Goal: Task Accomplishment & Management: Manage account settings

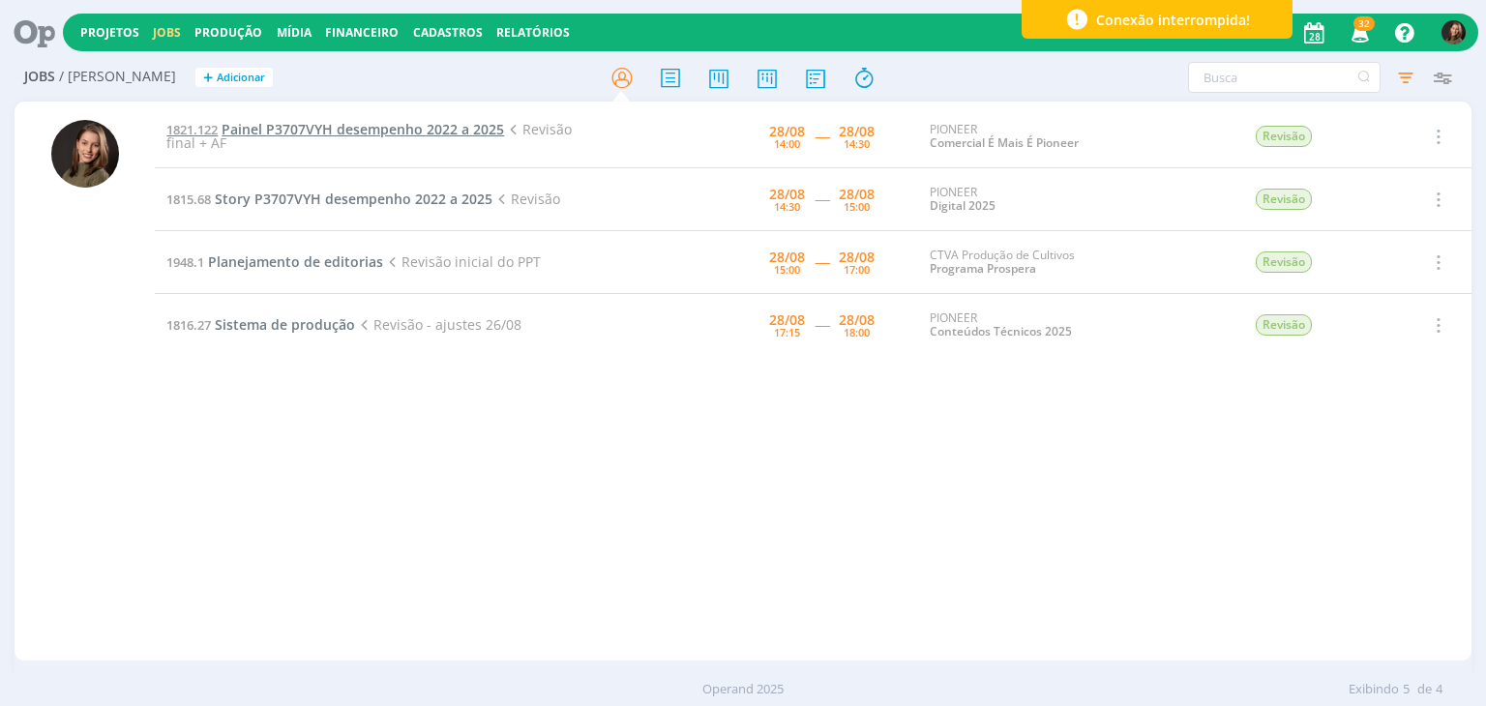
click at [333, 133] on span "Painel P3707VYH desempenho 2022 a 2025" at bounding box center [363, 129] width 283 height 18
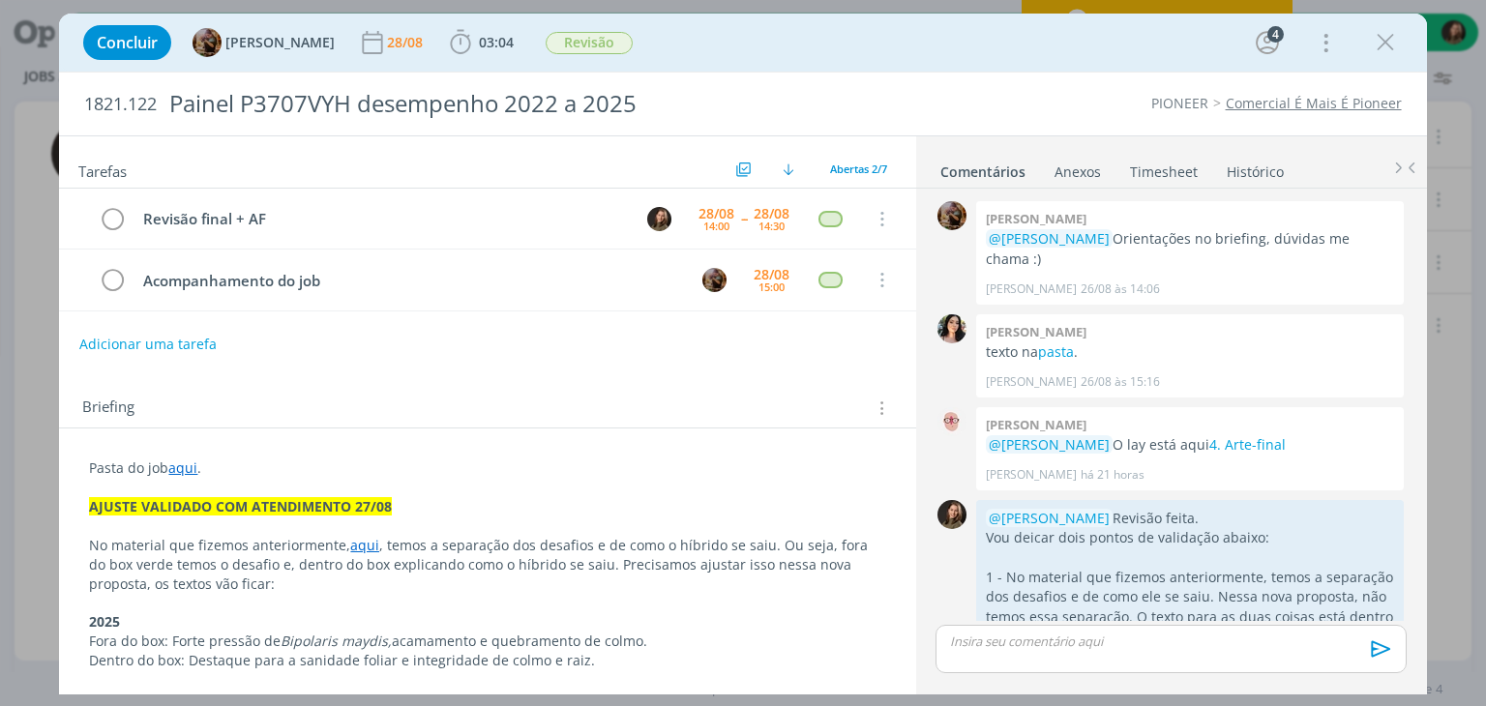
scroll to position [527, 0]
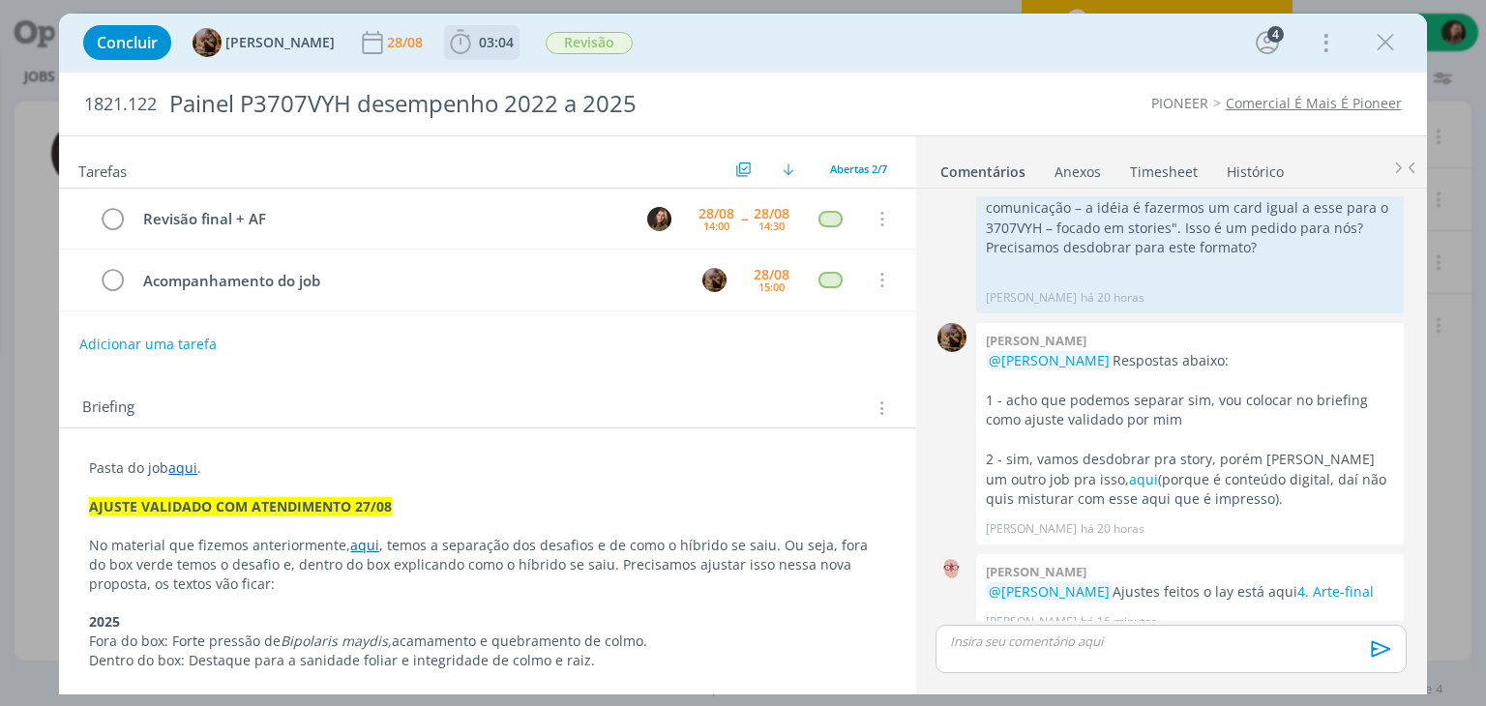
click at [510, 44] on span "03:04" at bounding box center [496, 42] width 35 height 18
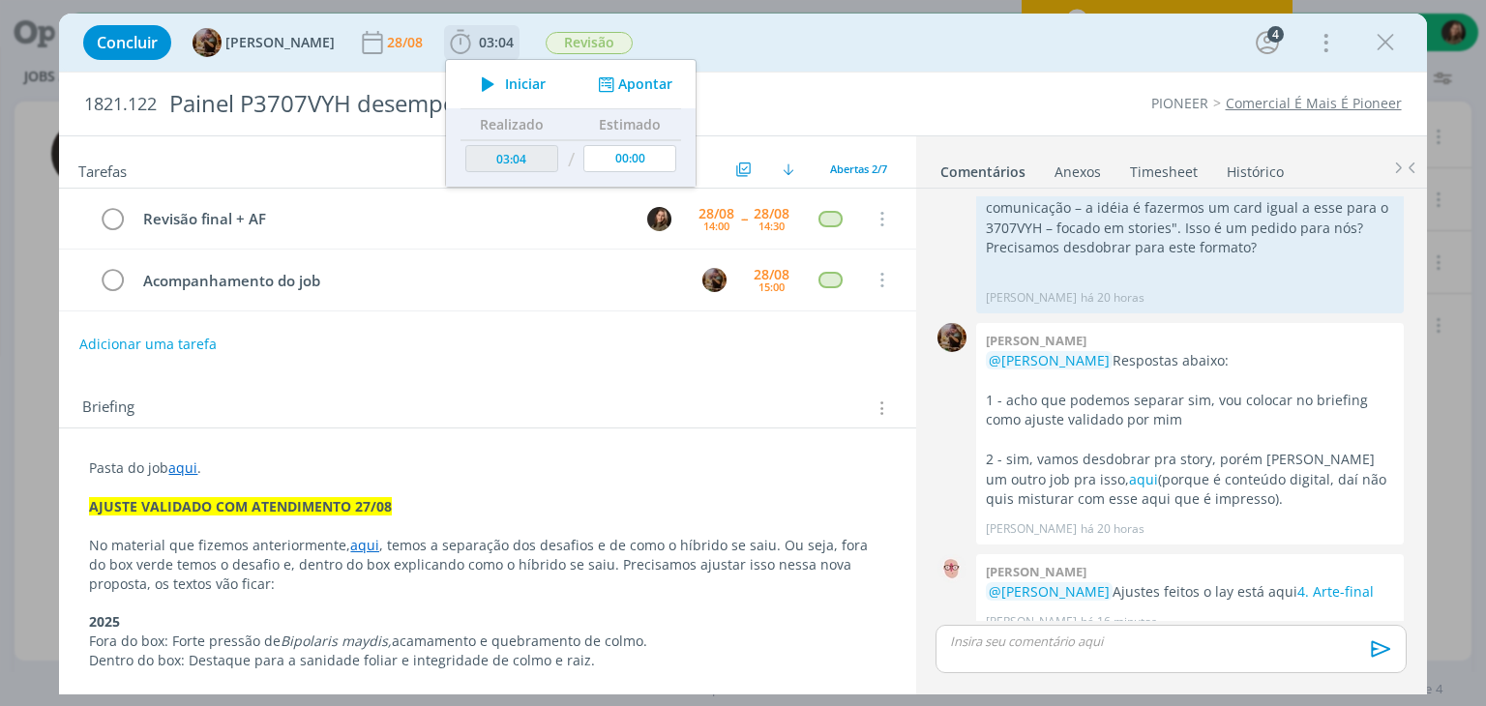
click at [520, 78] on button "Iniciar" at bounding box center [508, 84] width 76 height 27
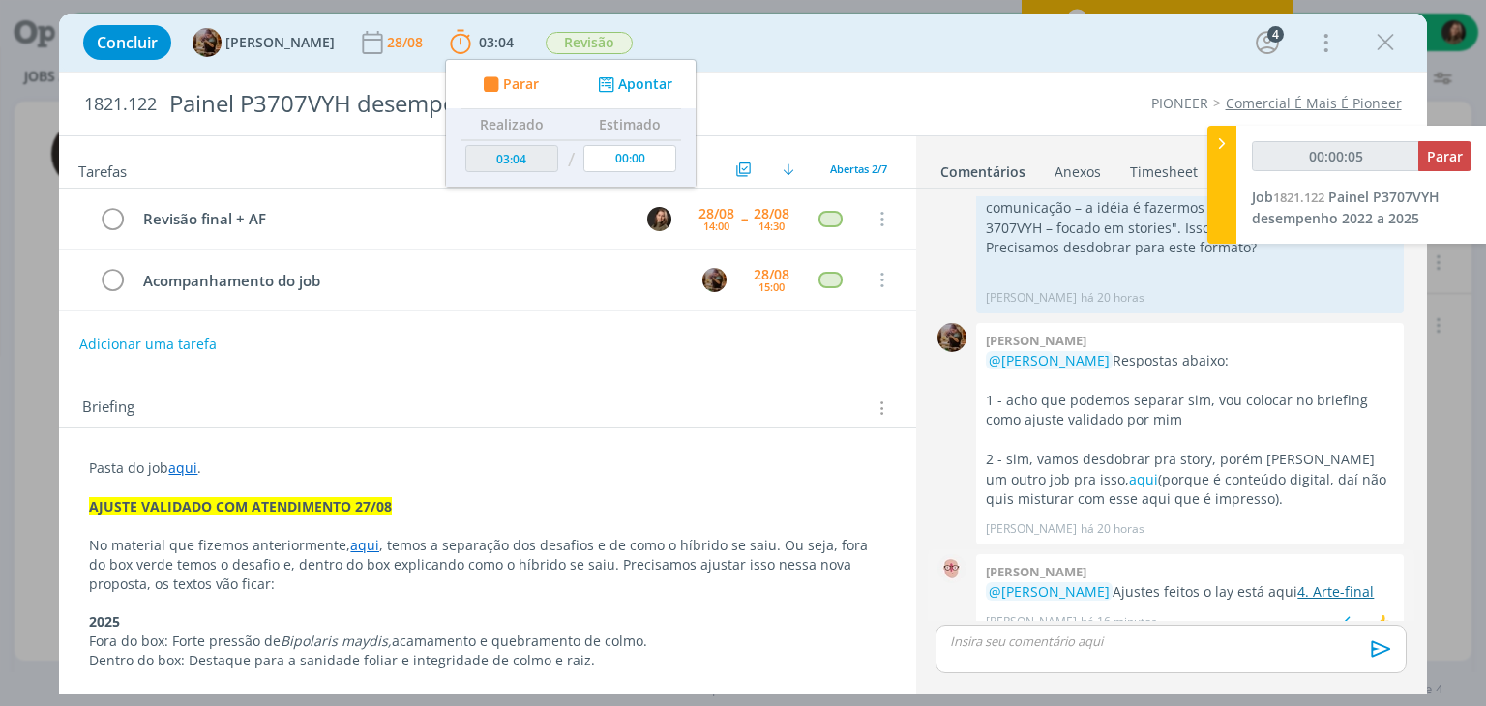
click at [1328, 583] on link "4. Arte-final" at bounding box center [1336, 592] width 76 height 18
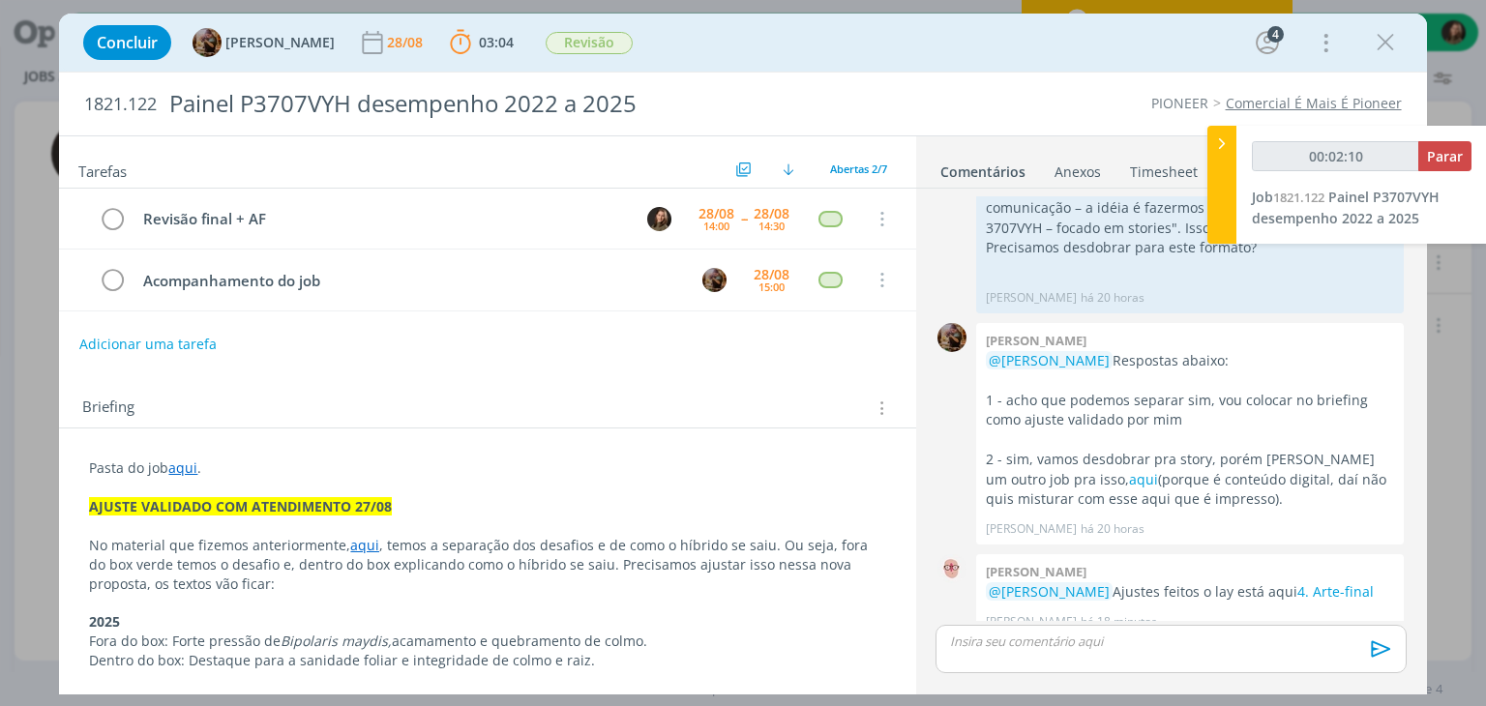
scroll to position [526, 0]
click at [200, 487] on p "dialog" at bounding box center [487, 487] width 796 height 19
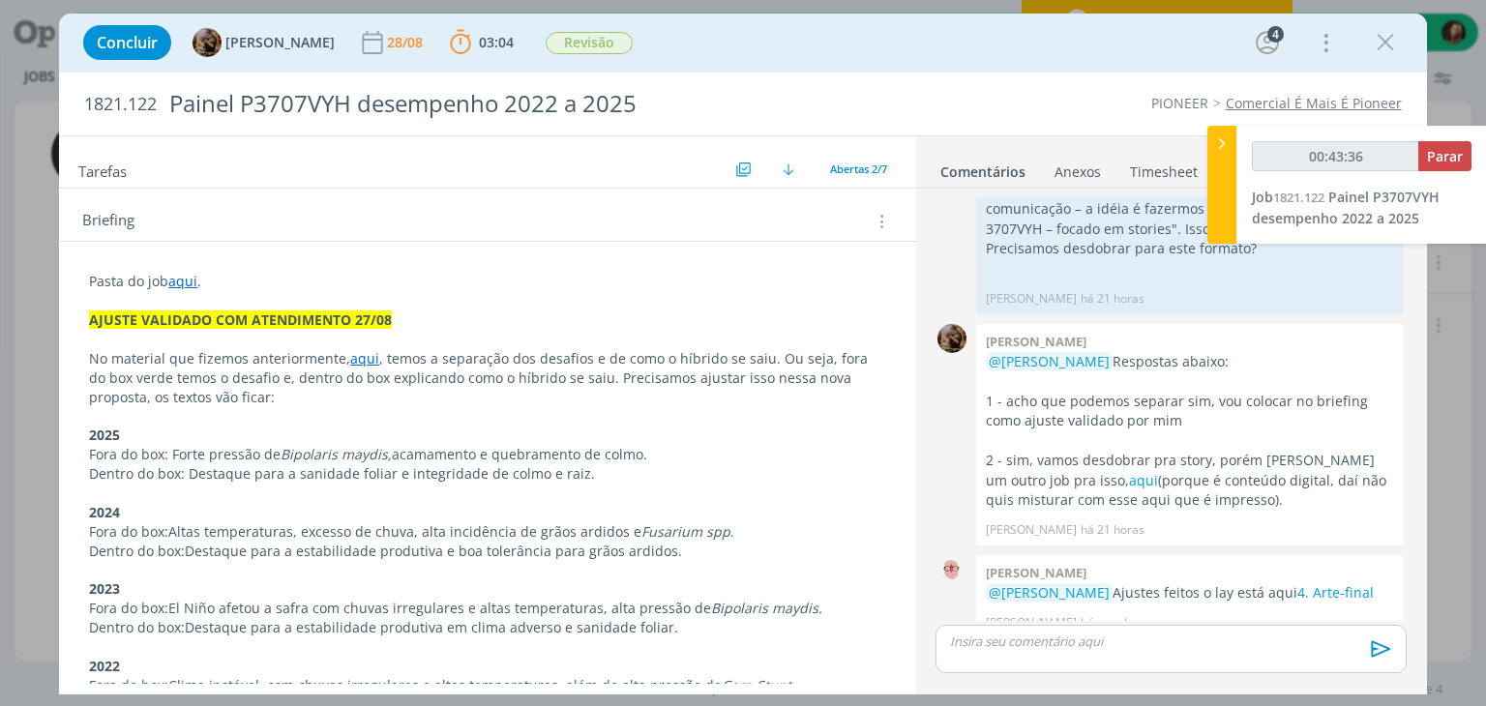
scroll to position [0, 0]
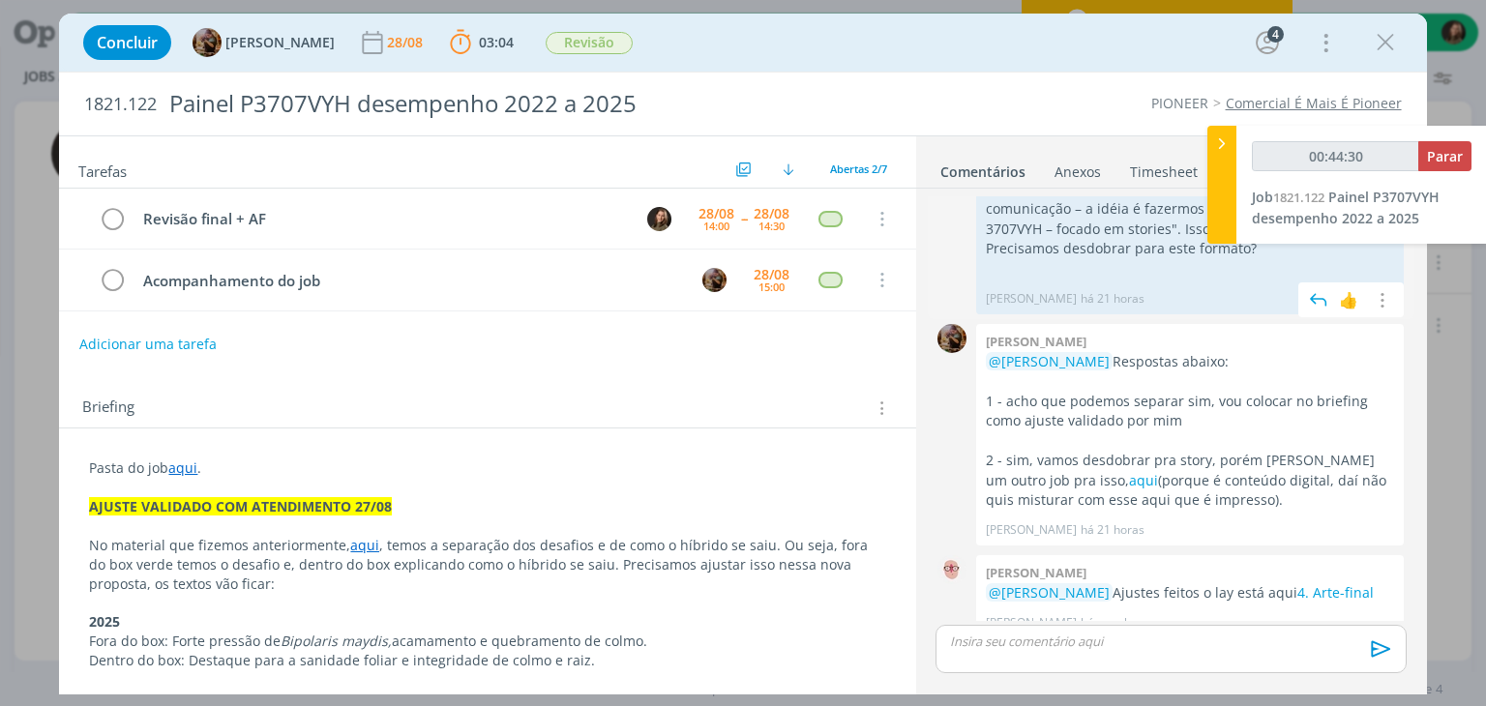
type input "00:44:31"
click at [1440, 159] on span "Parar" at bounding box center [1445, 156] width 36 height 18
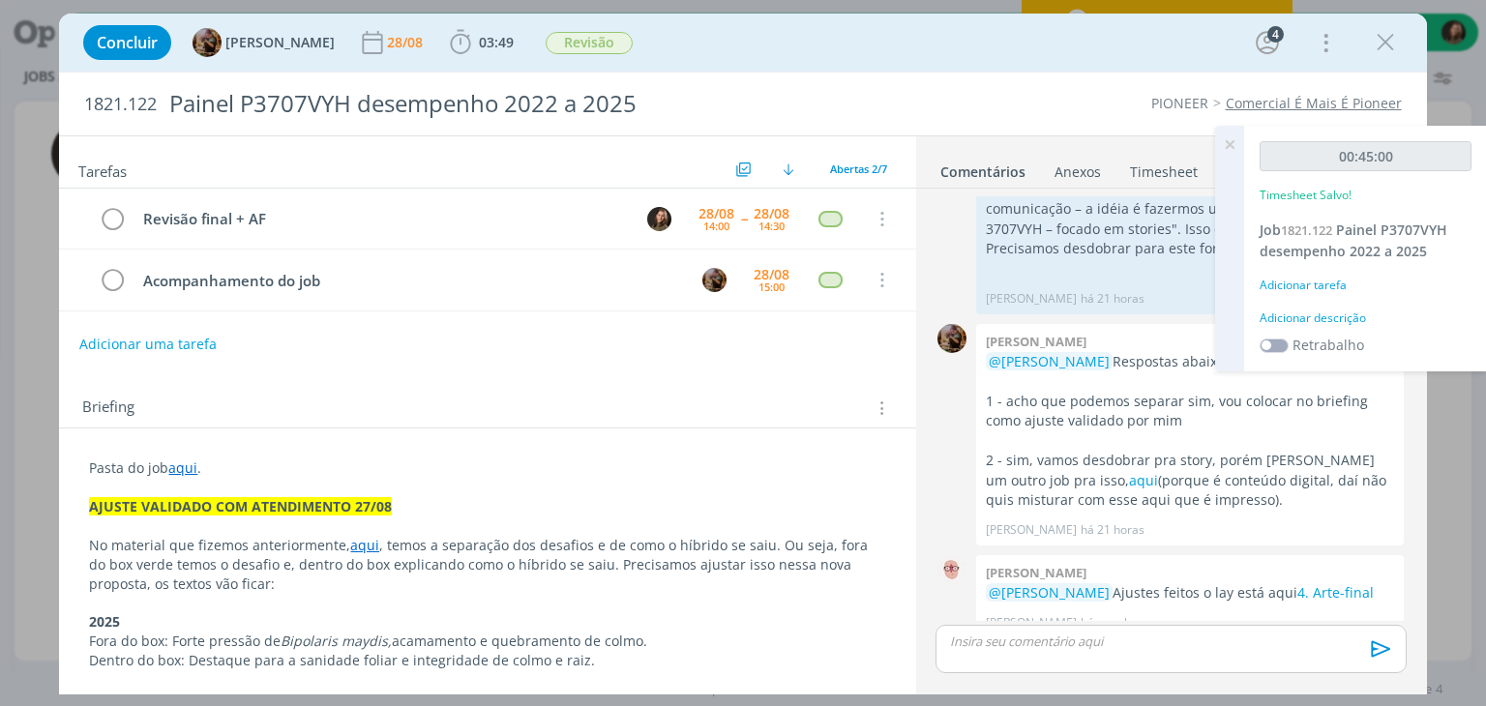
click at [1300, 316] on div "Adicionar descrição" at bounding box center [1366, 318] width 212 height 17
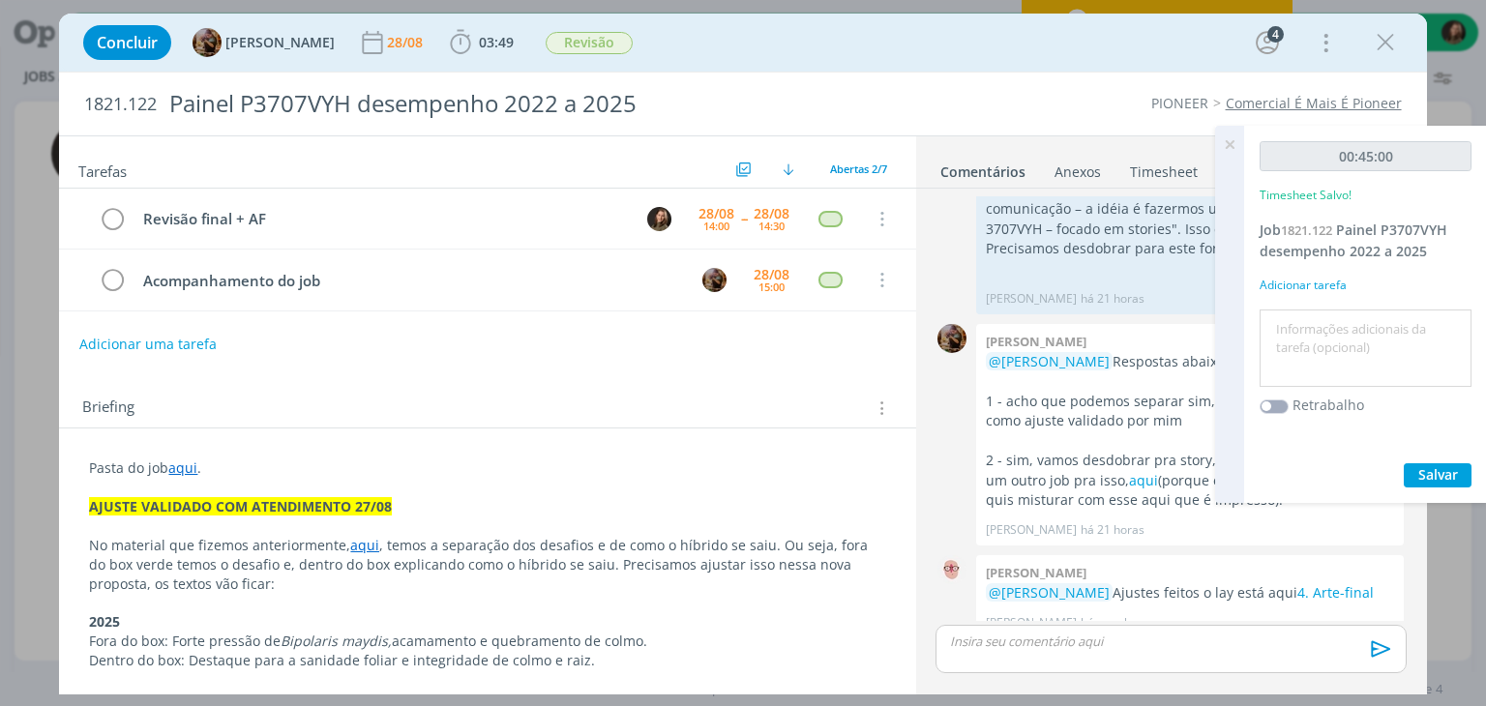
click at [1306, 326] on textarea at bounding box center [1366, 348] width 202 height 69
type textarea "revisão"
click at [1416, 481] on button "Salvar" at bounding box center [1438, 475] width 68 height 24
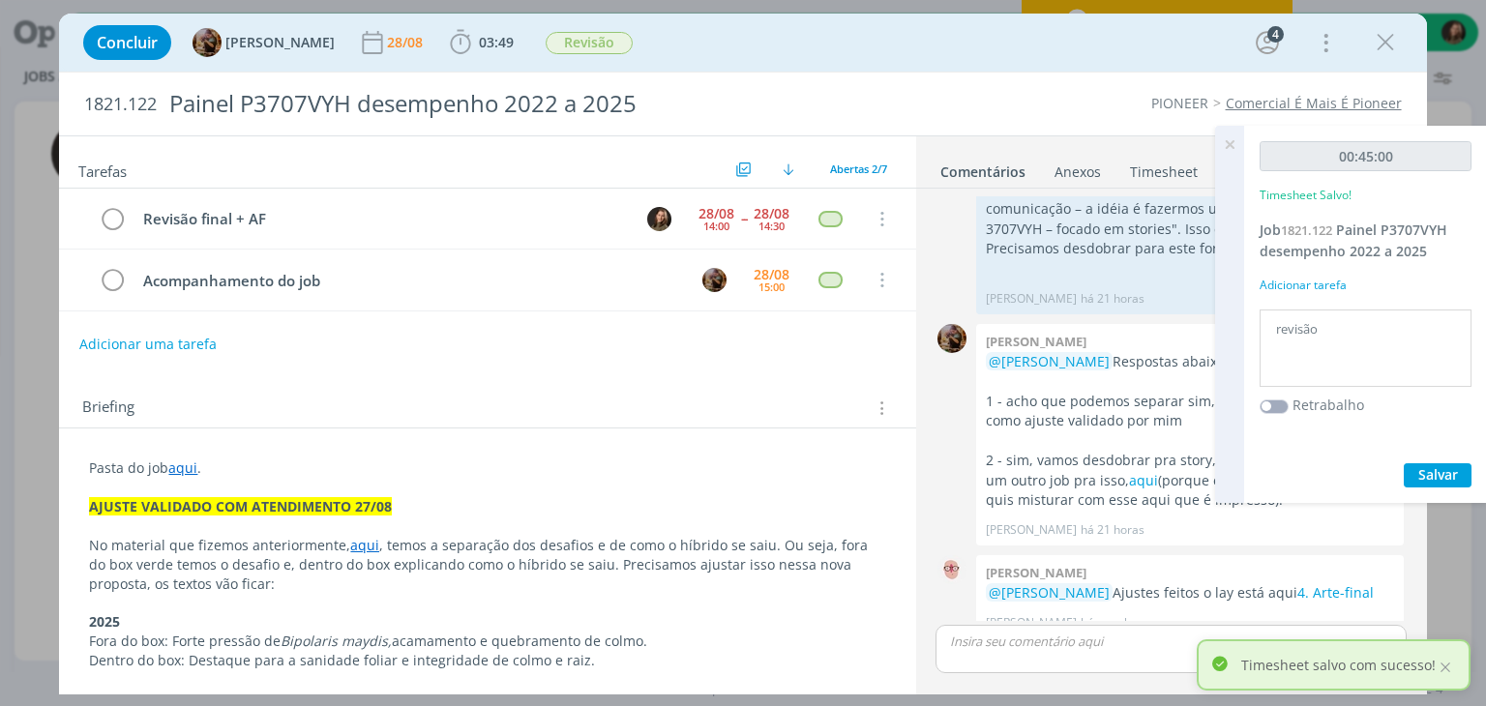
click at [1226, 145] on icon at bounding box center [1229, 145] width 35 height 38
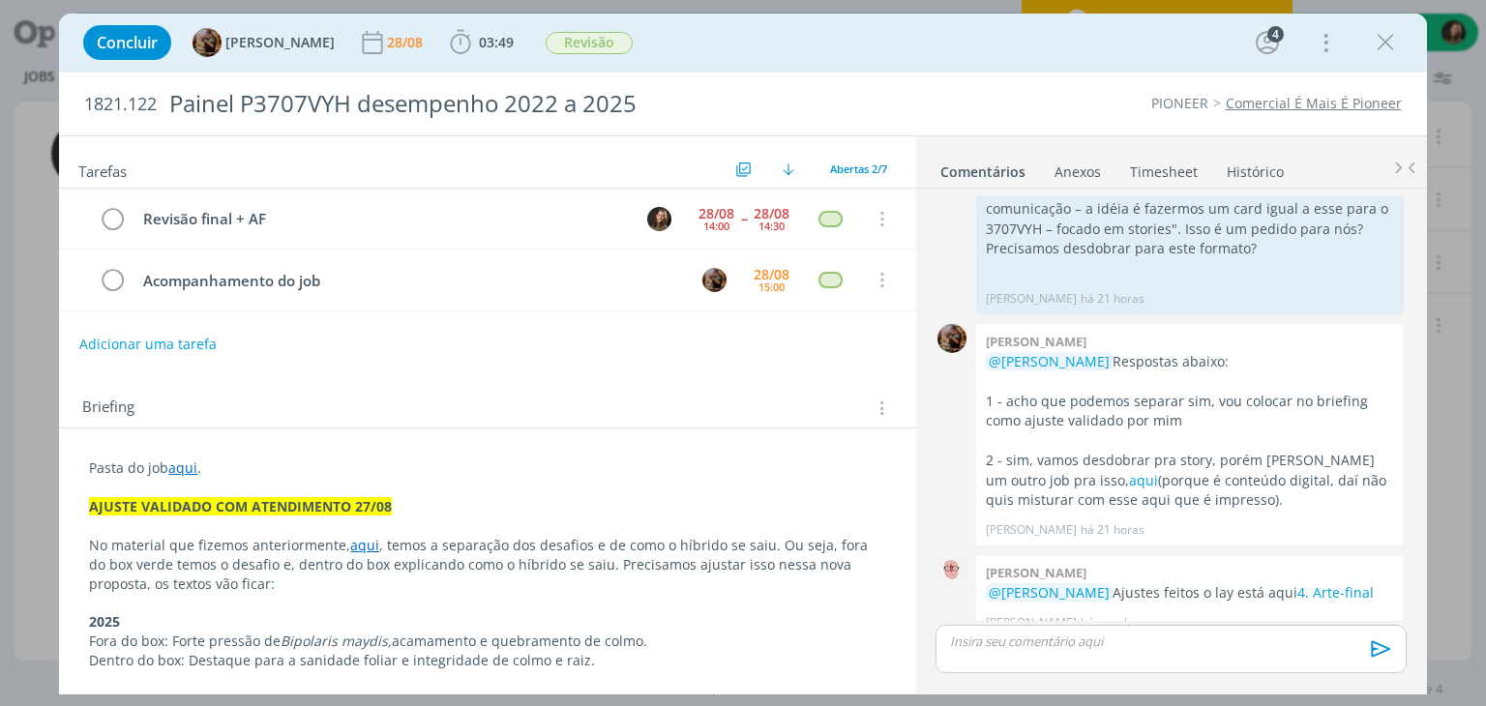
click at [584, 338] on div "Adicionar uma tarefa" at bounding box center [487, 344] width 856 height 35
click at [1107, 623] on div "🙂 Ctrl + ENTER para enviar" at bounding box center [1171, 656] width 486 height 70
click at [1107, 650] on p "dialog" at bounding box center [1170, 641] width 439 height 17
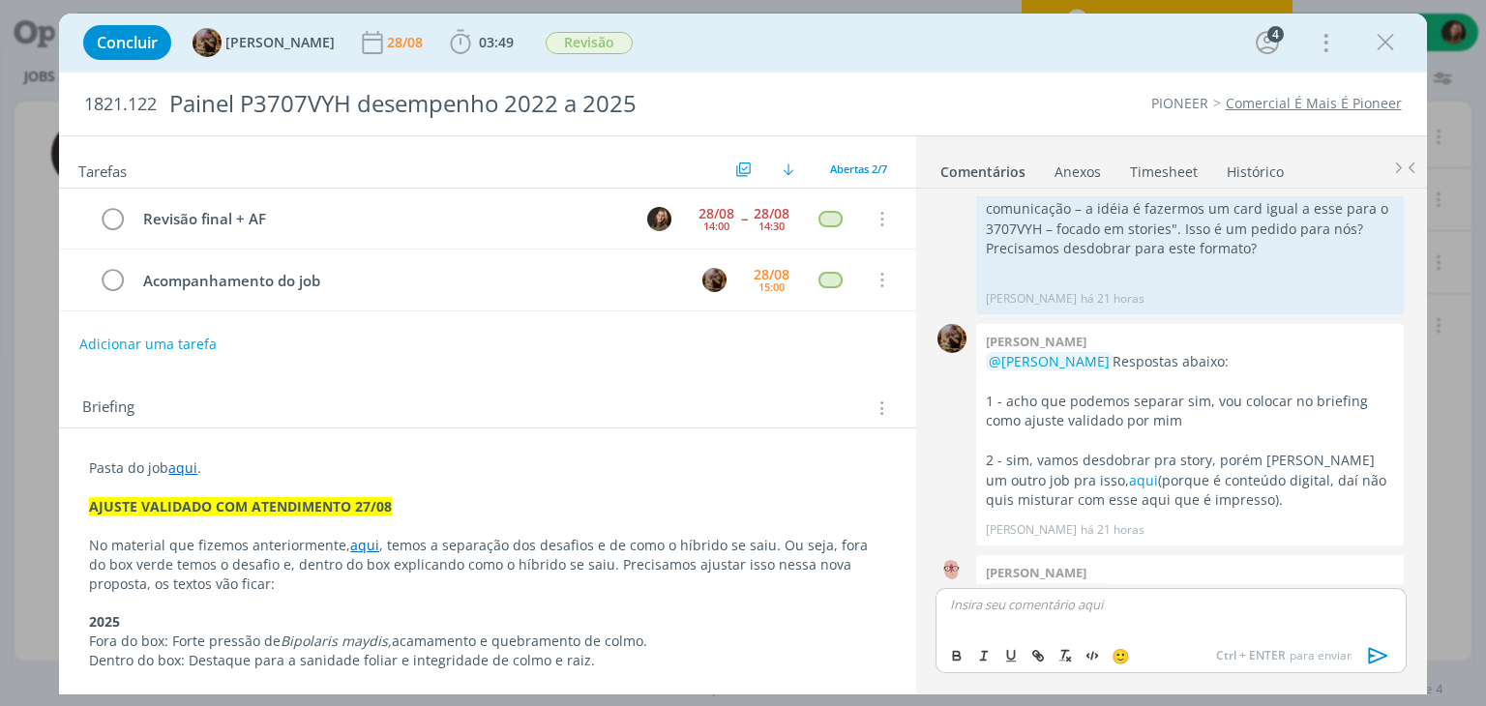
scroll to position [564, 0]
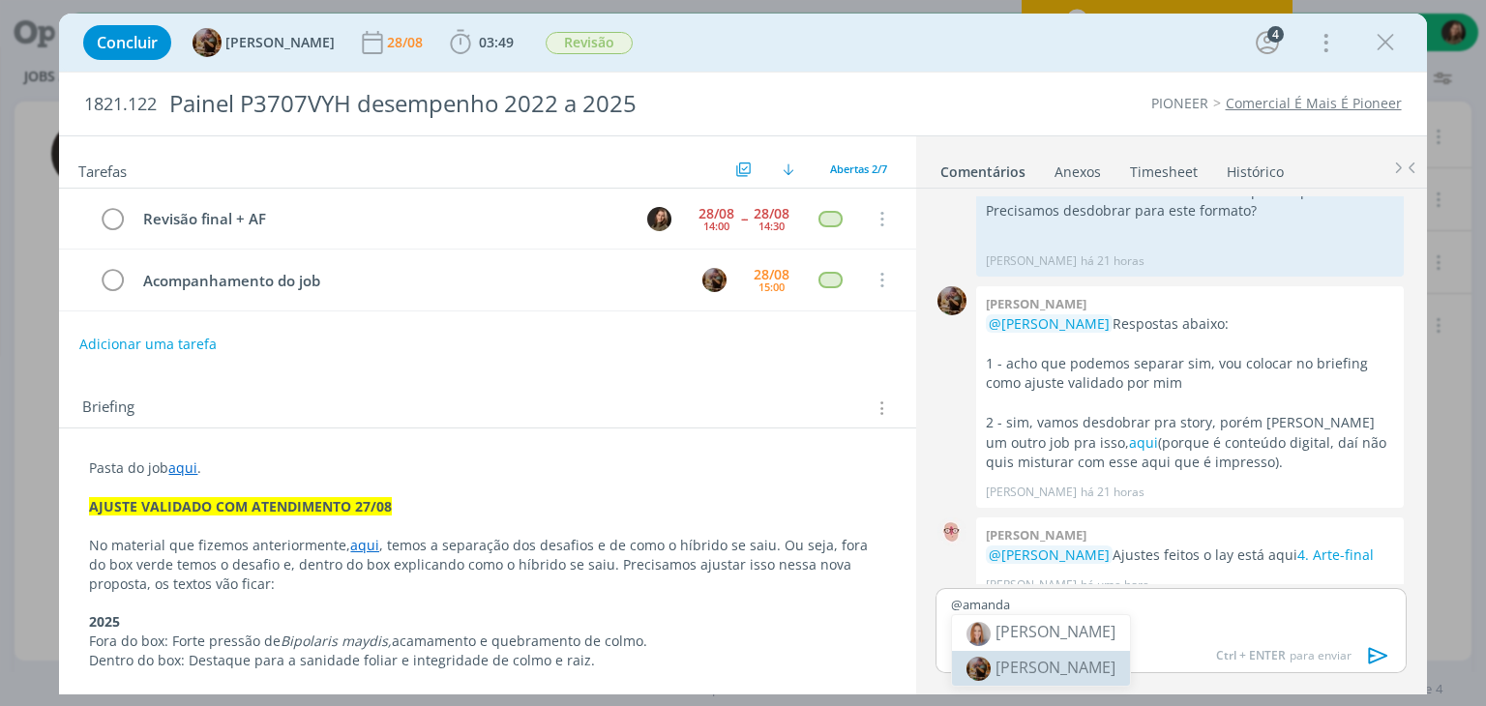
click at [1018, 669] on span "[PERSON_NAME]" at bounding box center [1056, 667] width 120 height 21
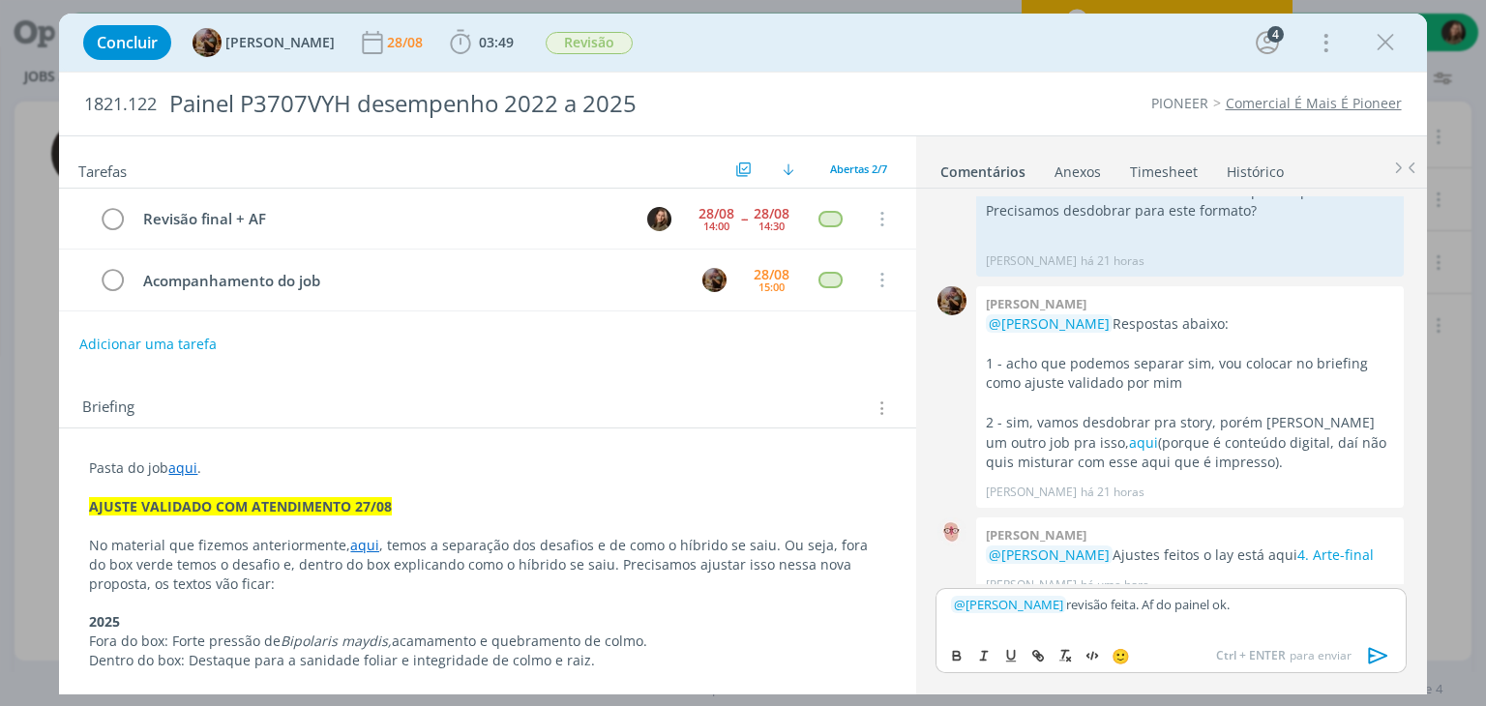
click at [1387, 655] on icon "dialog" at bounding box center [1377, 656] width 19 height 16
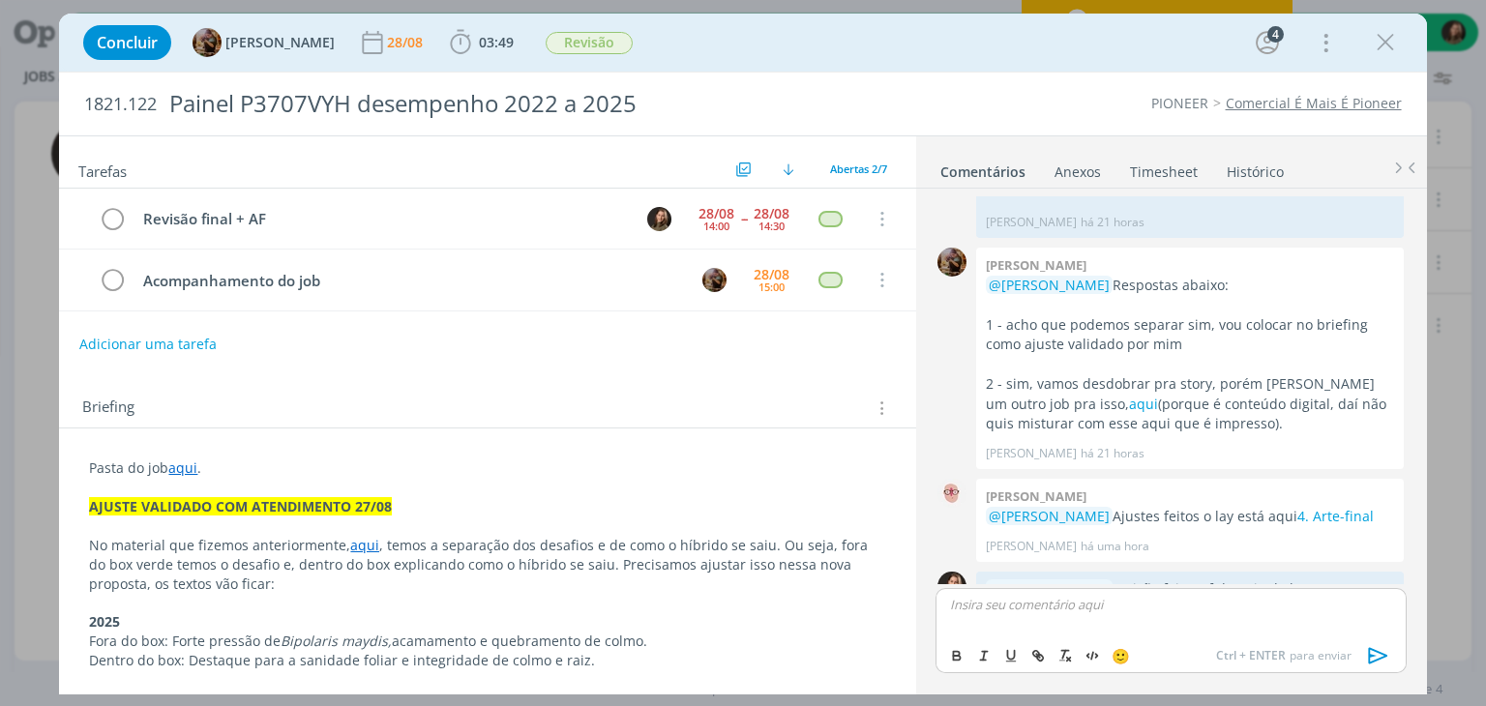
scroll to position [637, 0]
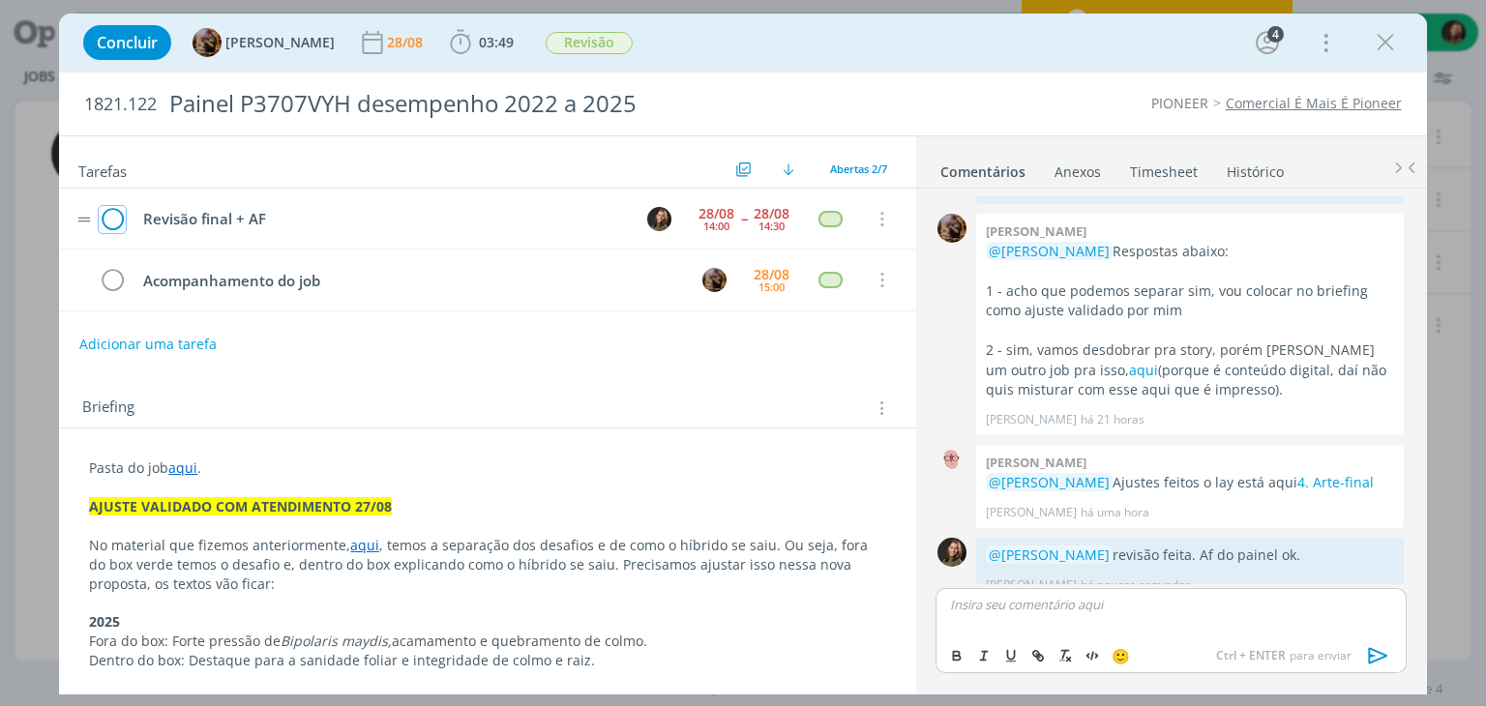
click at [120, 222] on icon "dialog" at bounding box center [112, 219] width 27 height 29
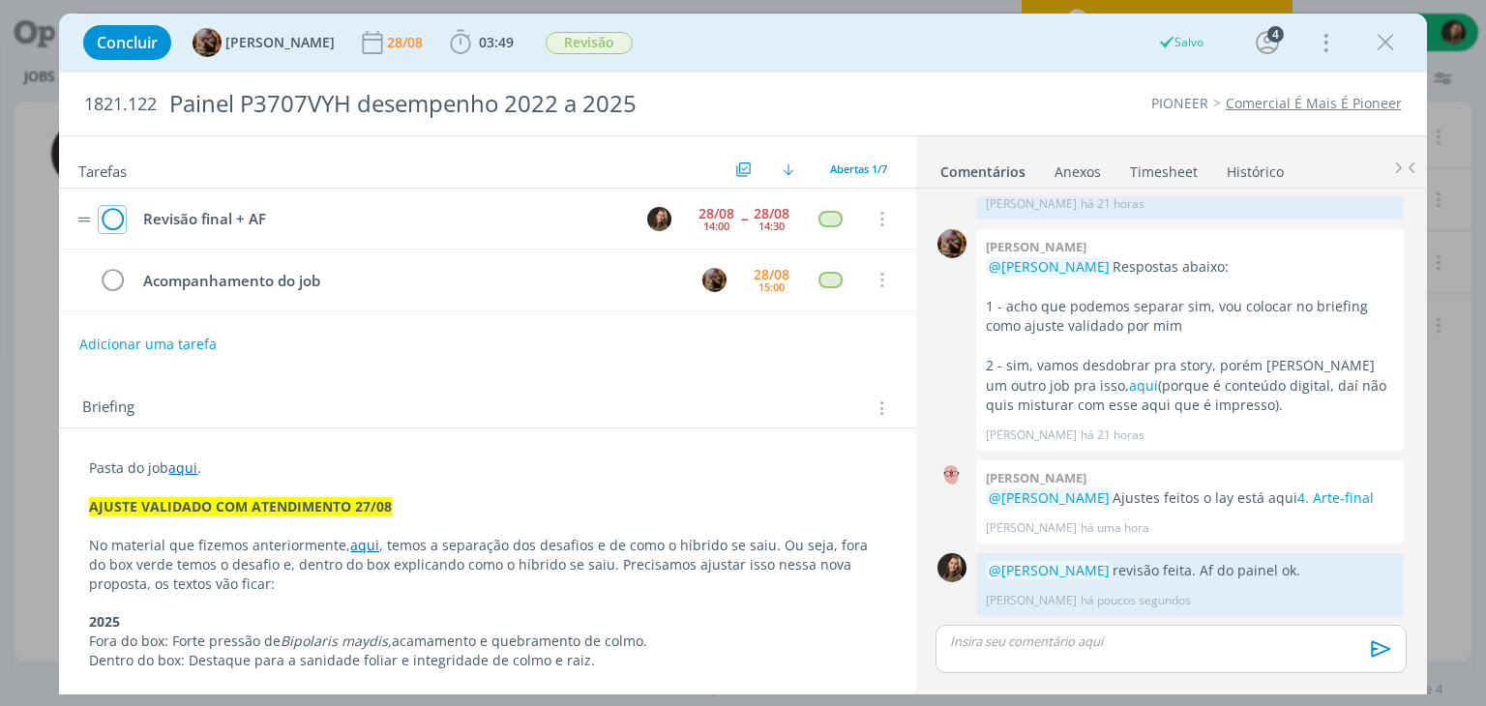
scroll to position [600, 0]
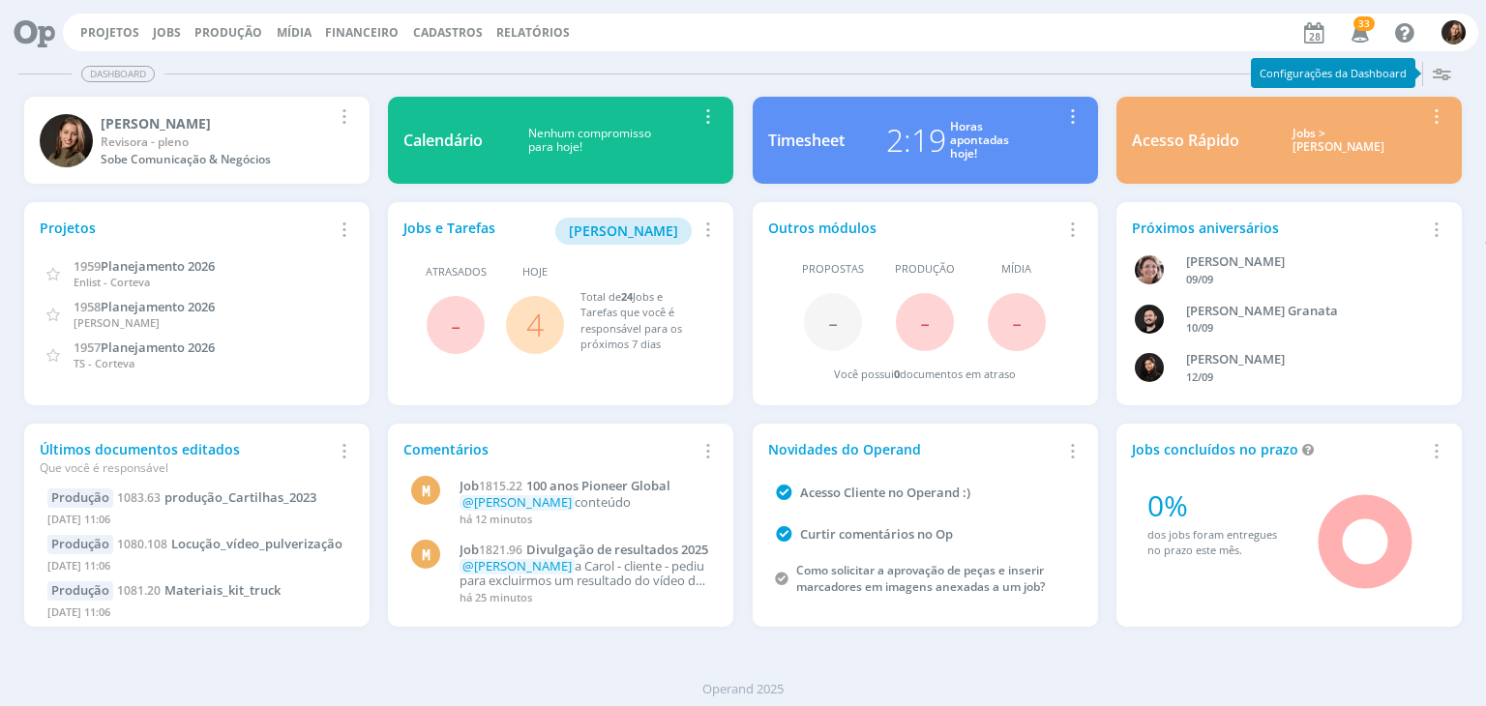
click at [534, 342] on link "4" at bounding box center [534, 325] width 17 height 42
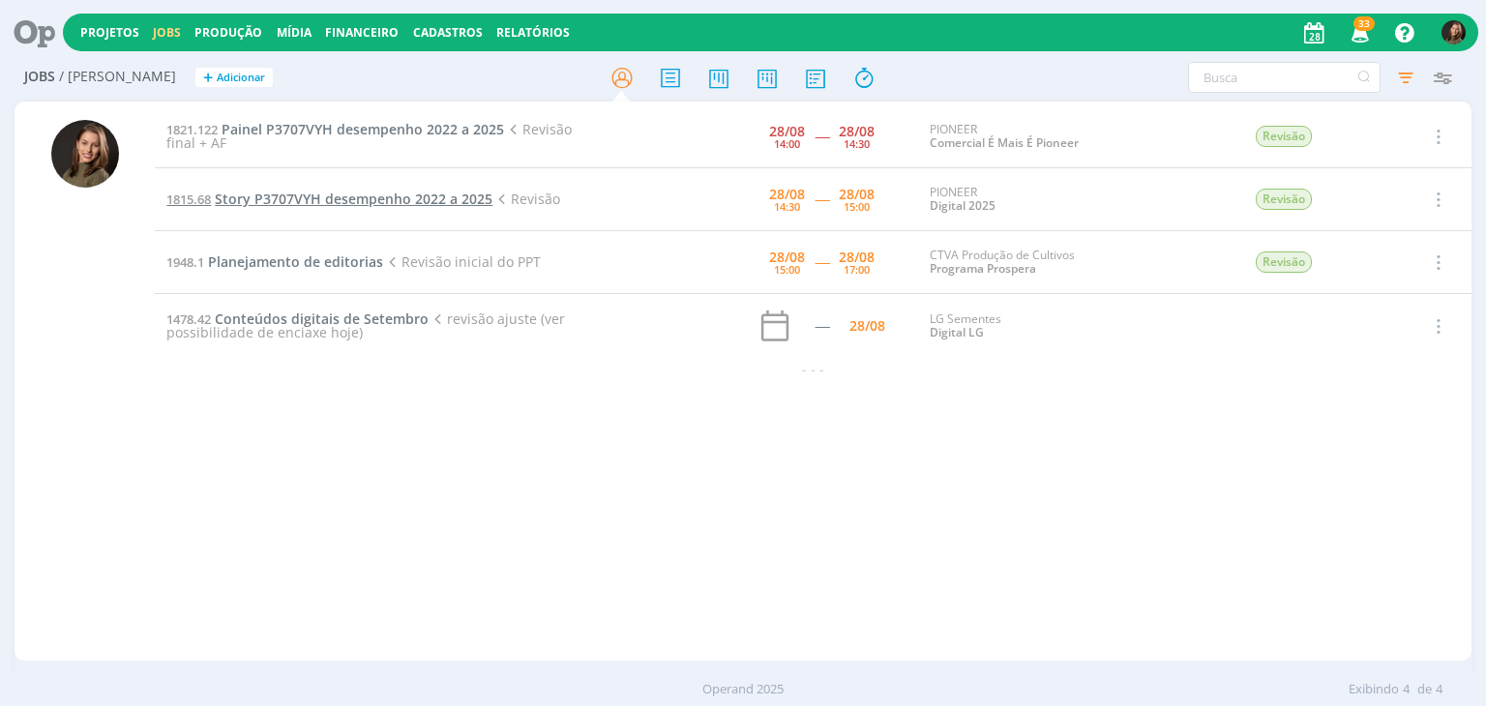
click at [294, 202] on span "Story P3707VYH desempenho 2022 a 2025" at bounding box center [354, 199] width 278 height 18
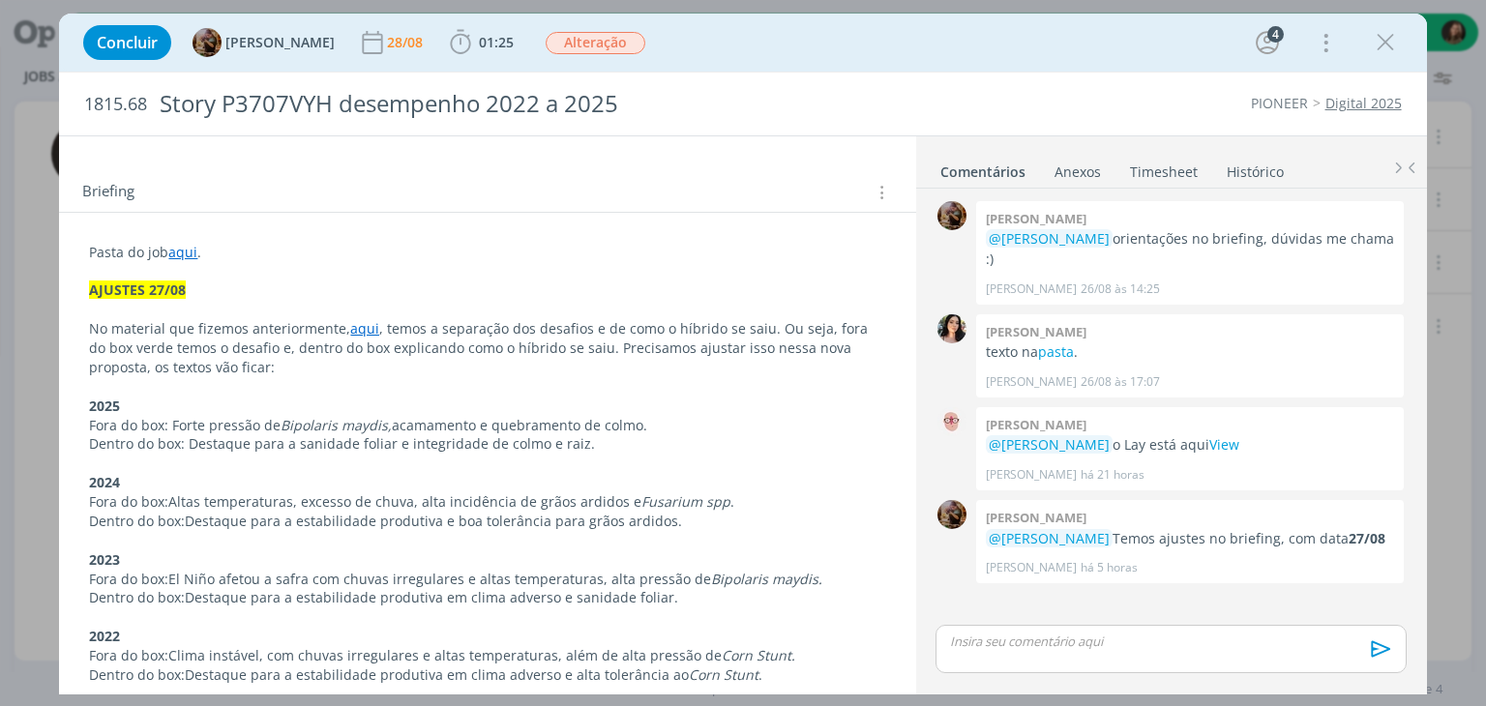
scroll to position [290, 0]
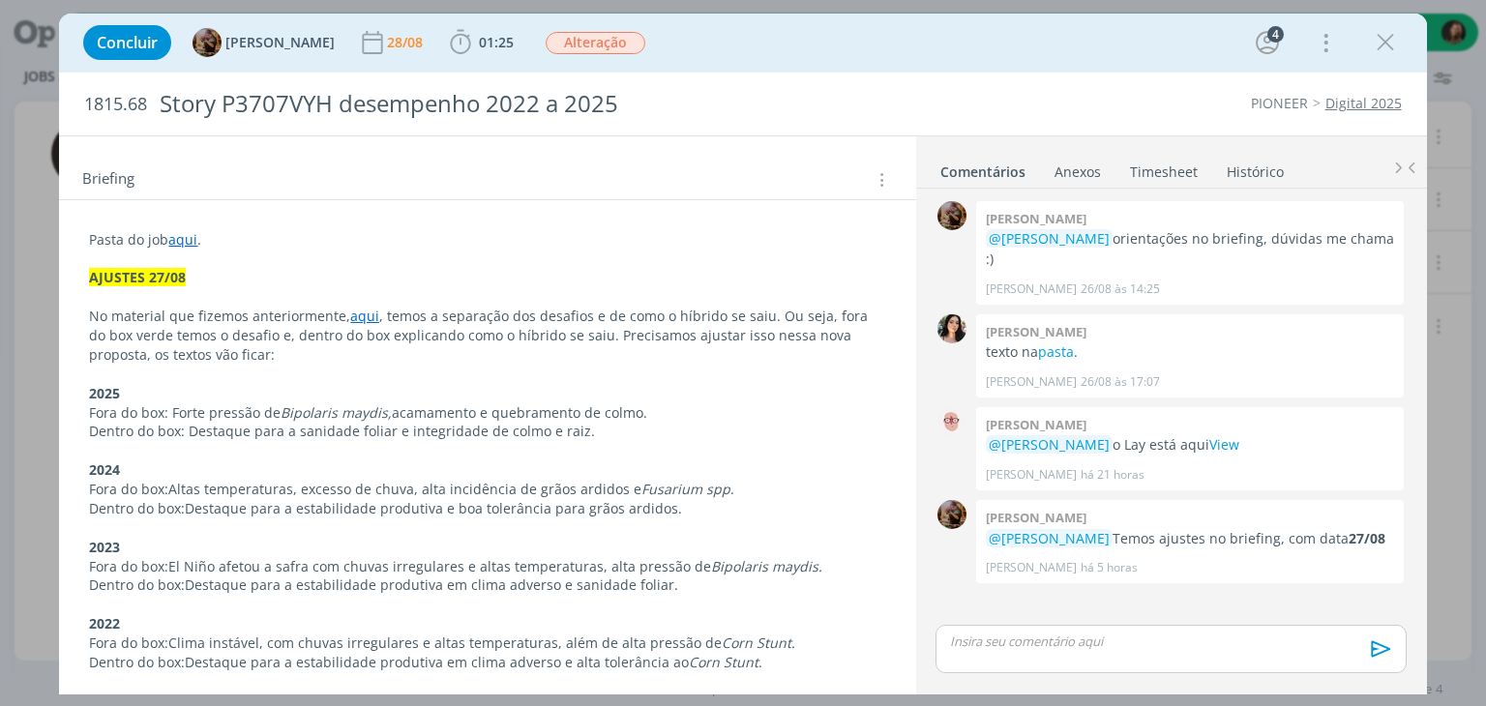
click at [1390, 35] on icon "dialog" at bounding box center [1385, 42] width 29 height 29
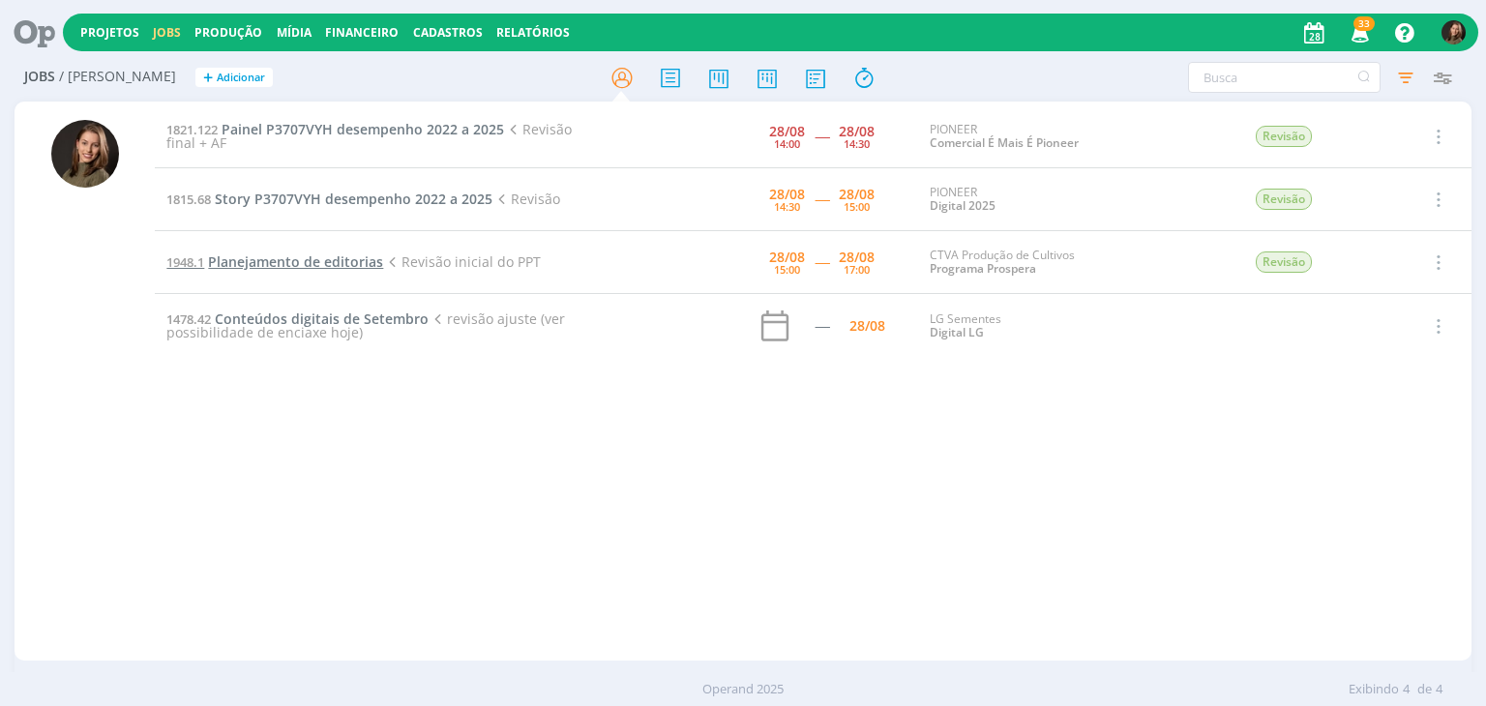
click at [294, 261] on span "Planejamento de editorias" at bounding box center [295, 262] width 175 height 18
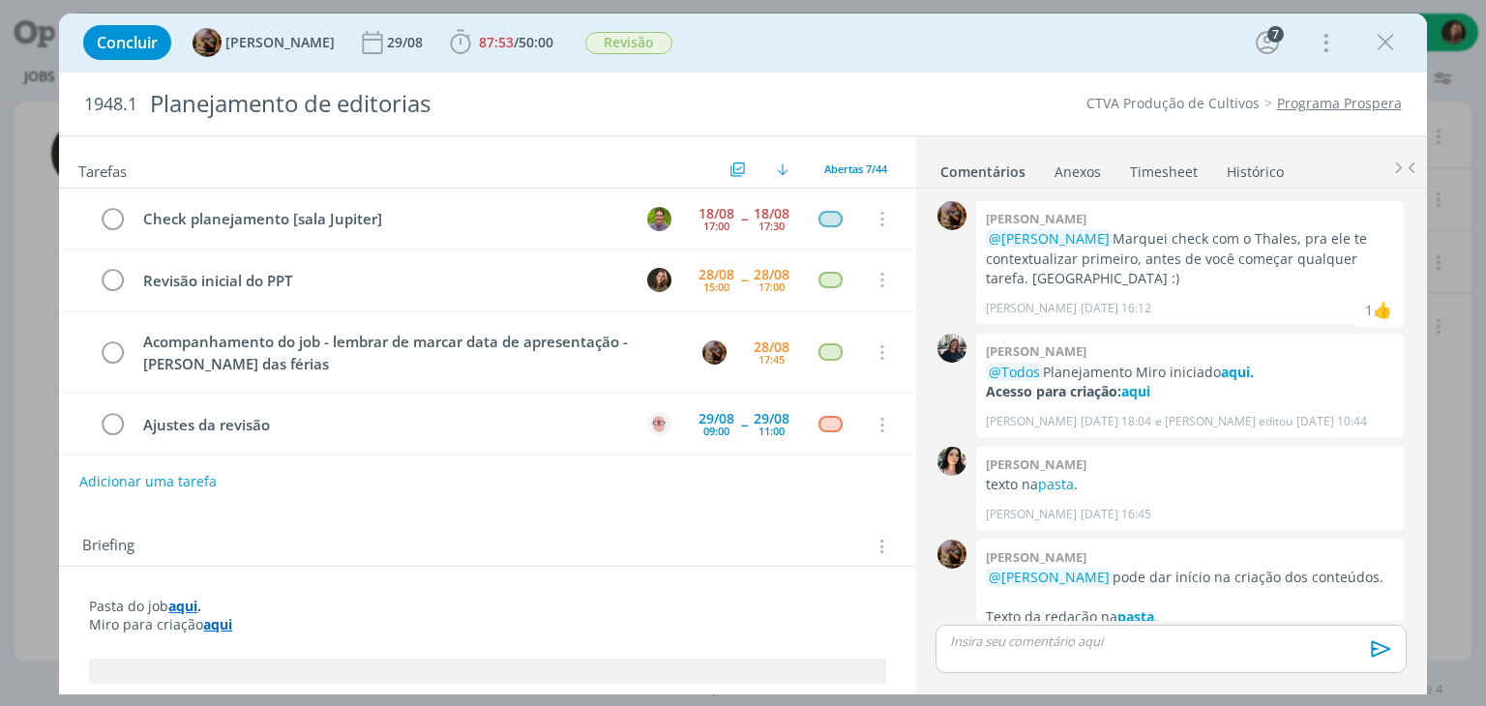
scroll to position [1112, 0]
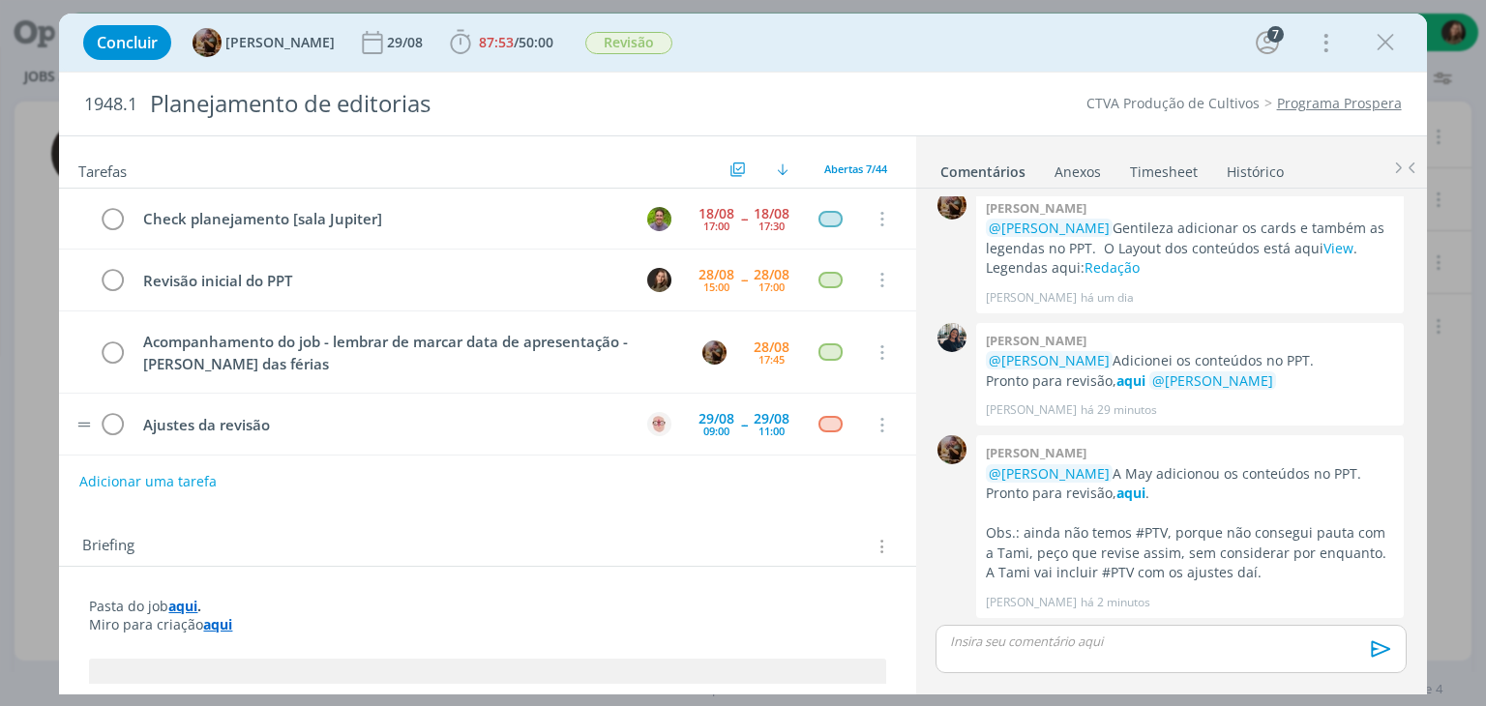
click at [550, 448] on tr "Ajustes da revisão 29/08 09:00 -- 29/08 11:00 Cancelar" at bounding box center [487, 424] width 856 height 61
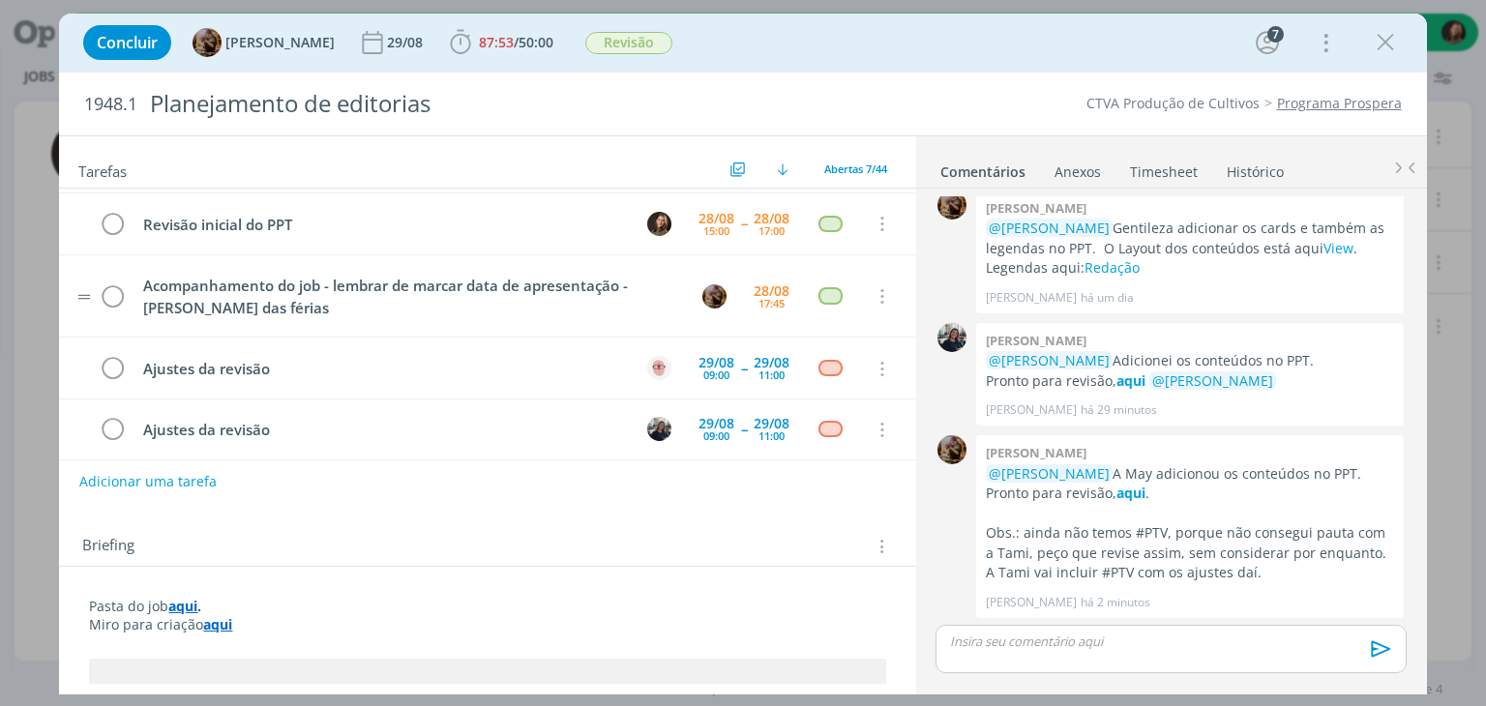
scroll to position [0, 0]
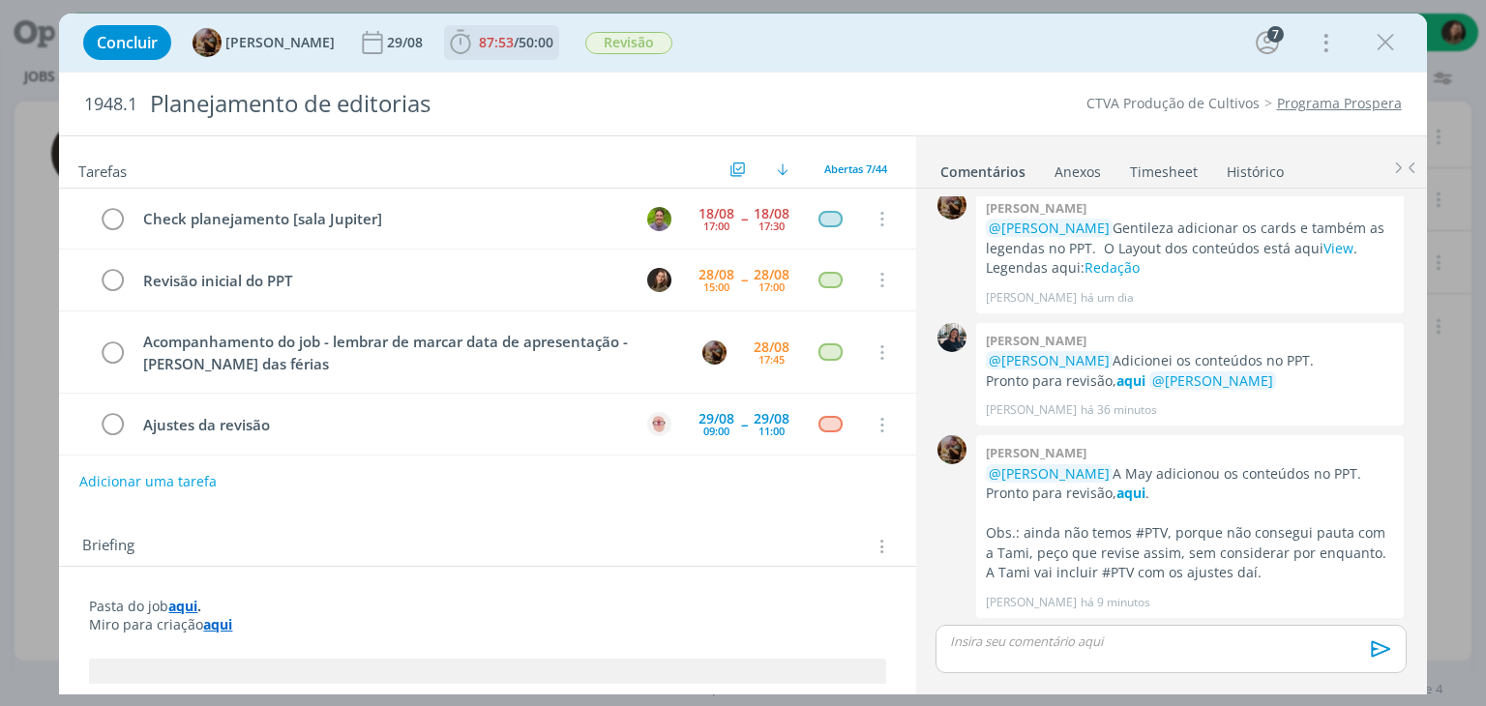
click at [499, 29] on span "87:53 / 50:00" at bounding box center [501, 42] width 111 height 29
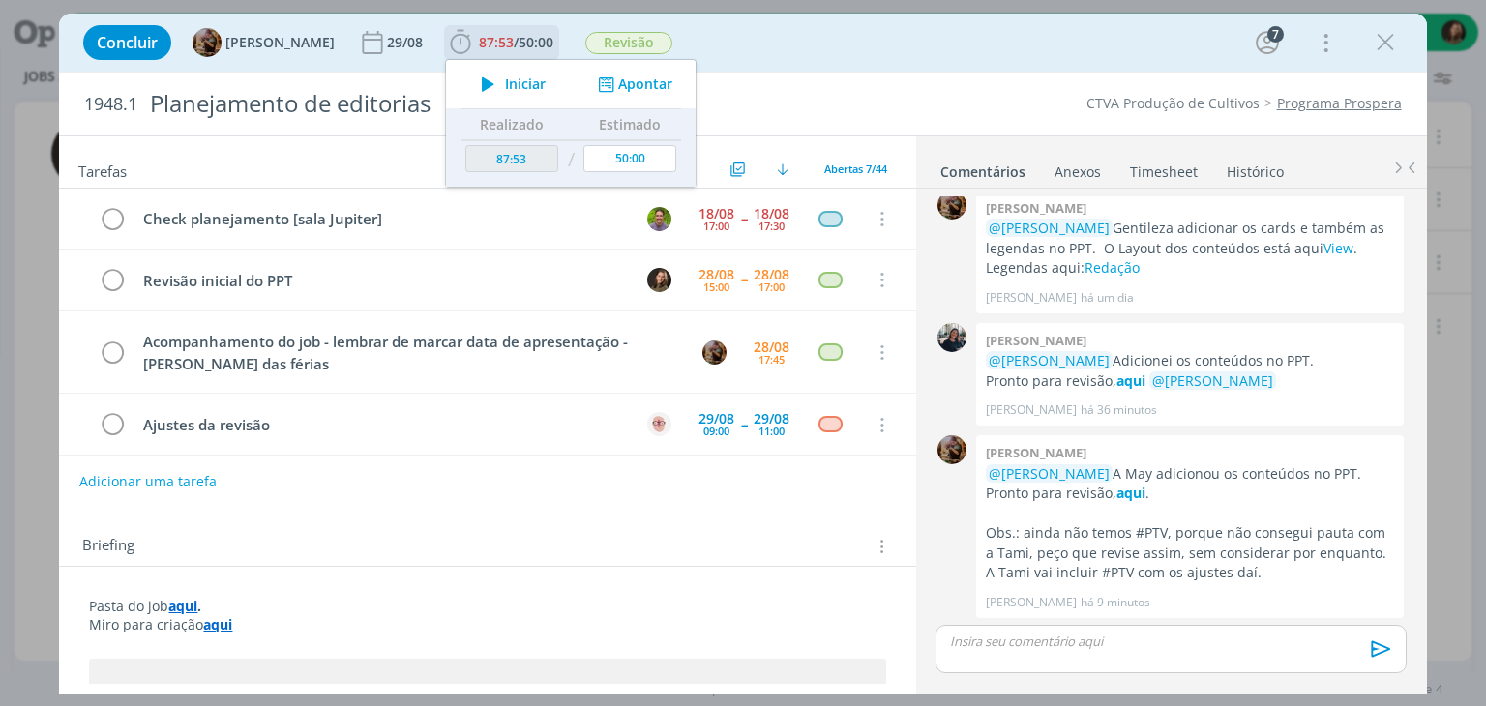
click at [528, 74] on button "Iniciar" at bounding box center [508, 84] width 76 height 27
click at [1117, 493] on strong "aqui" at bounding box center [1131, 493] width 29 height 18
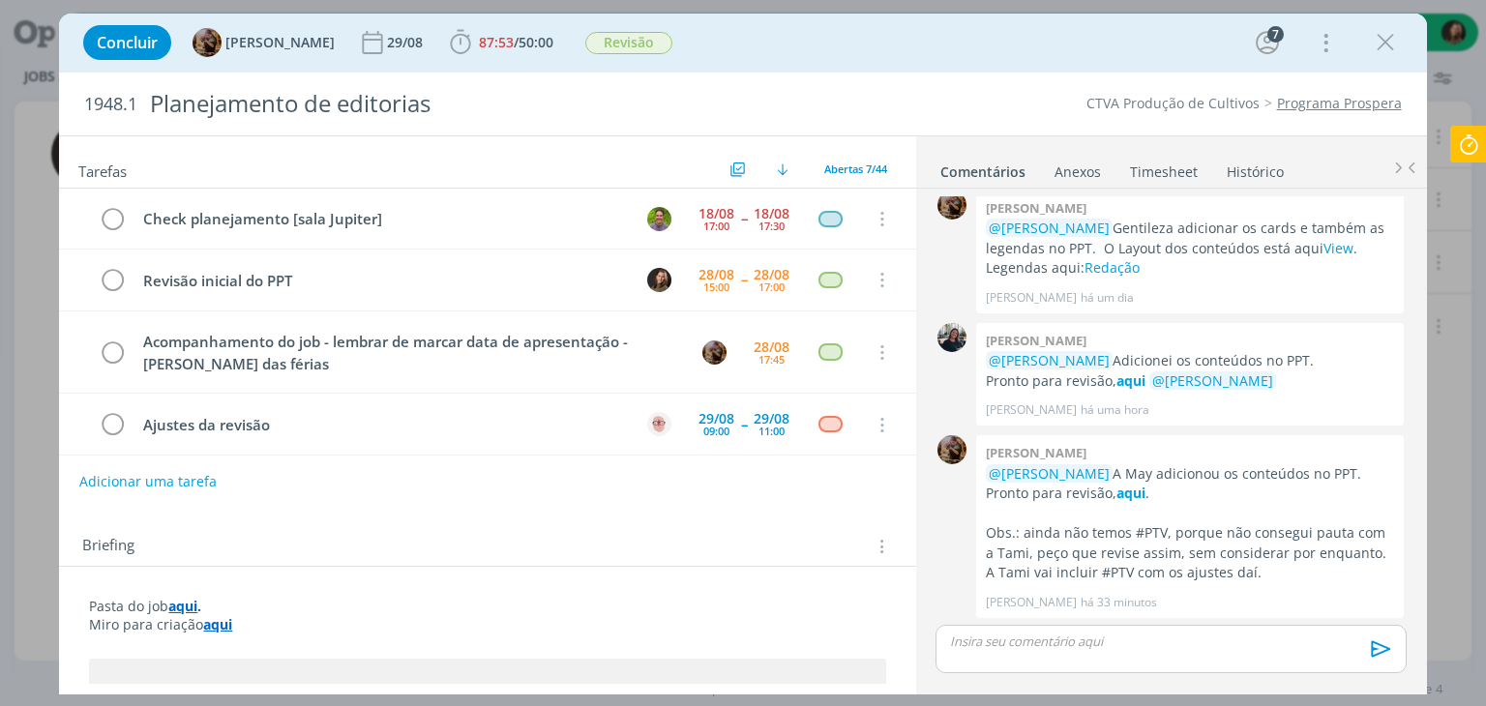
click at [1417, 47] on div "Concluir Amanda Rodrigues 29/08 87:53 / 50:00 Iniciar Apontar Data * 28/08/2025…" at bounding box center [742, 43] width 1367 height 58
click at [1393, 46] on icon "dialog" at bounding box center [1385, 42] width 29 height 29
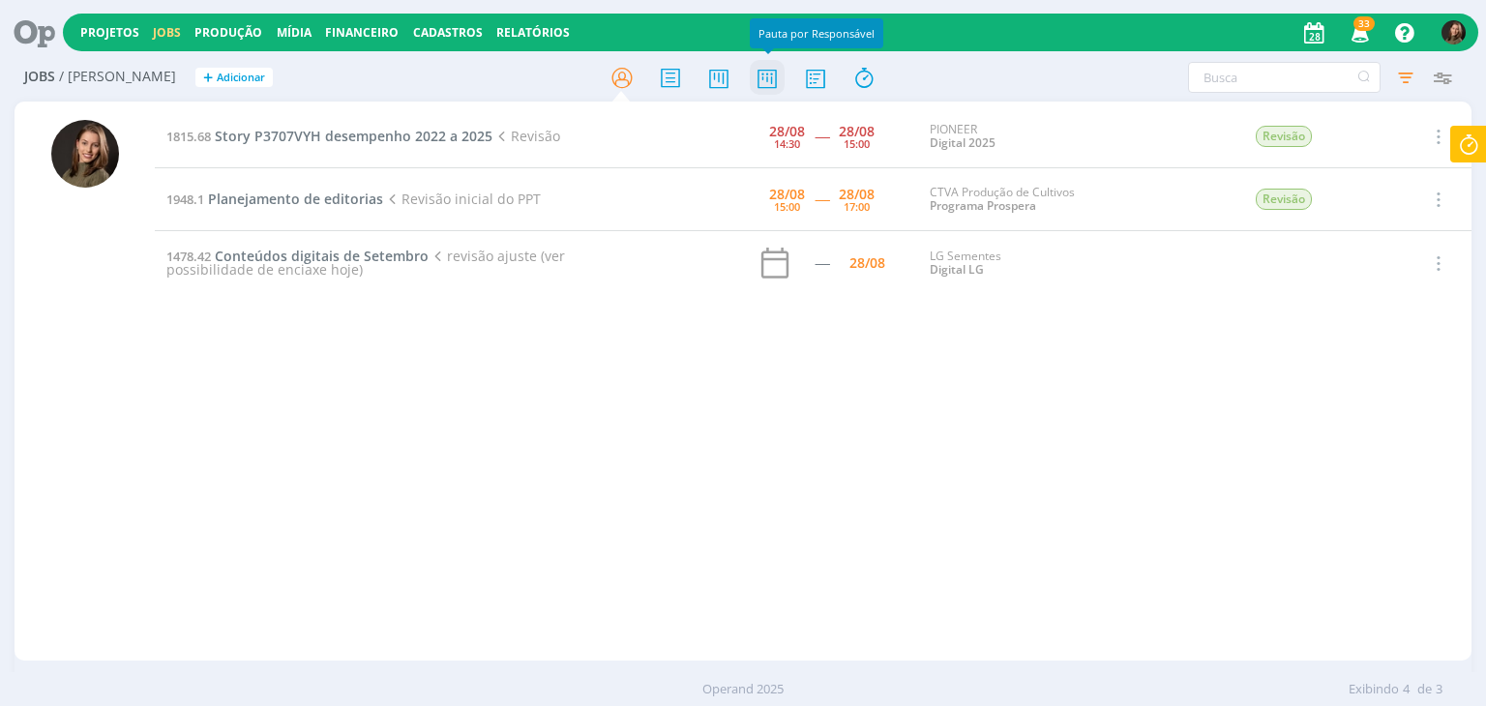
click at [778, 88] on icon at bounding box center [767, 78] width 35 height 38
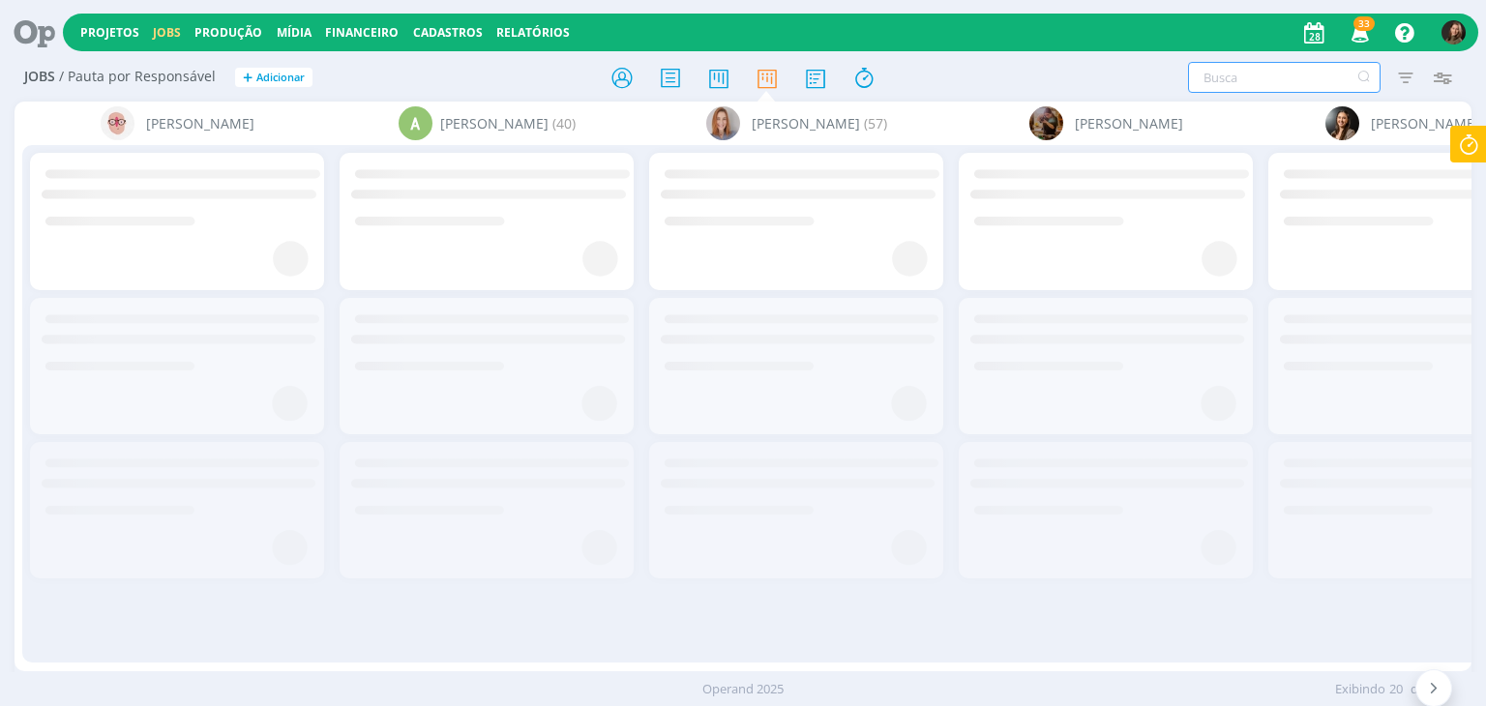
click at [1237, 82] on input "text" at bounding box center [1284, 77] width 193 height 31
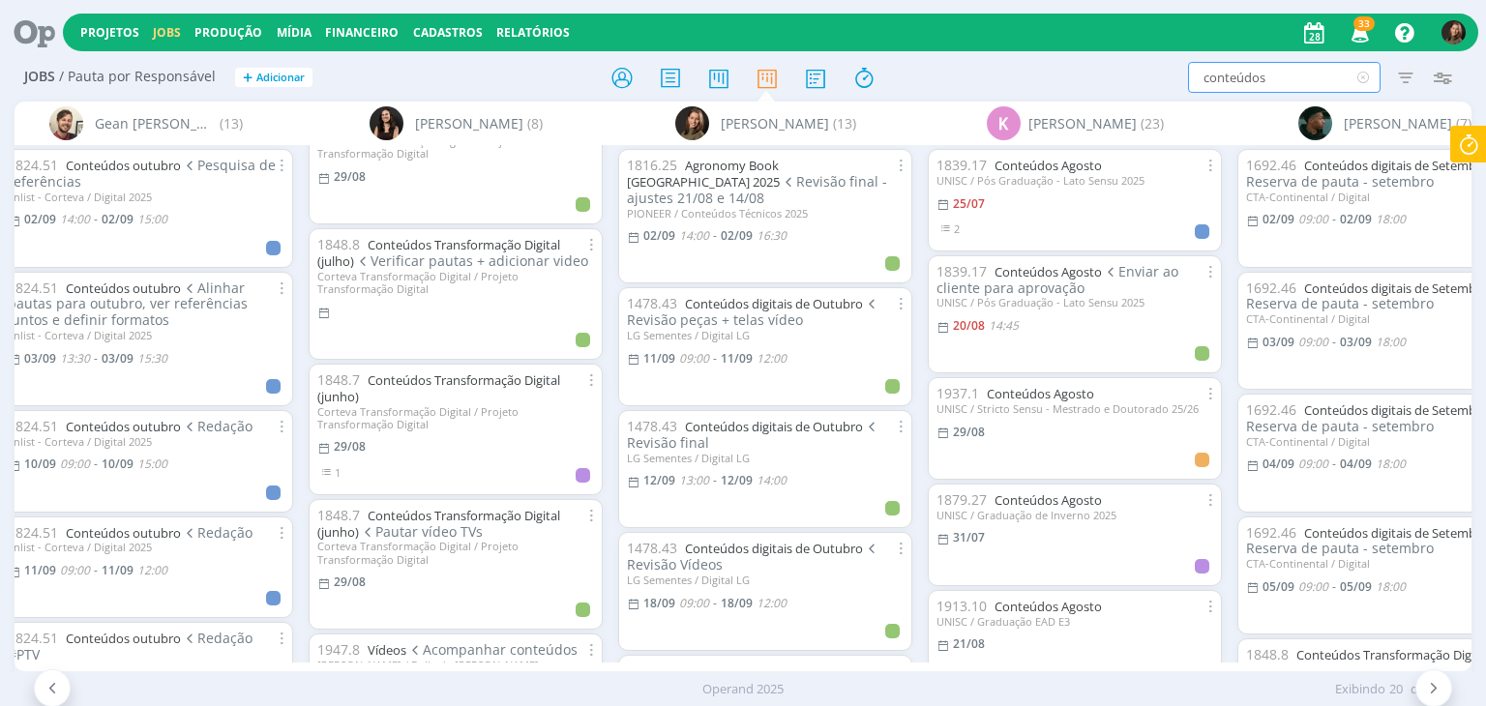
scroll to position [546, 0]
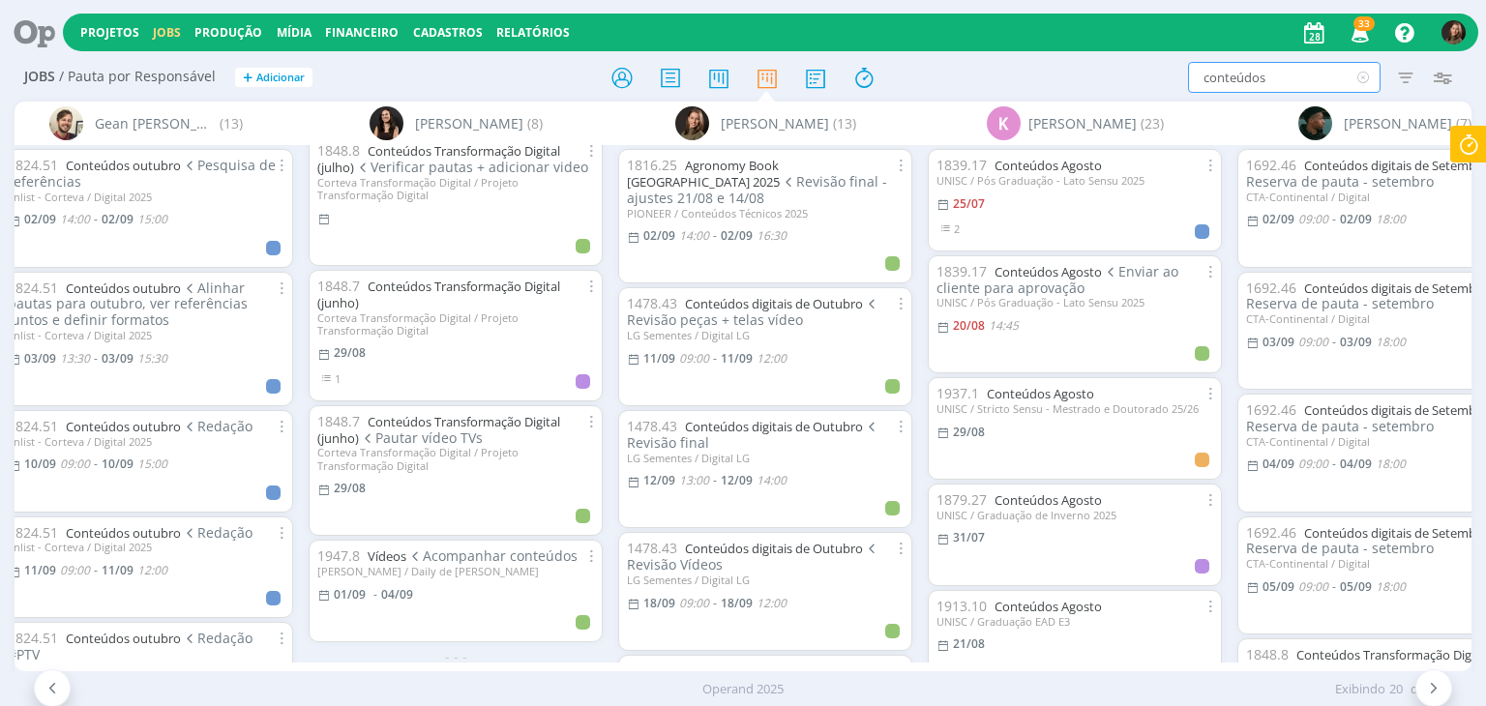
click at [1297, 86] on input "conteúdos" at bounding box center [1284, 77] width 193 height 31
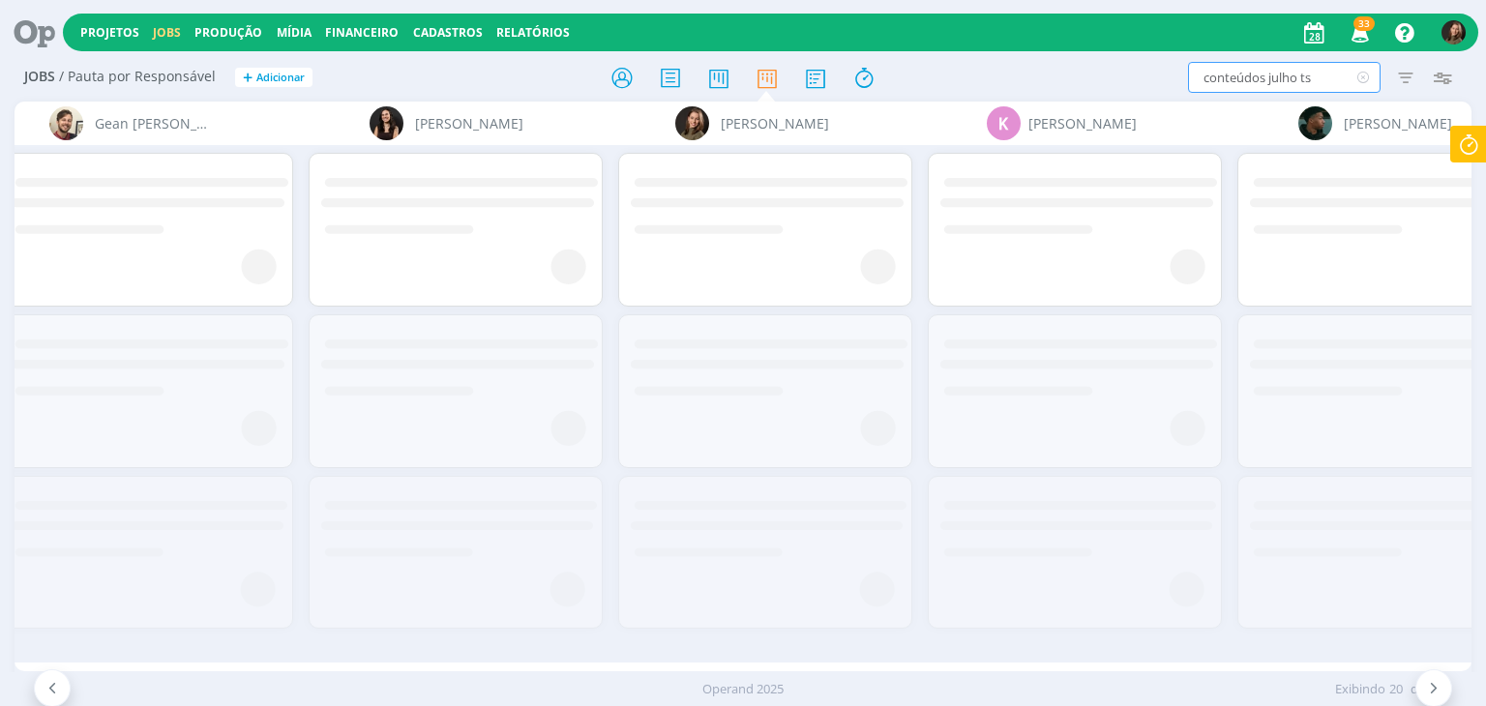
scroll to position [0, 0]
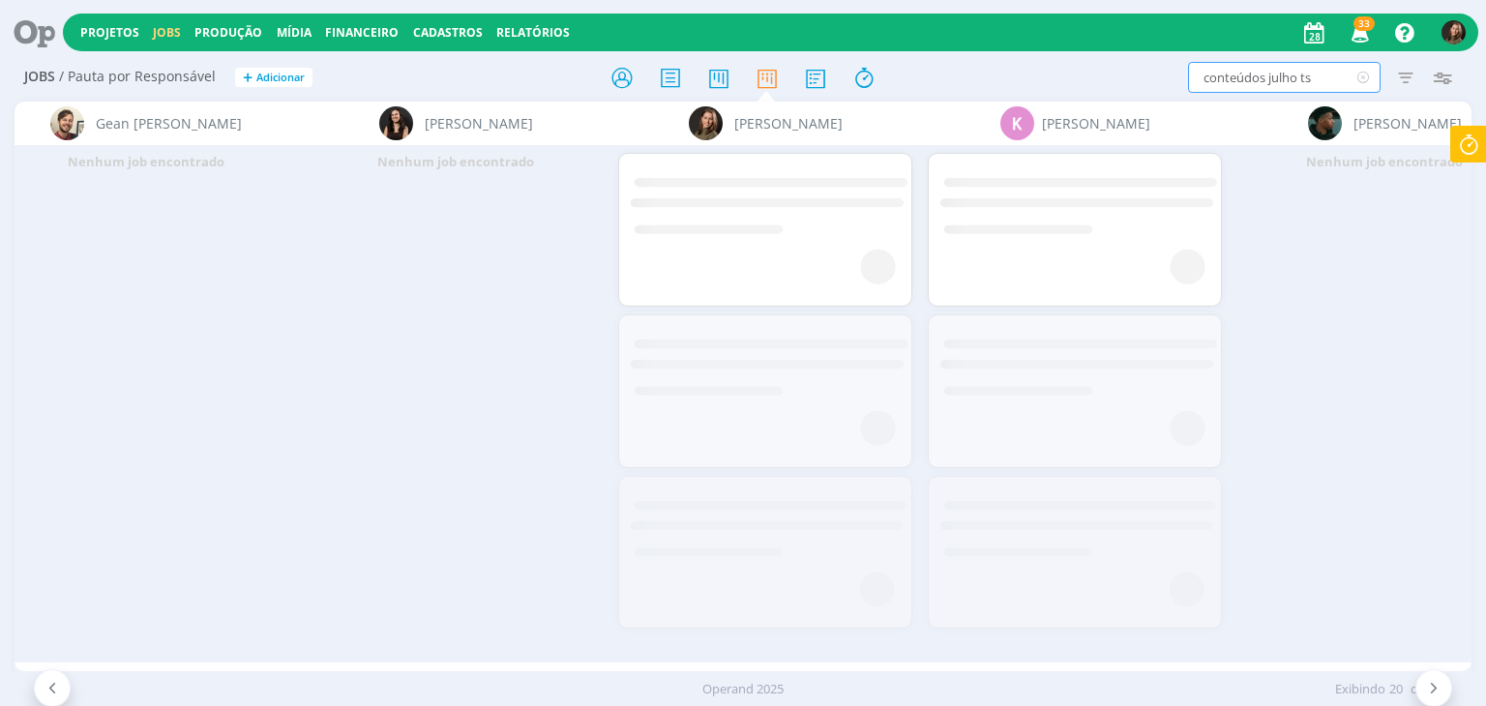
drag, startPoint x: 1262, startPoint y: 78, endPoint x: 1108, endPoint y: 105, distance: 156.1
click at [1108, 105] on div "Jobs / Pauta por Responsável + Adicionar conteúdos julho ts Filtrar Filtrar Lim…" at bounding box center [743, 385] width 1486 height 662
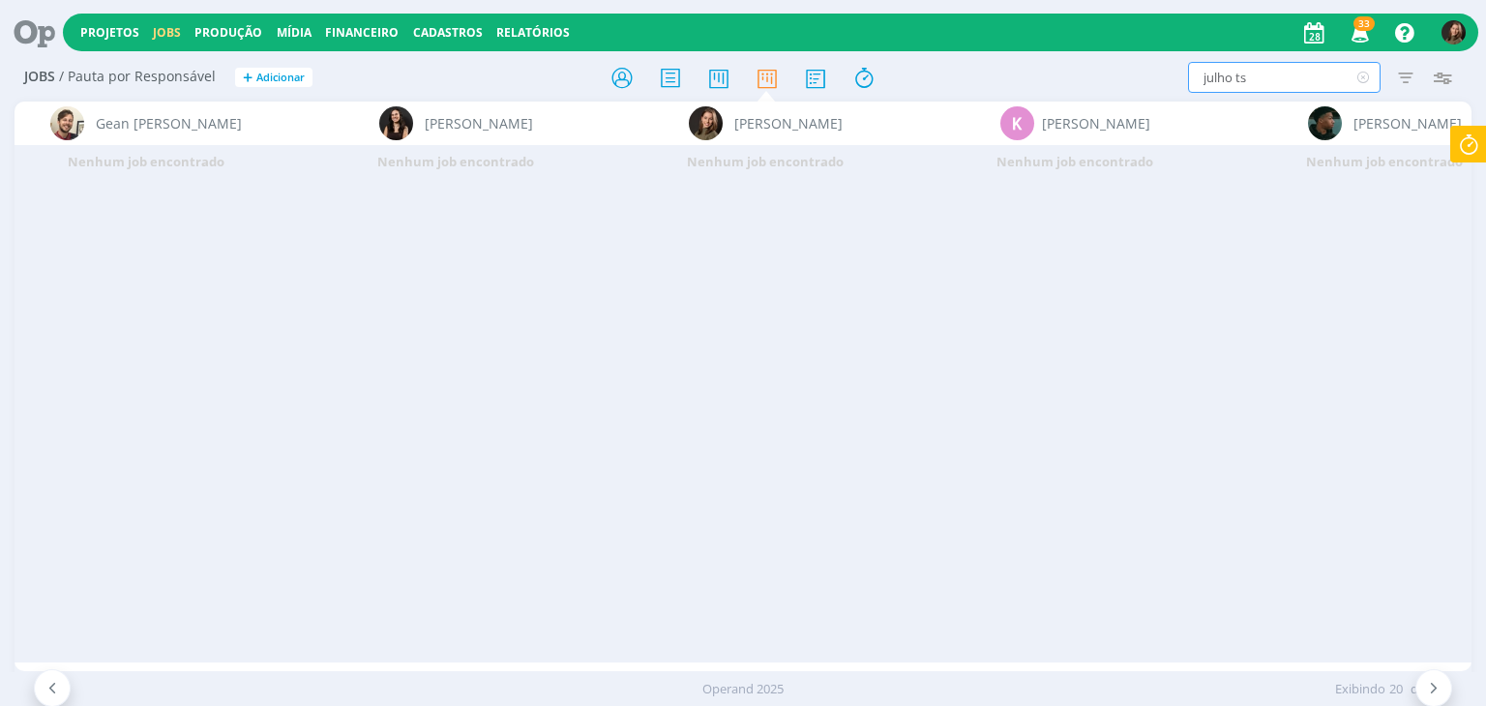
click at [1263, 75] on input "julho ts" at bounding box center [1284, 77] width 193 height 31
type input "julho"
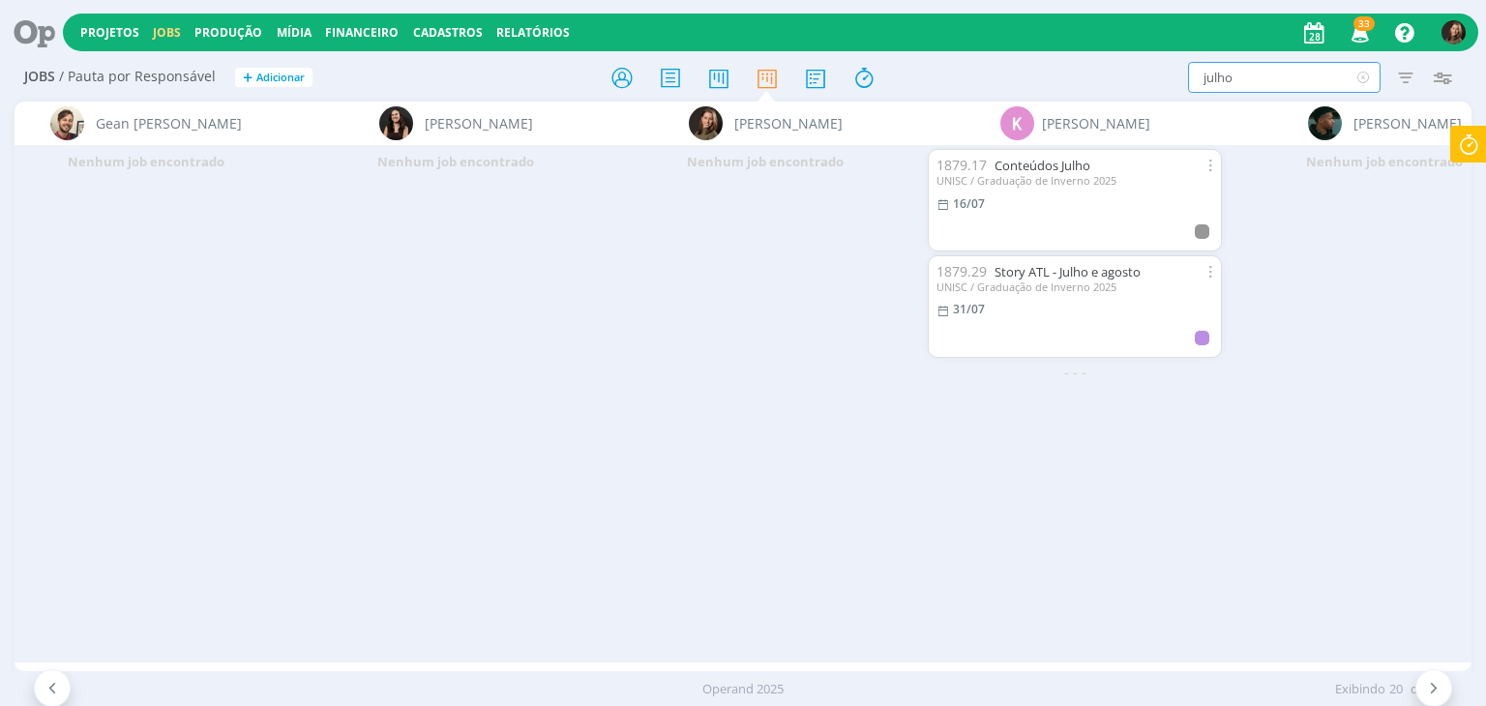
click at [1150, 82] on div "julho Filtrar Filtrar Limpar julho Tipo Jobs e Tarefas Data Personalizado a Sit…" at bounding box center [1229, 77] width 466 height 31
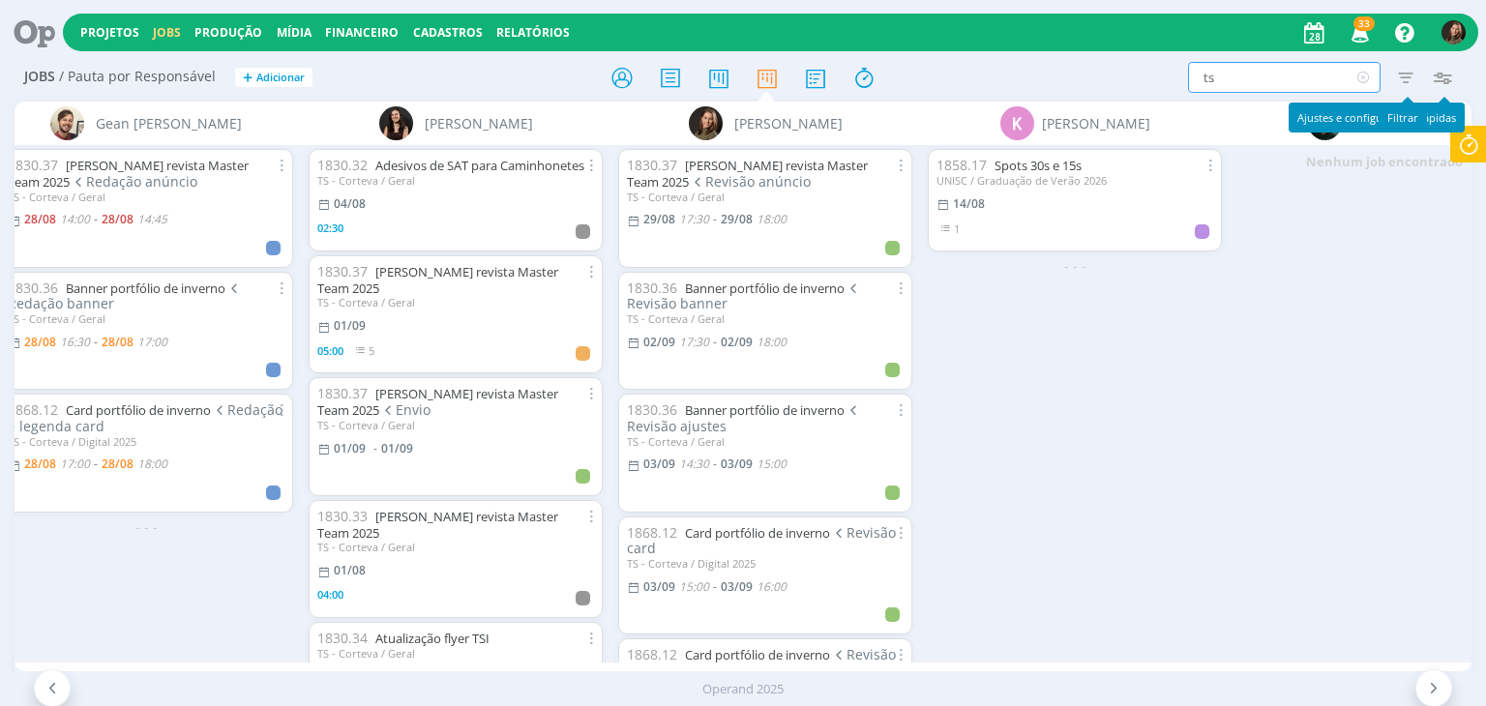
type input "ts"
click at [1392, 79] on icon "button" at bounding box center [1406, 77] width 35 height 35
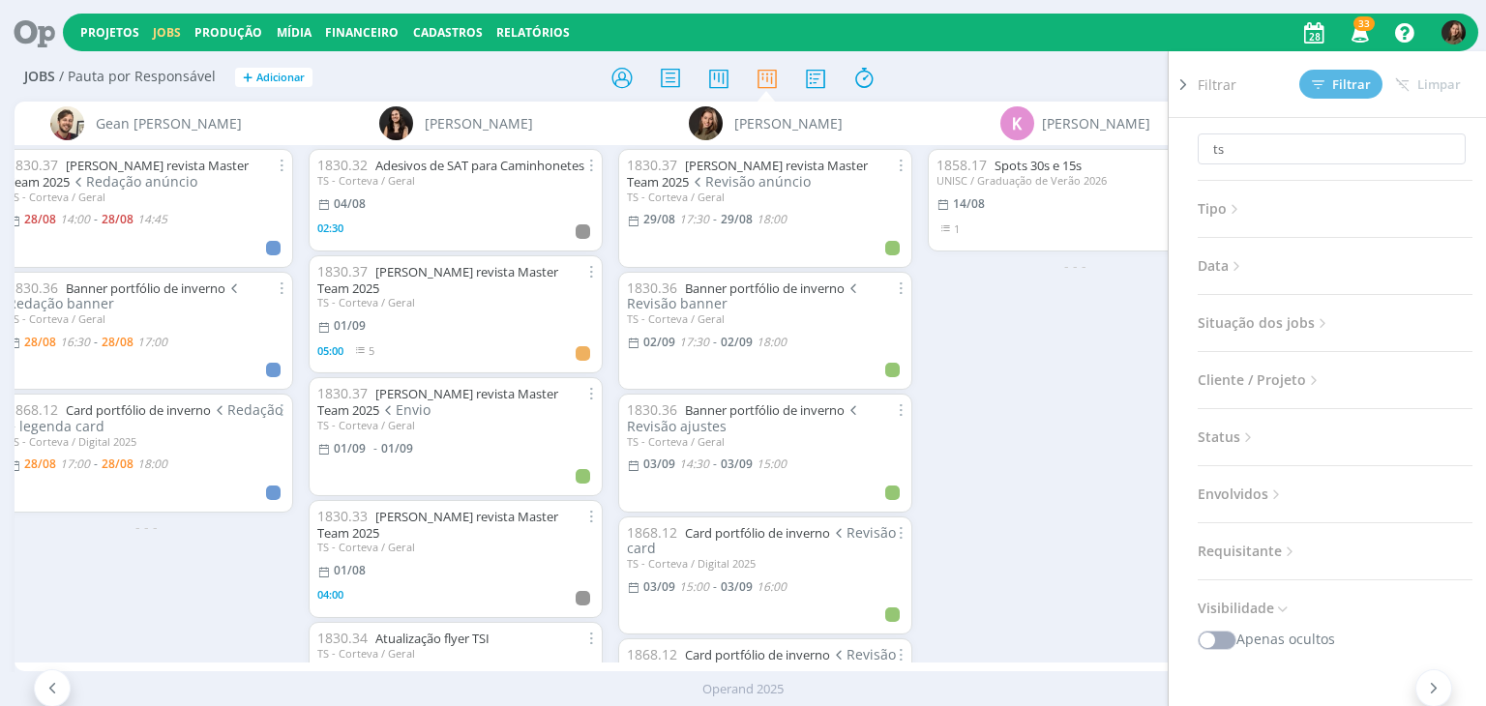
click at [1285, 326] on span "Situação dos jobs" at bounding box center [1265, 323] width 134 height 25
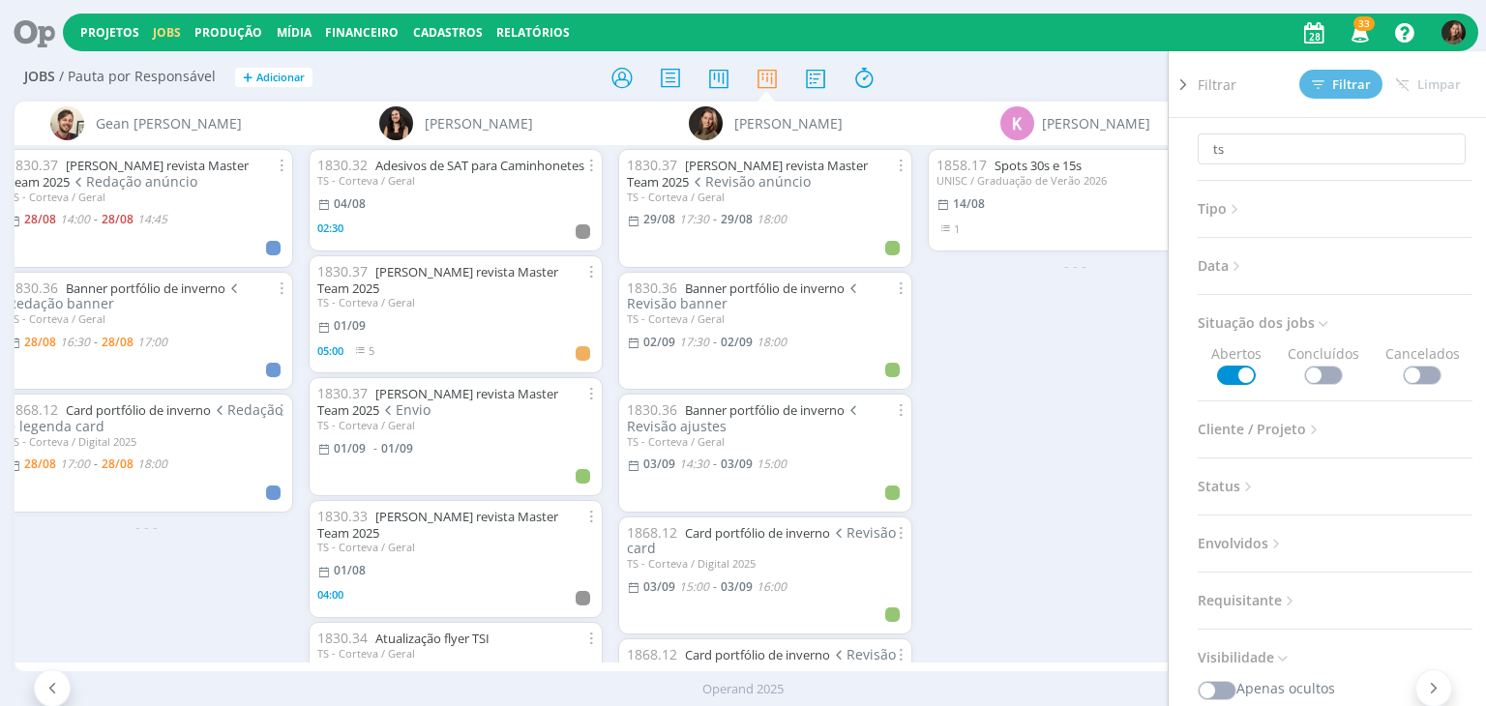
click at [1317, 374] on span at bounding box center [1323, 375] width 39 height 19
click at [674, 78] on icon at bounding box center [670, 78] width 35 height 38
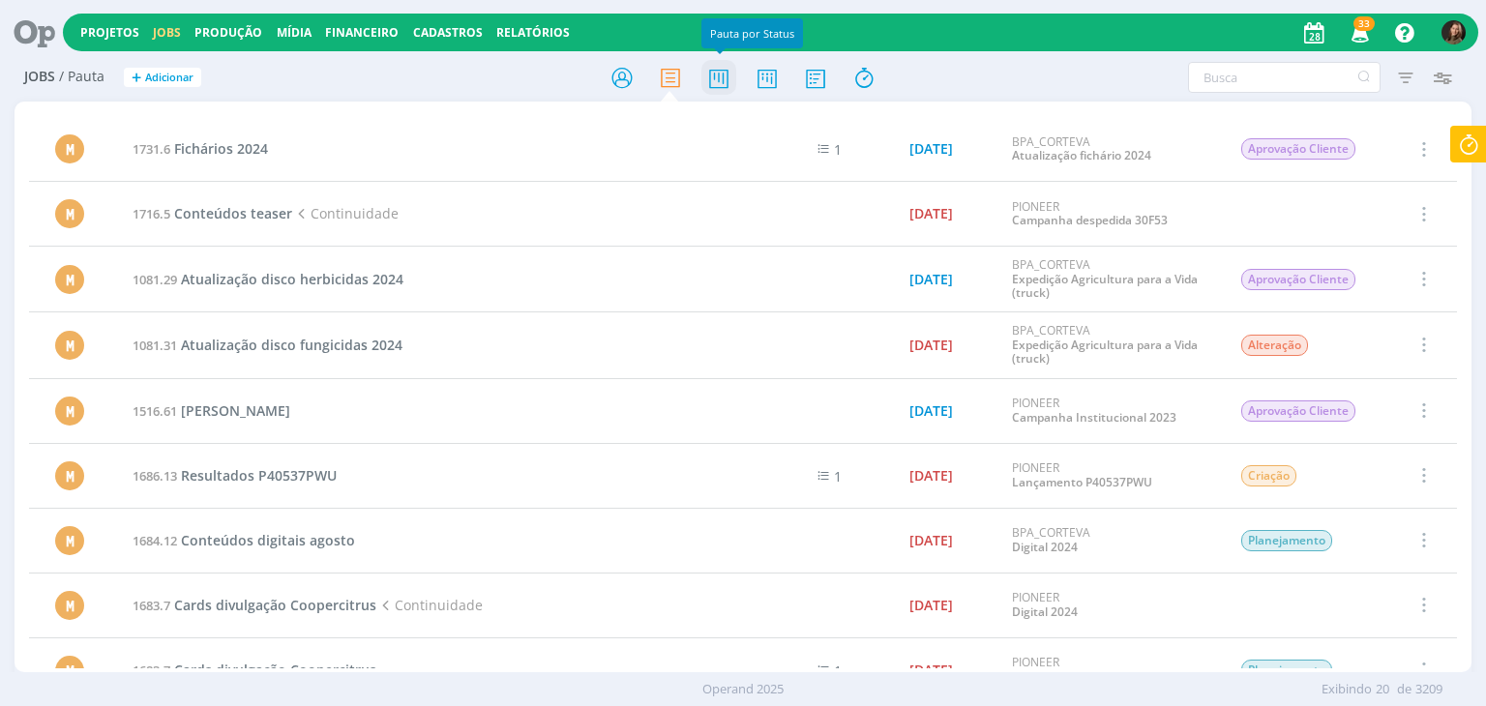
click at [725, 76] on icon at bounding box center [719, 78] width 35 height 38
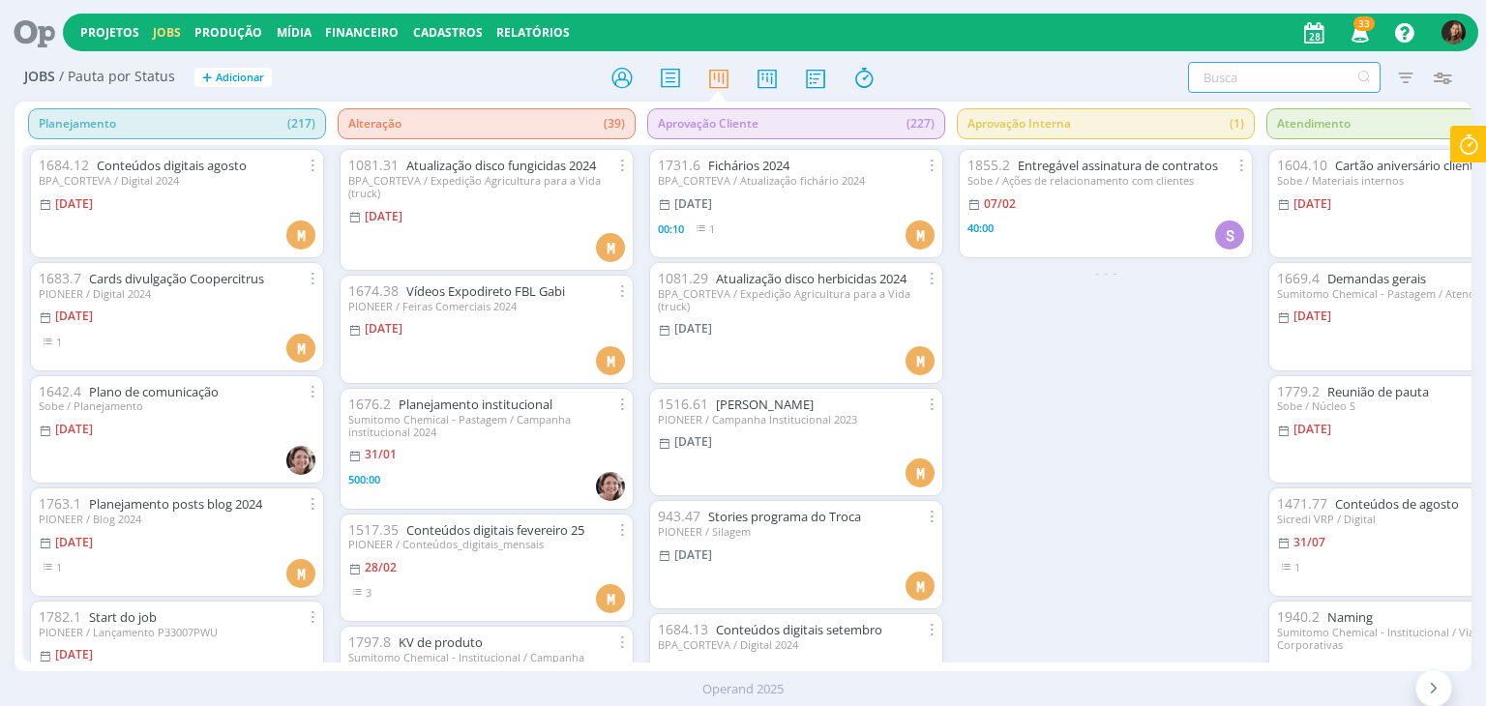
click at [1234, 80] on input "text" at bounding box center [1284, 77] width 193 height 31
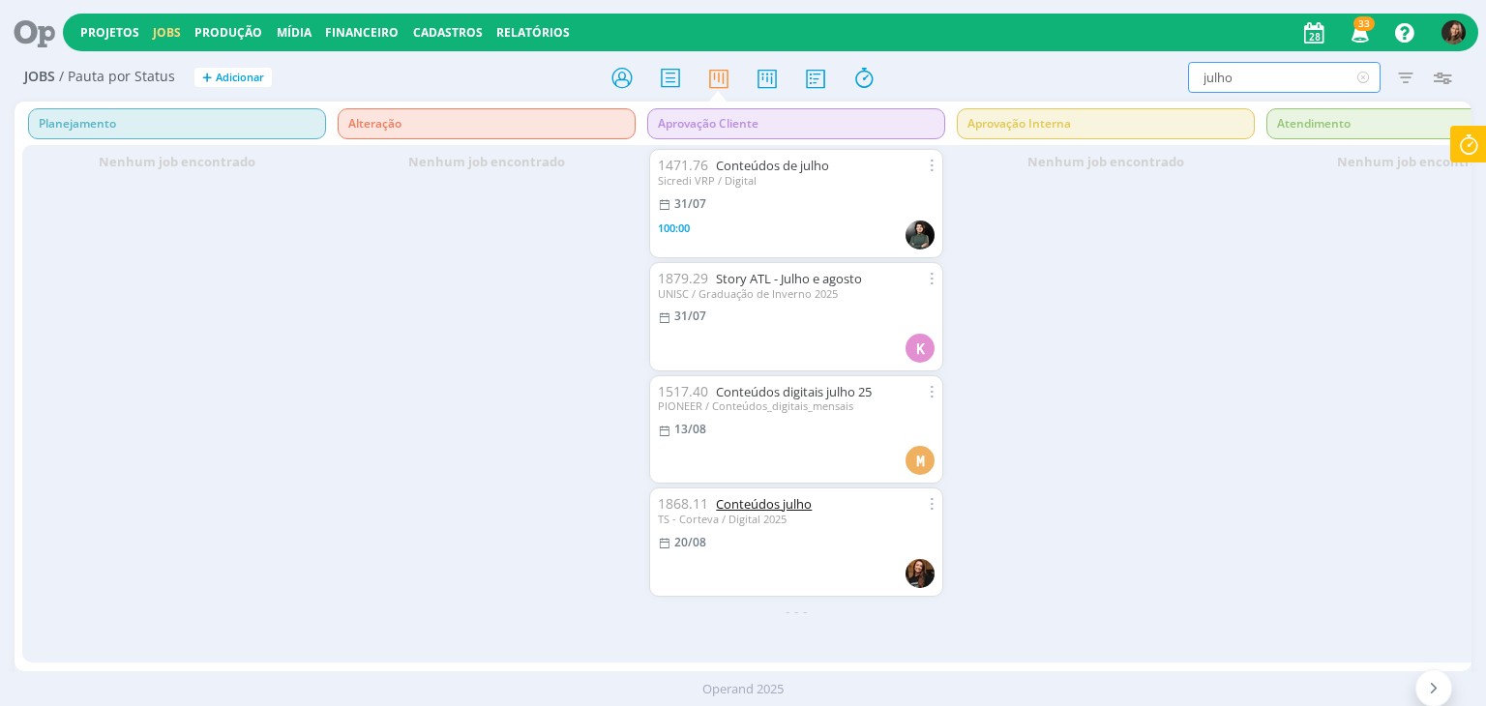
type input "julho"
click at [756, 508] on link "Conteúdos julho" at bounding box center [764, 503] width 96 height 17
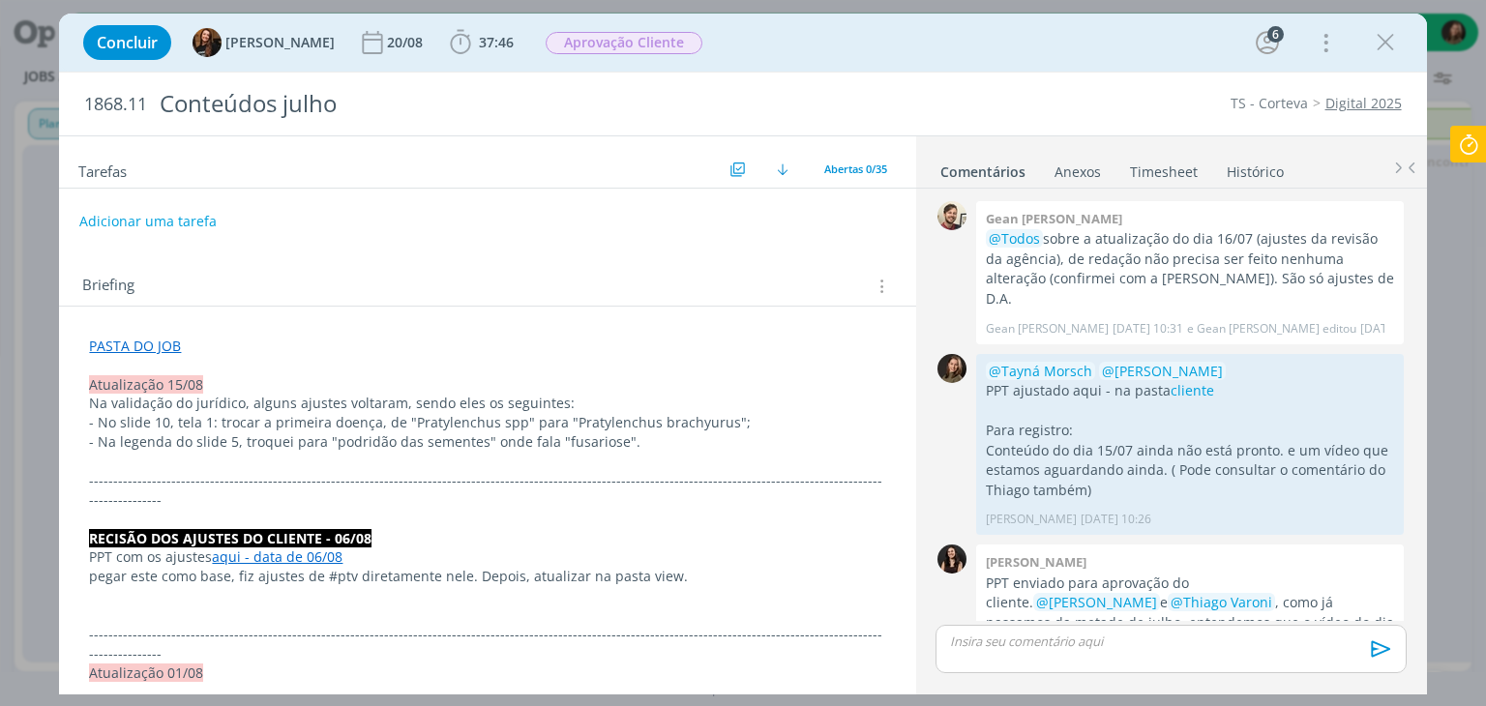
scroll to position [2441, 0]
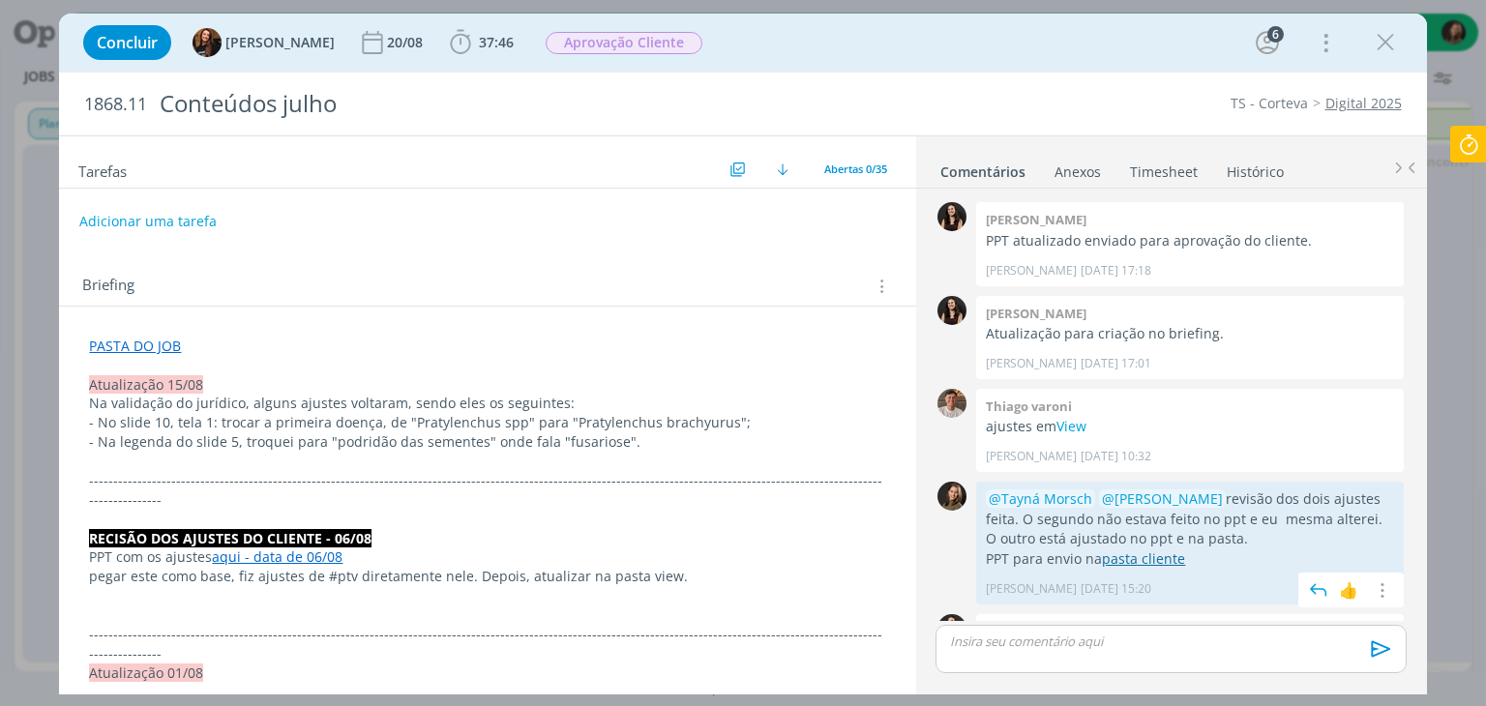
click at [1169, 550] on link "pasta cliente" at bounding box center [1143, 559] width 83 height 18
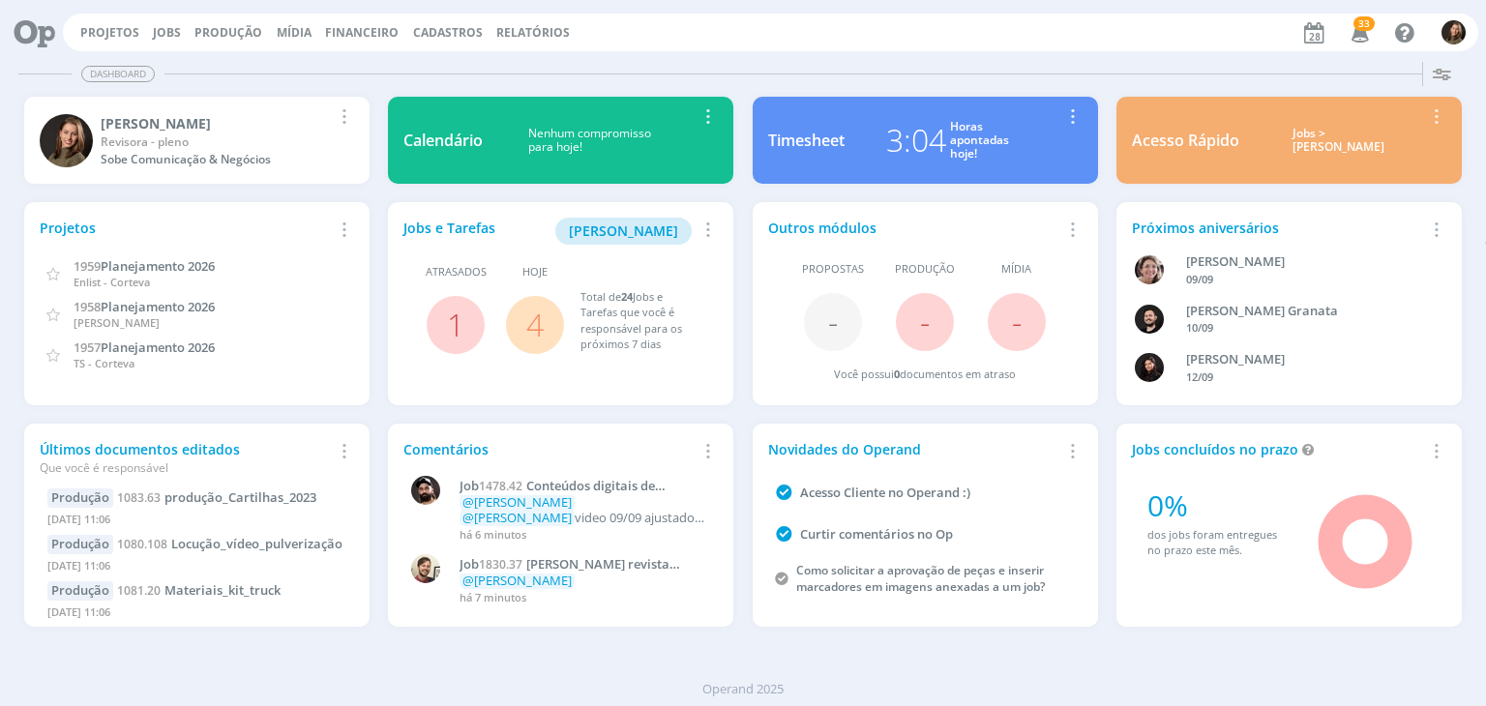
click at [522, 328] on span "4" at bounding box center [535, 325] width 58 height 58
click at [530, 327] on link "4" at bounding box center [534, 325] width 17 height 42
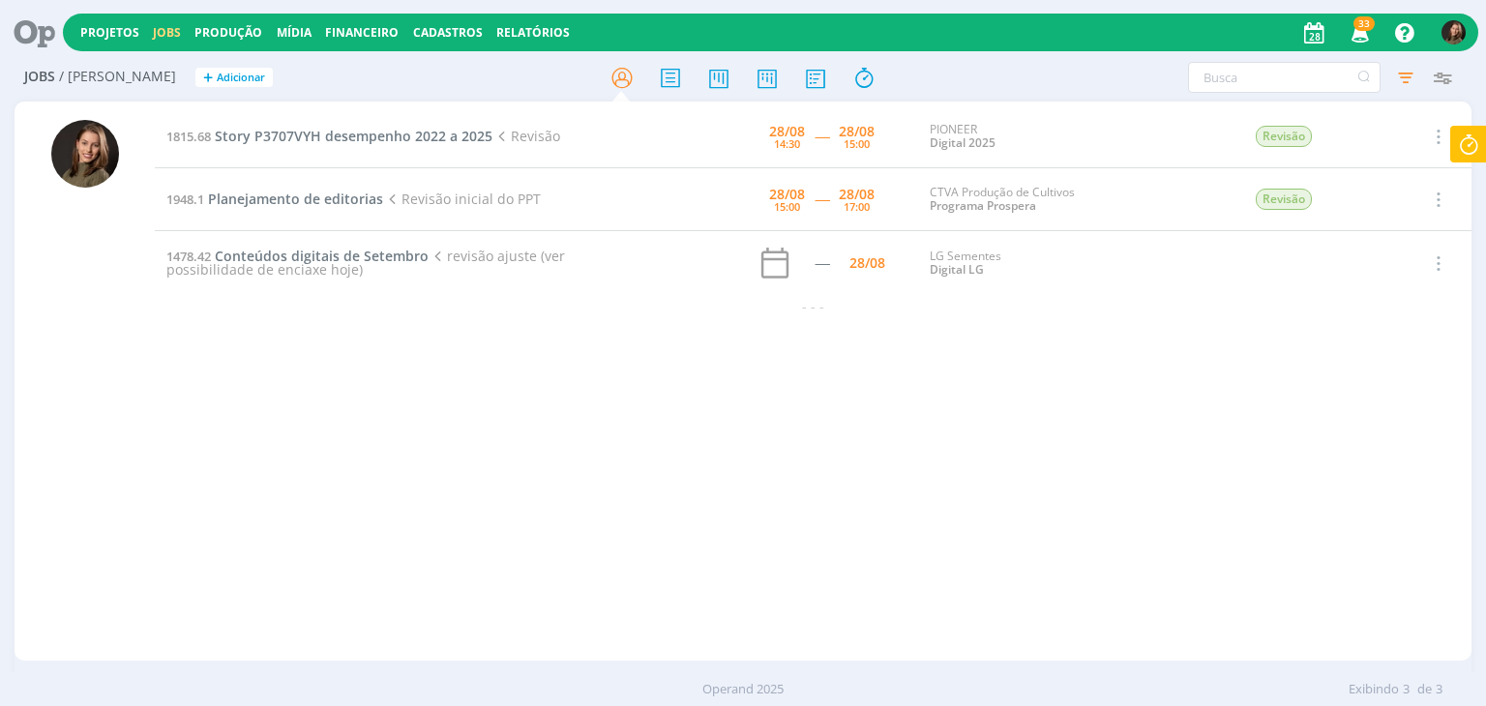
click at [812, 384] on div "1815.68 Story P3707VYH desempenho 2022 a 2025 Revisão 28/08 14:30 ----- 28/08 1…" at bounding box center [813, 381] width 1316 height 552
click at [413, 137] on span "Story P3707VYH desempenho 2022 a 2025" at bounding box center [354, 136] width 278 height 18
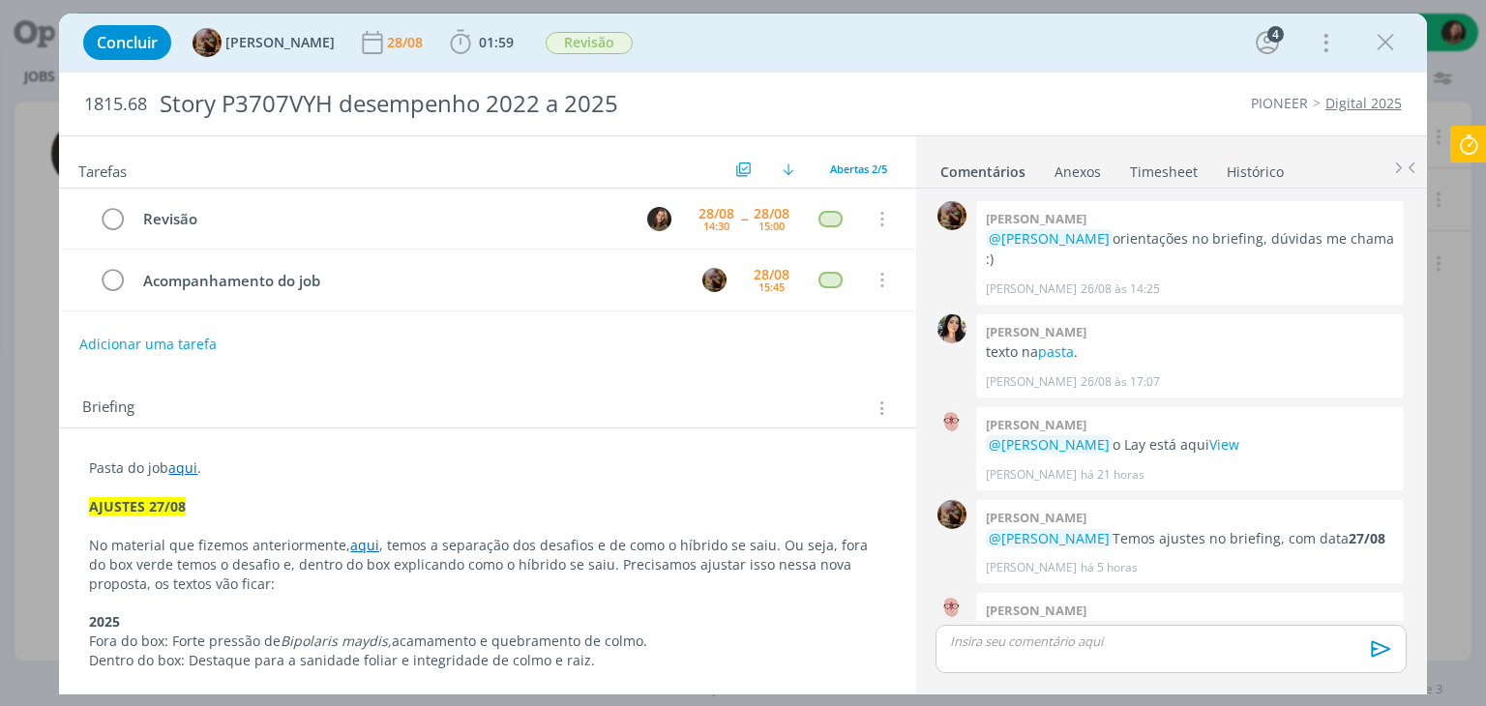
scroll to position [172, 0]
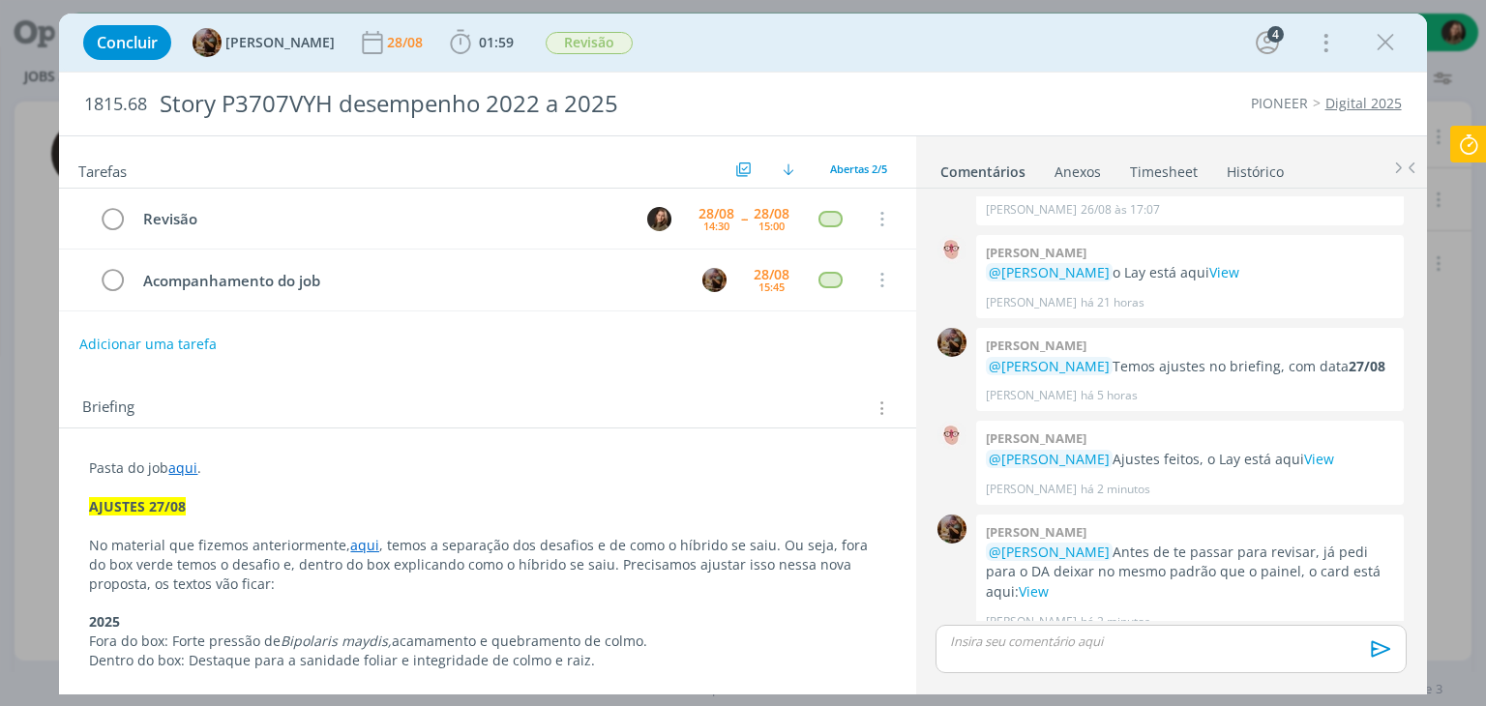
drag, startPoint x: 1469, startPoint y: 152, endPoint x: 1455, endPoint y: 148, distance: 14.1
click at [1467, 152] on icon at bounding box center [1468, 145] width 35 height 38
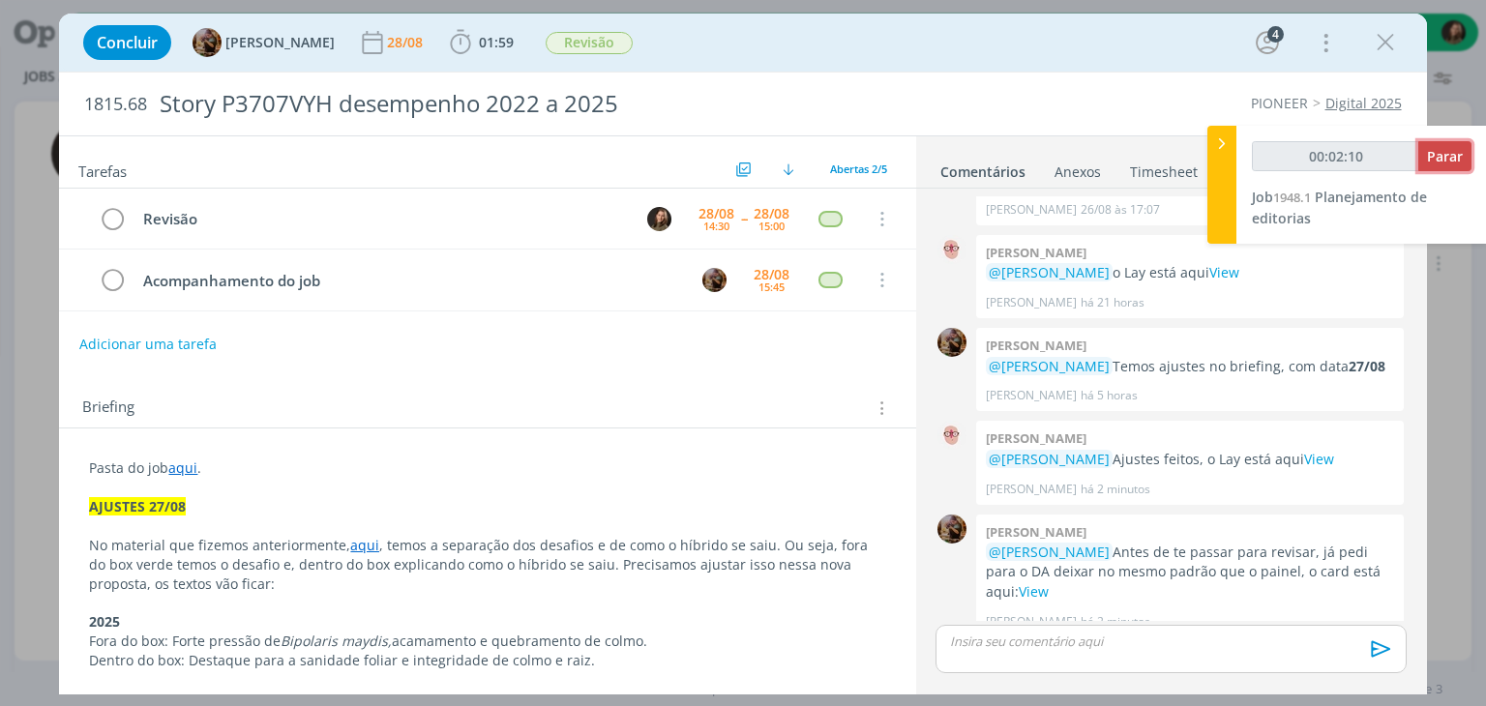
click at [1445, 149] on span "Parar" at bounding box center [1445, 156] width 36 height 18
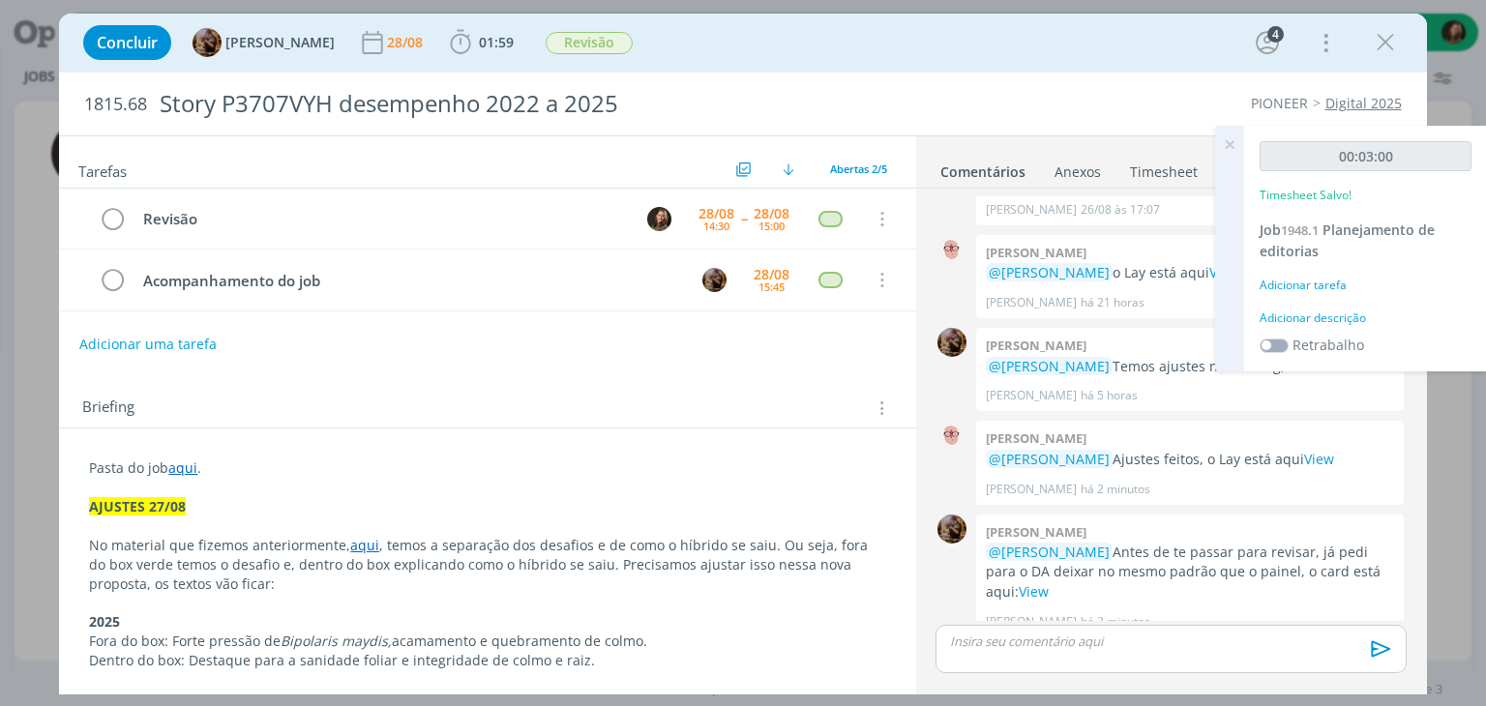
click at [1231, 151] on icon at bounding box center [1229, 145] width 35 height 38
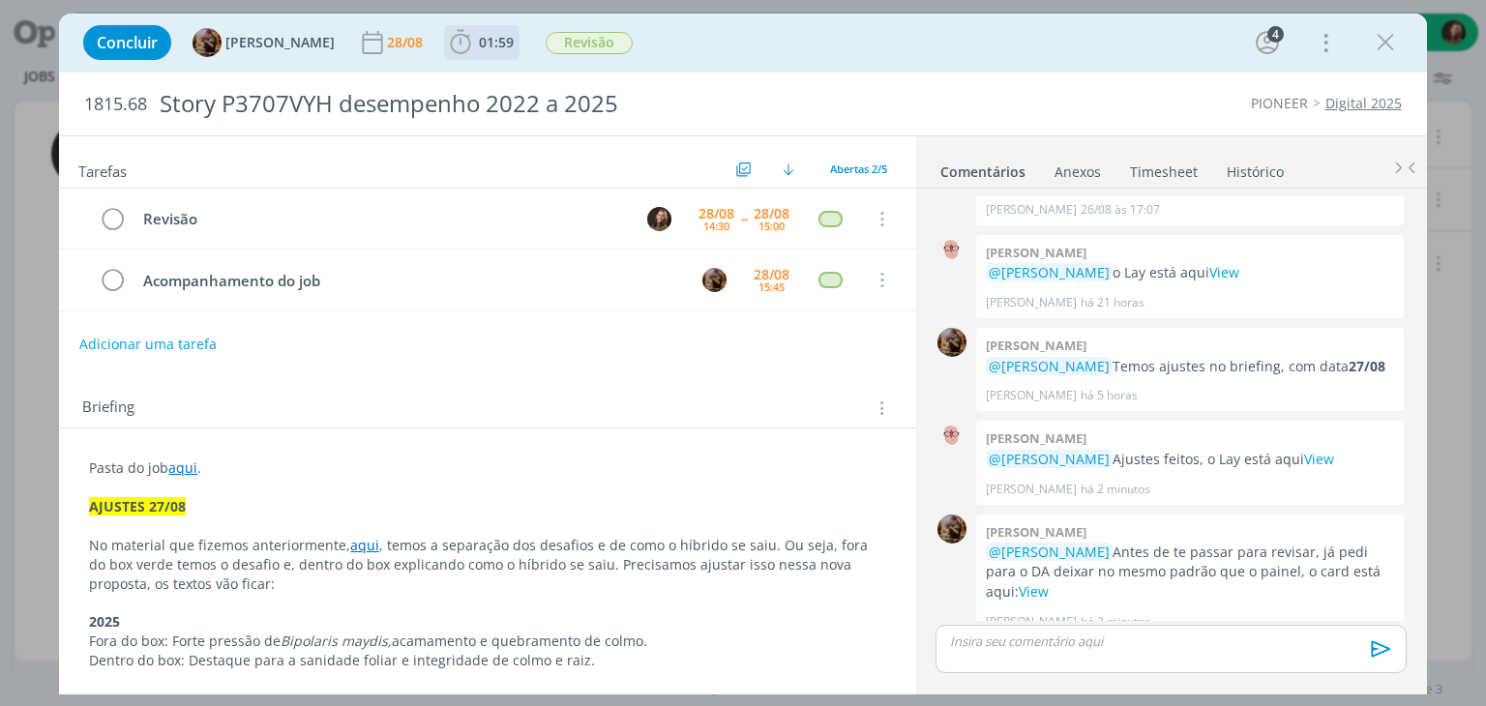
click at [475, 46] on icon "dialog" at bounding box center [460, 42] width 29 height 29
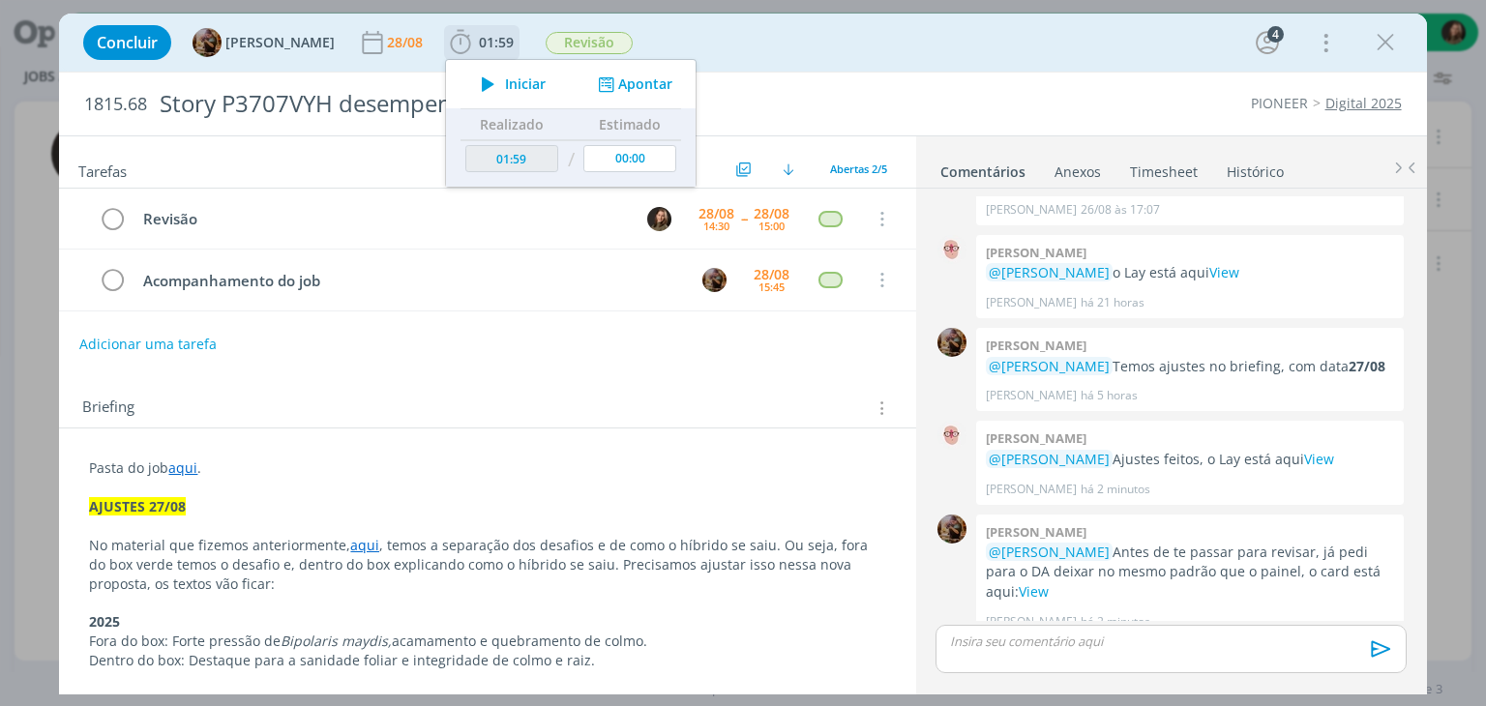
click at [505, 78] on icon "dialog" at bounding box center [488, 84] width 34 height 25
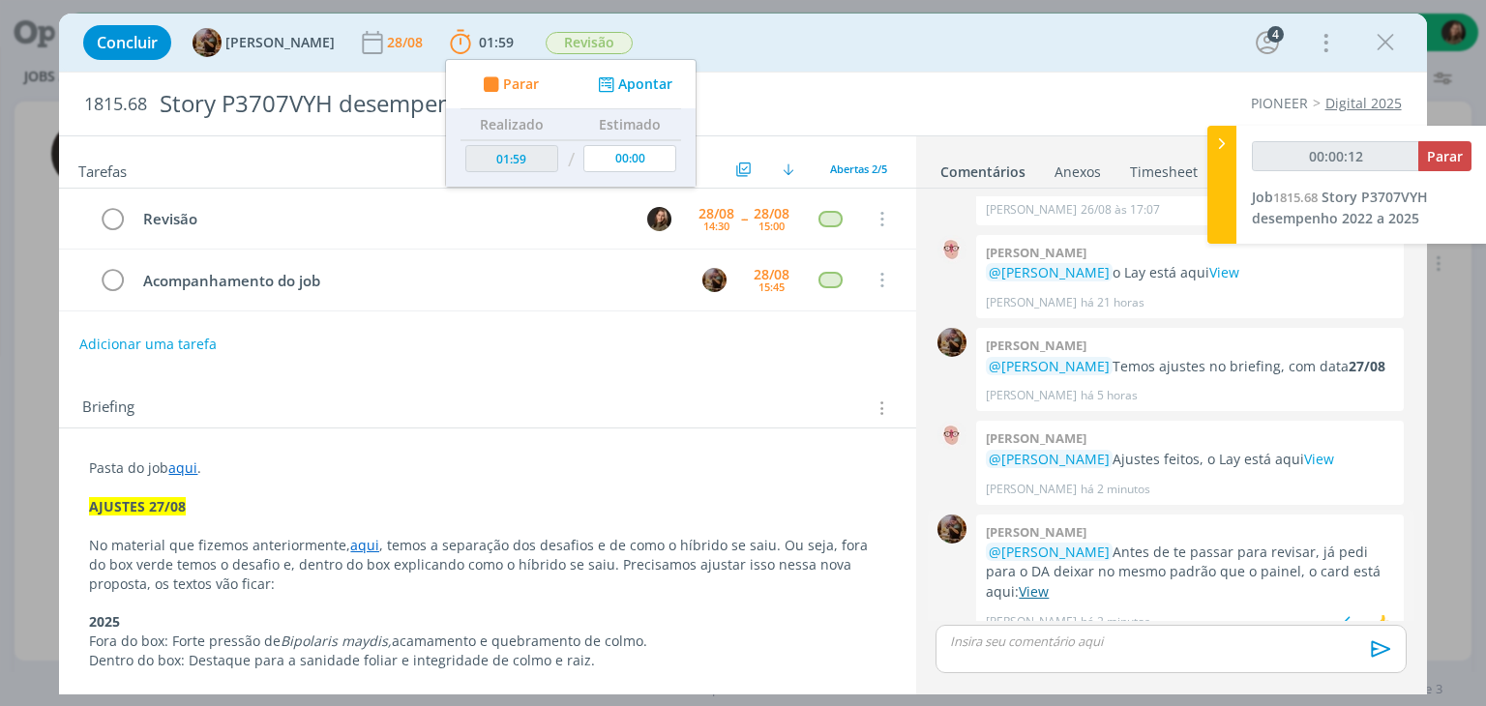
click at [1049, 583] on link "View" at bounding box center [1034, 592] width 30 height 18
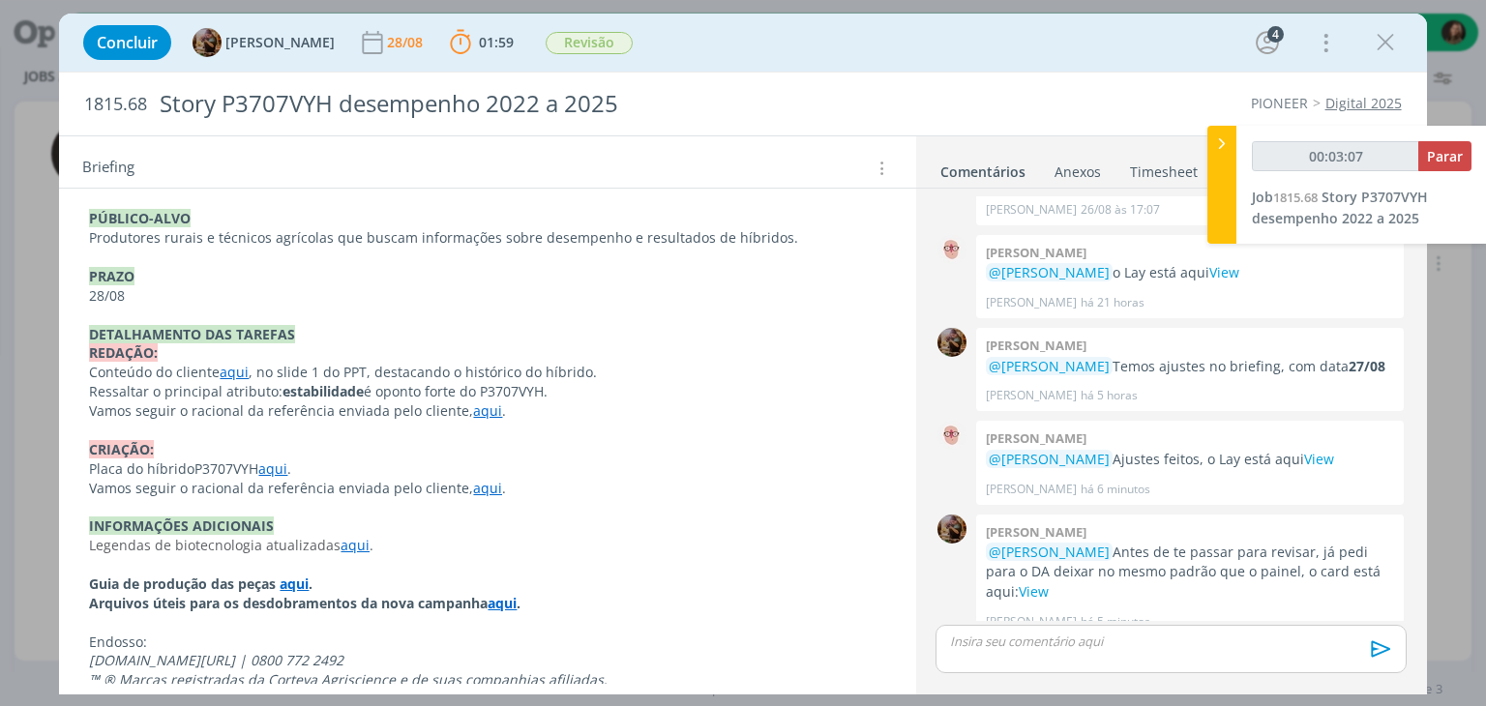
scroll to position [1116, 0]
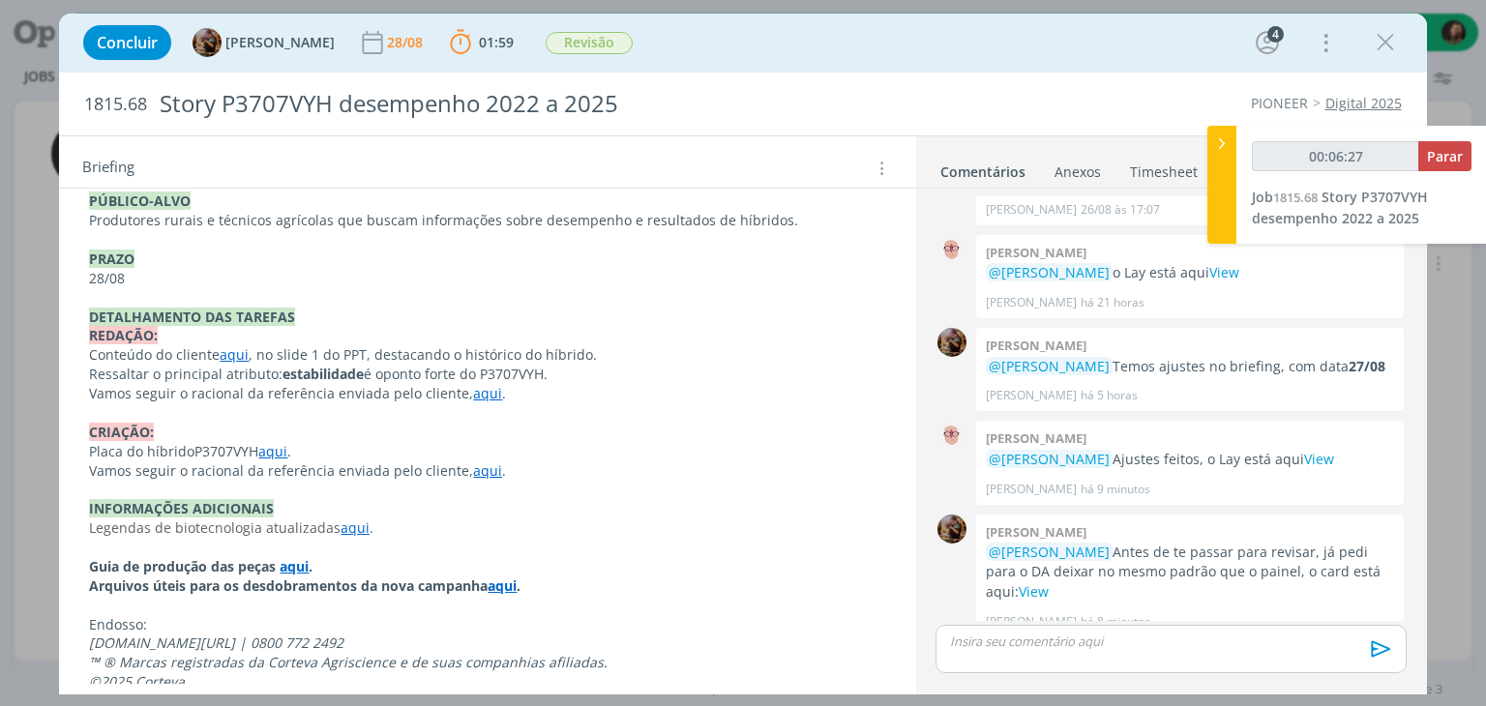
drag, startPoint x: 492, startPoint y: 550, endPoint x: 460, endPoint y: 603, distance: 62.1
drag, startPoint x: 460, startPoint y: 603, endPoint x: 396, endPoint y: 487, distance: 132.5
click at [396, 500] on p "INFORMAÇÕES ADICIONAIS" at bounding box center [487, 509] width 794 height 19
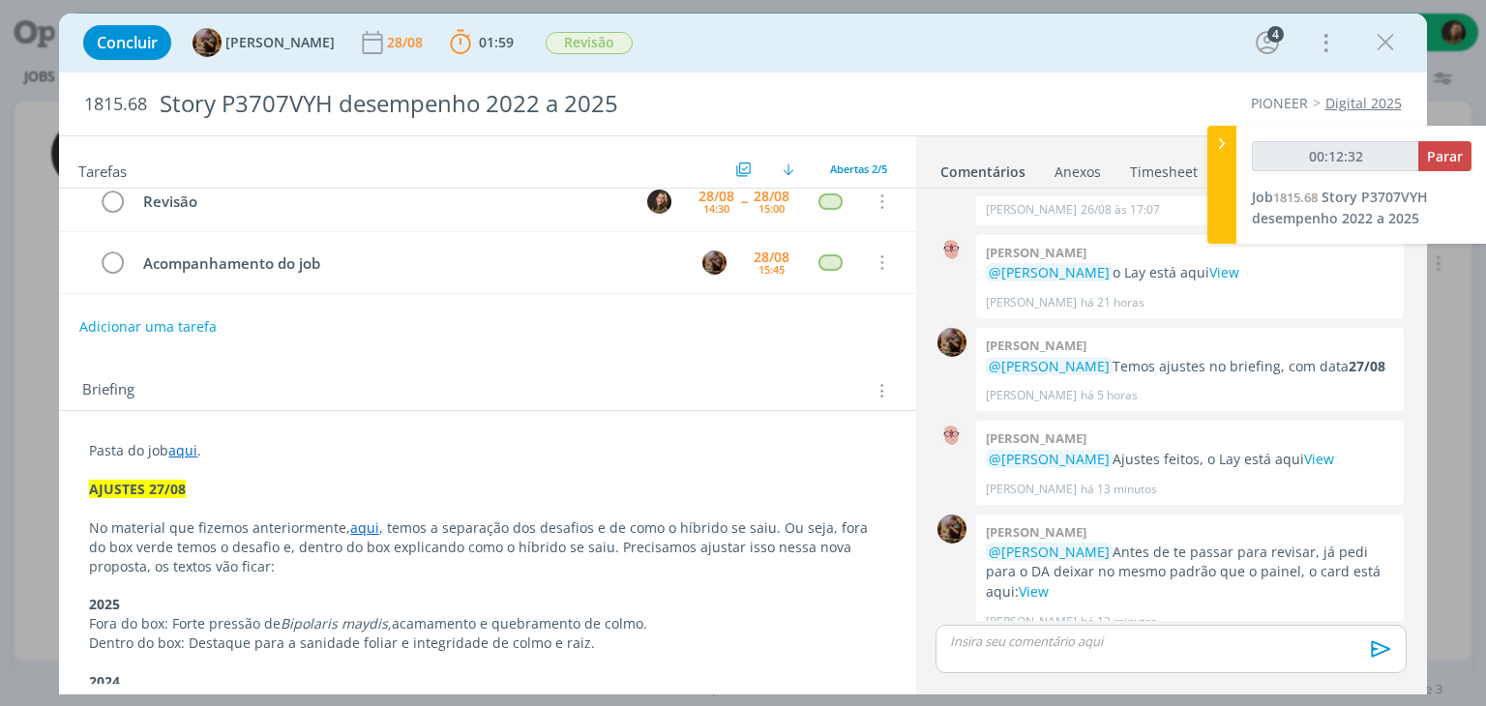
scroll to position [0, 0]
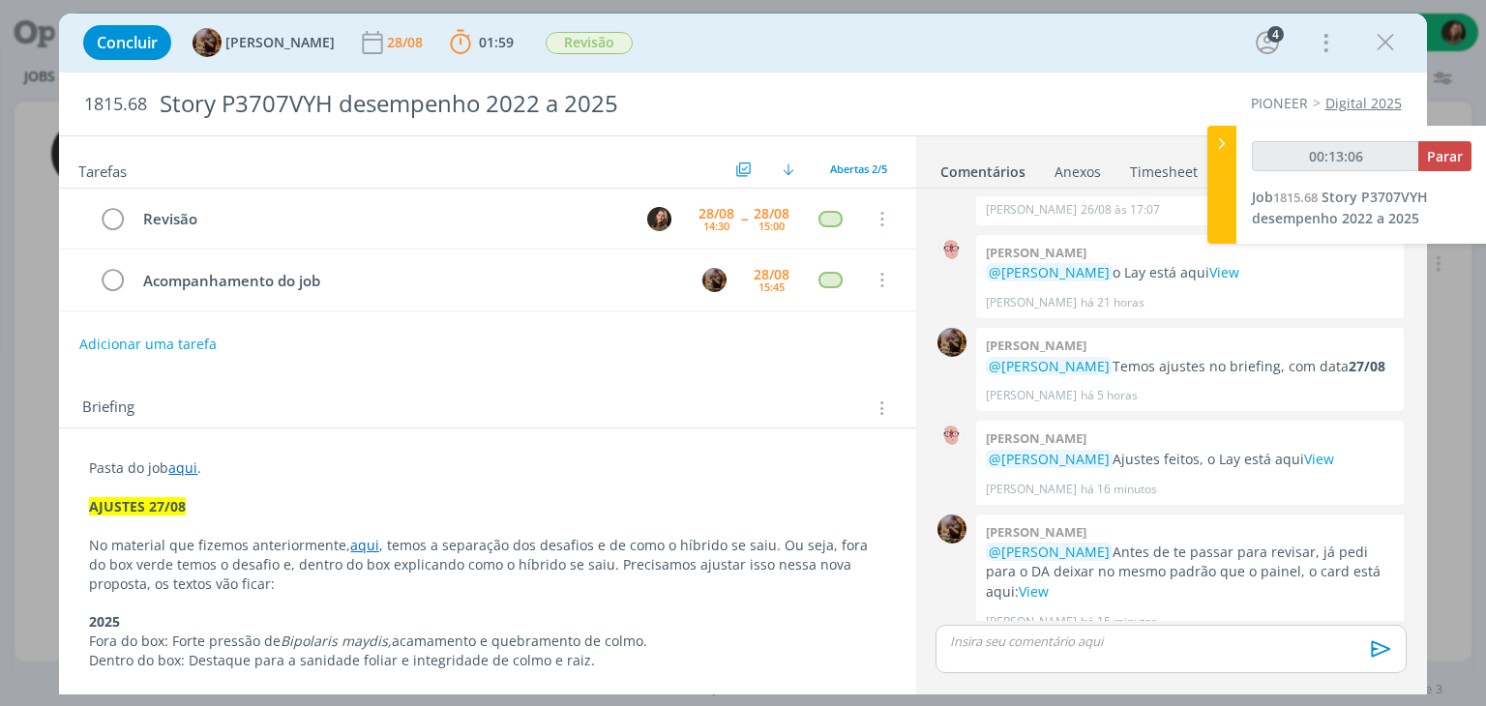
click at [1057, 659] on div "dialog" at bounding box center [1171, 649] width 470 height 48
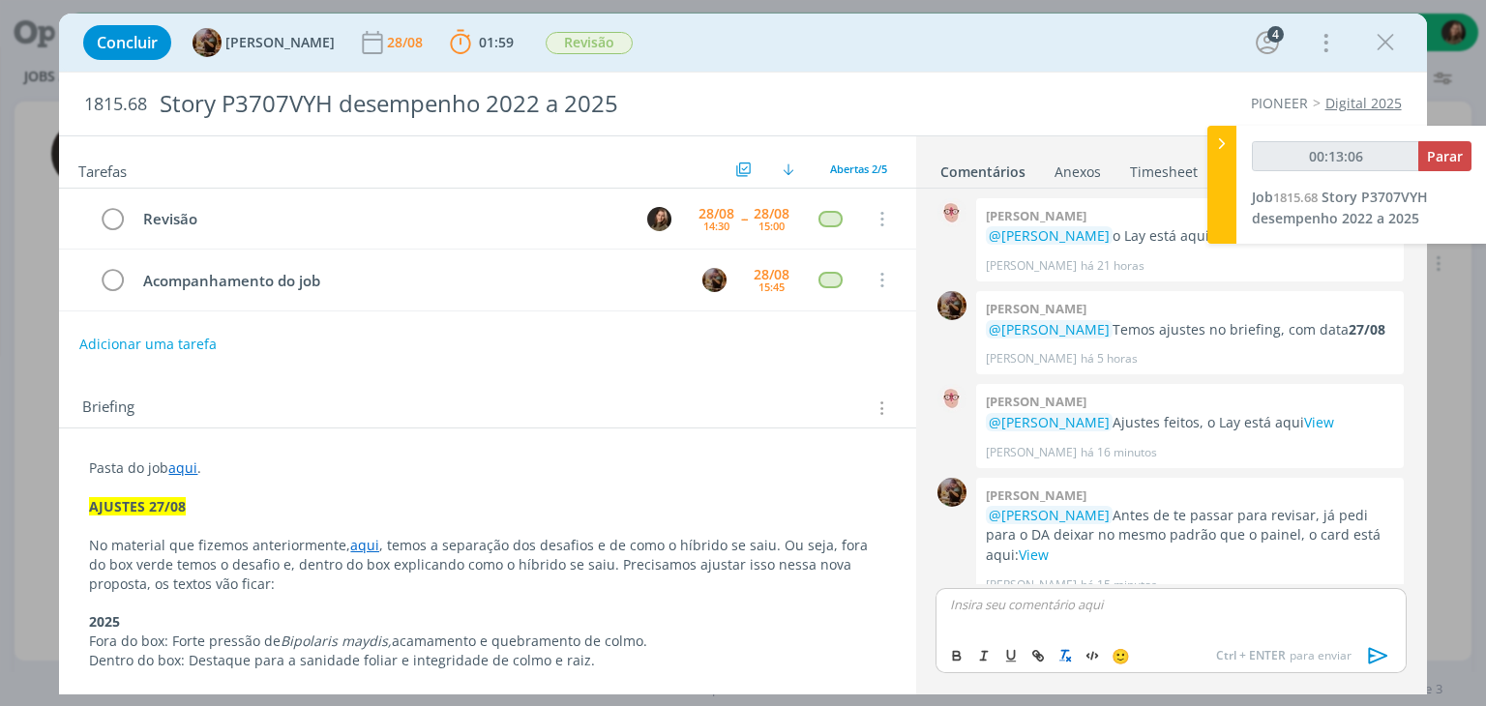
type input "00:13:07"
click at [1057, 659] on span "[PERSON_NAME]" at bounding box center [1056, 667] width 120 height 21
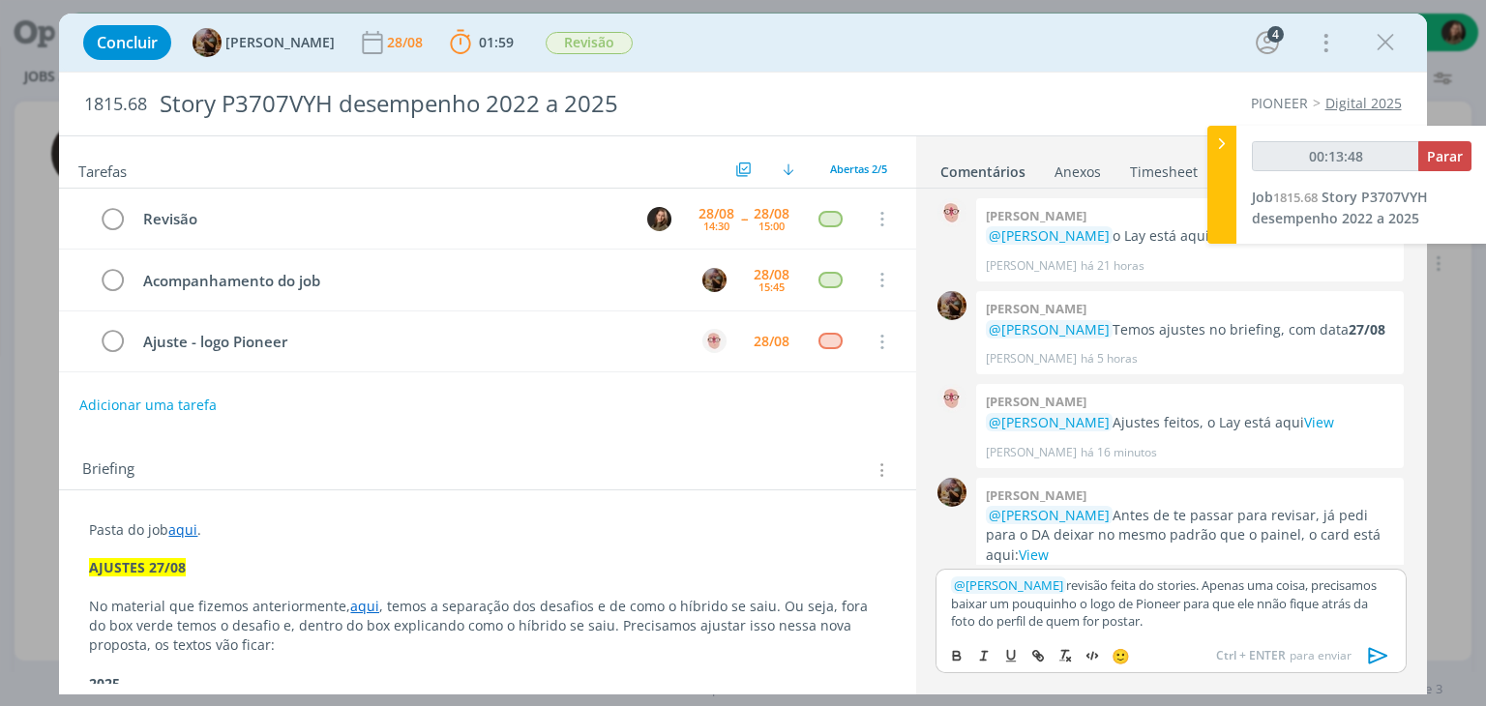
click at [1370, 658] on icon "dialog" at bounding box center [1377, 656] width 19 height 16
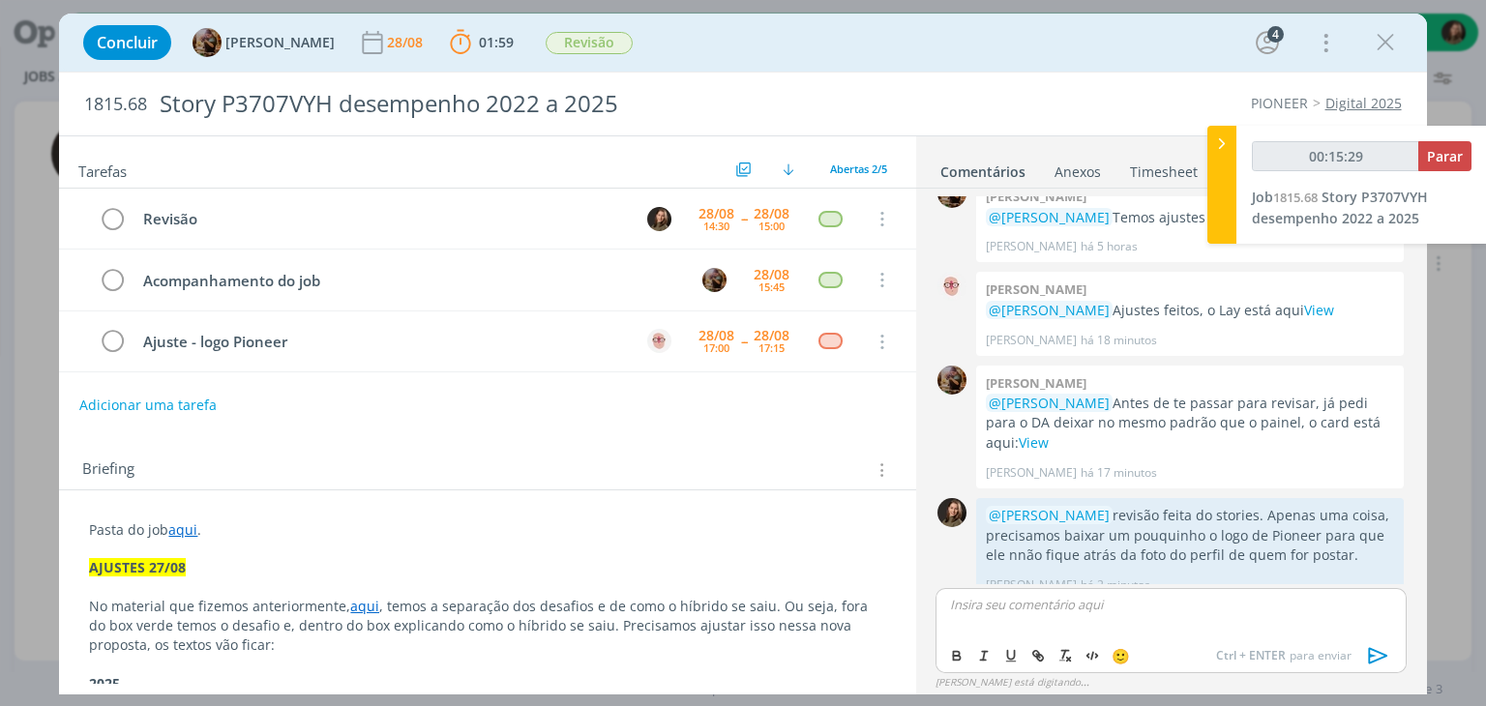
scroll to position [493, 0]
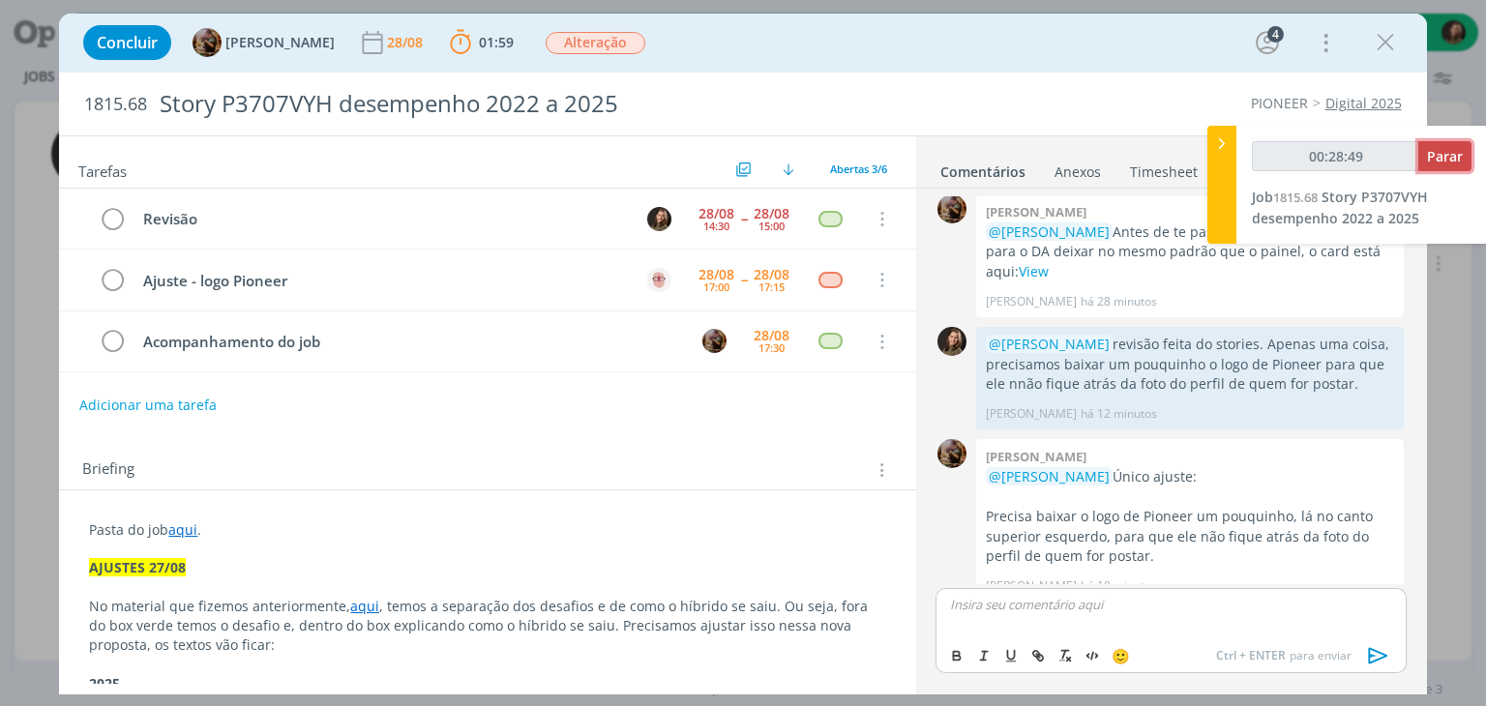
click at [1428, 155] on span "Parar" at bounding box center [1445, 156] width 36 height 18
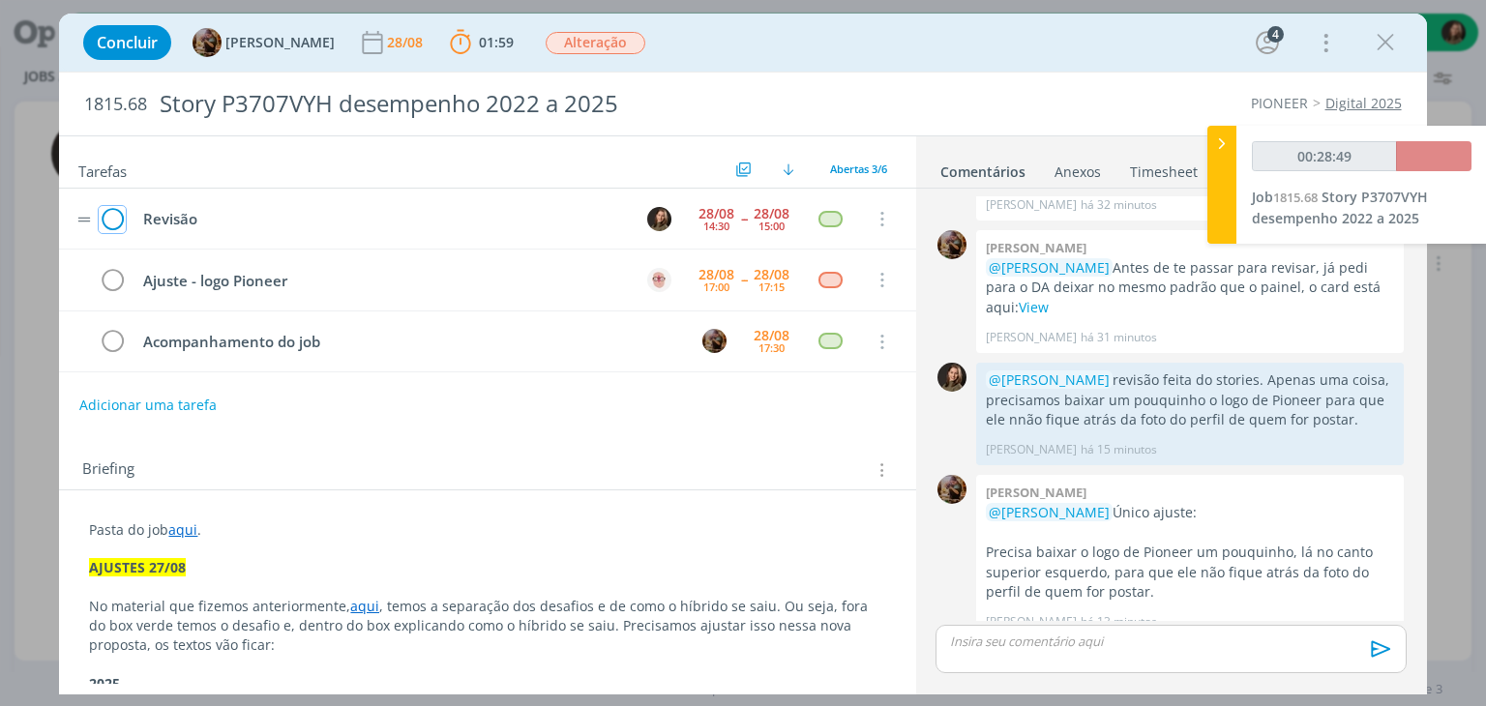
click at [110, 215] on icon "dialog" at bounding box center [112, 219] width 27 height 29
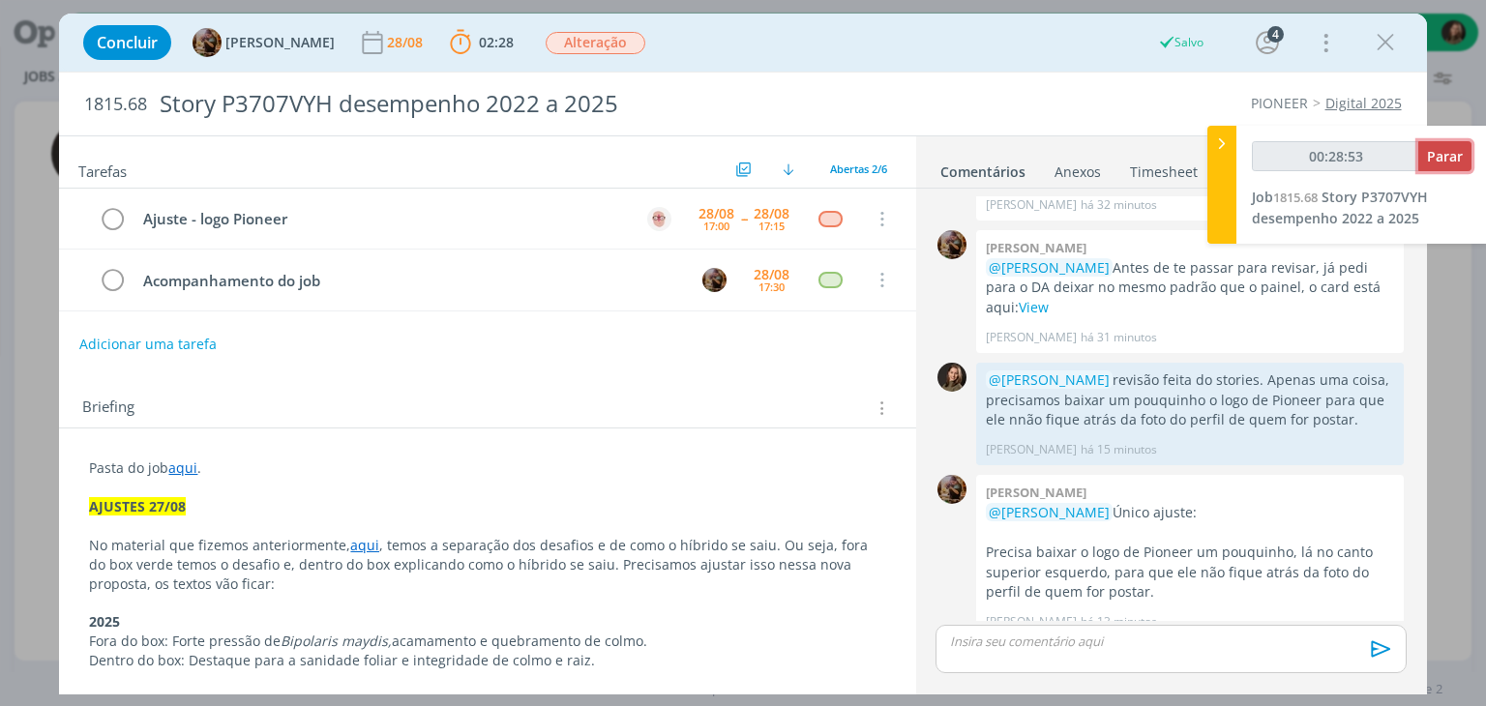
click at [1420, 161] on button "Parar" at bounding box center [1445, 156] width 53 height 30
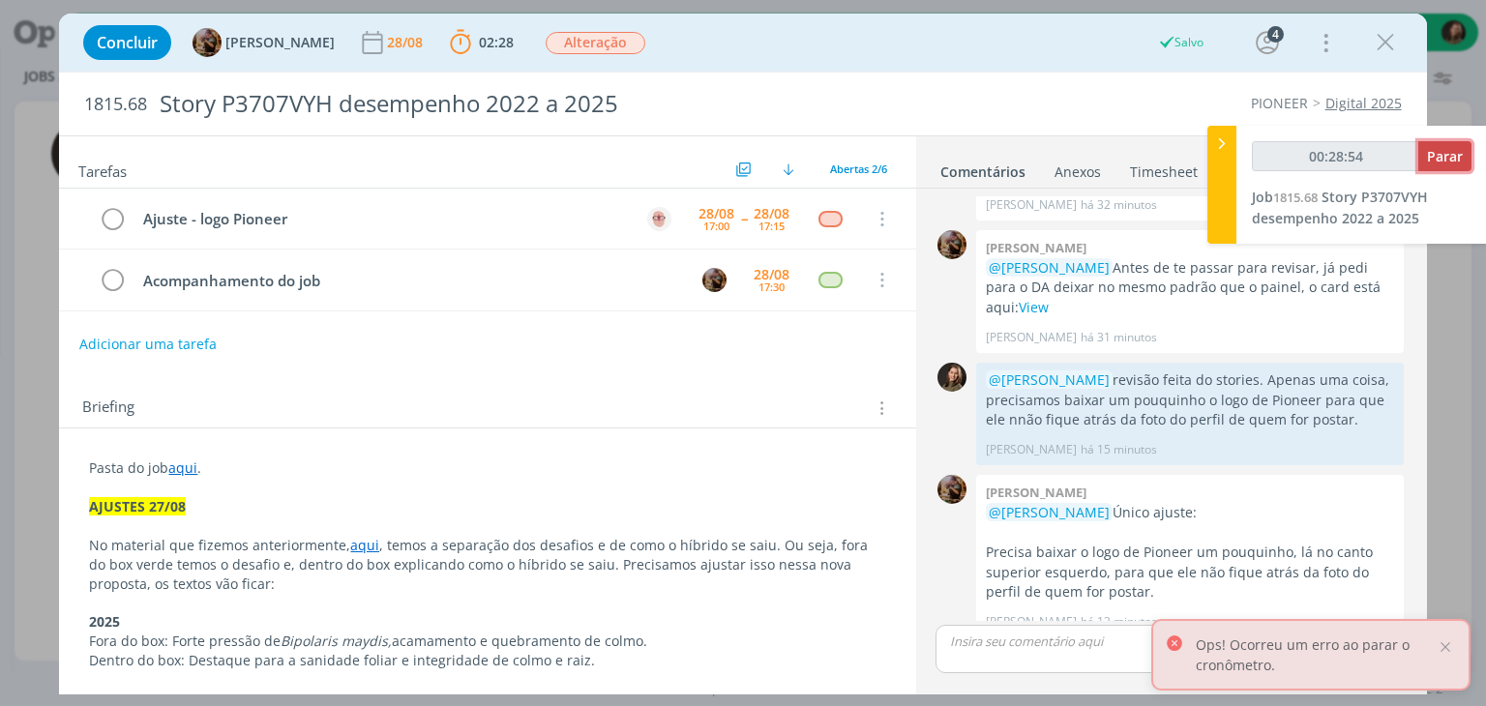
click at [1420, 162] on button "Parar" at bounding box center [1445, 156] width 53 height 30
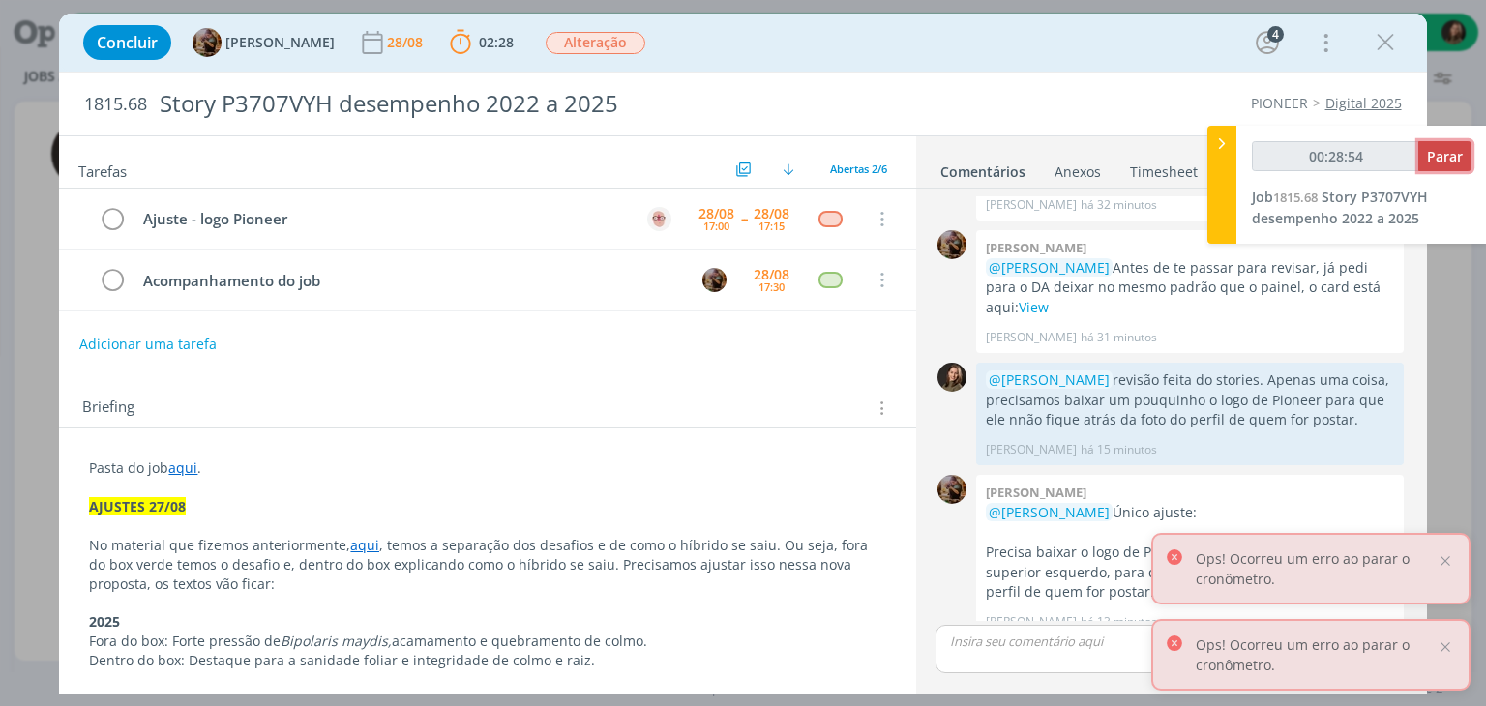
click at [1420, 162] on button "Parar" at bounding box center [1445, 156] width 53 height 30
click at [1420, 162] on button "button" at bounding box center [1433, 156] width 75 height 30
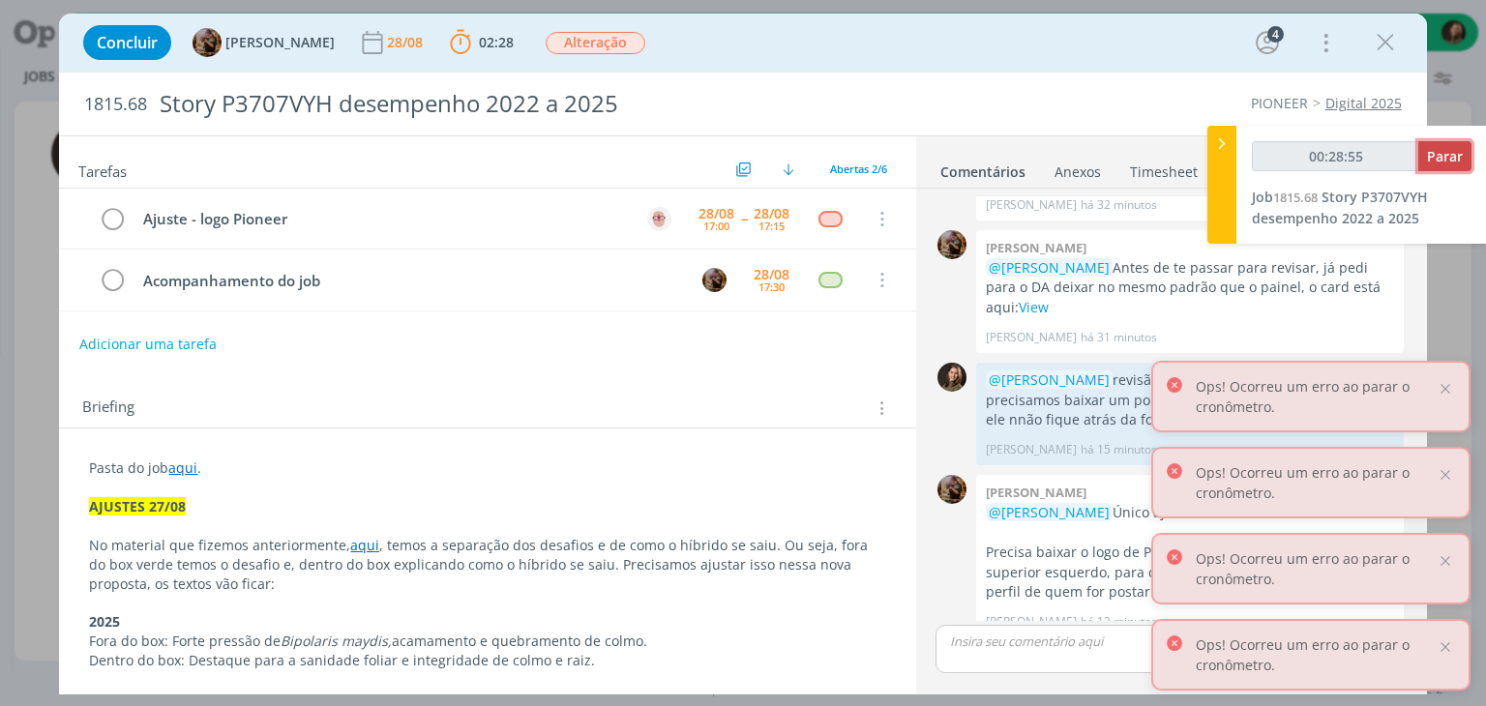
click at [1420, 162] on button "Parar" at bounding box center [1445, 156] width 53 height 30
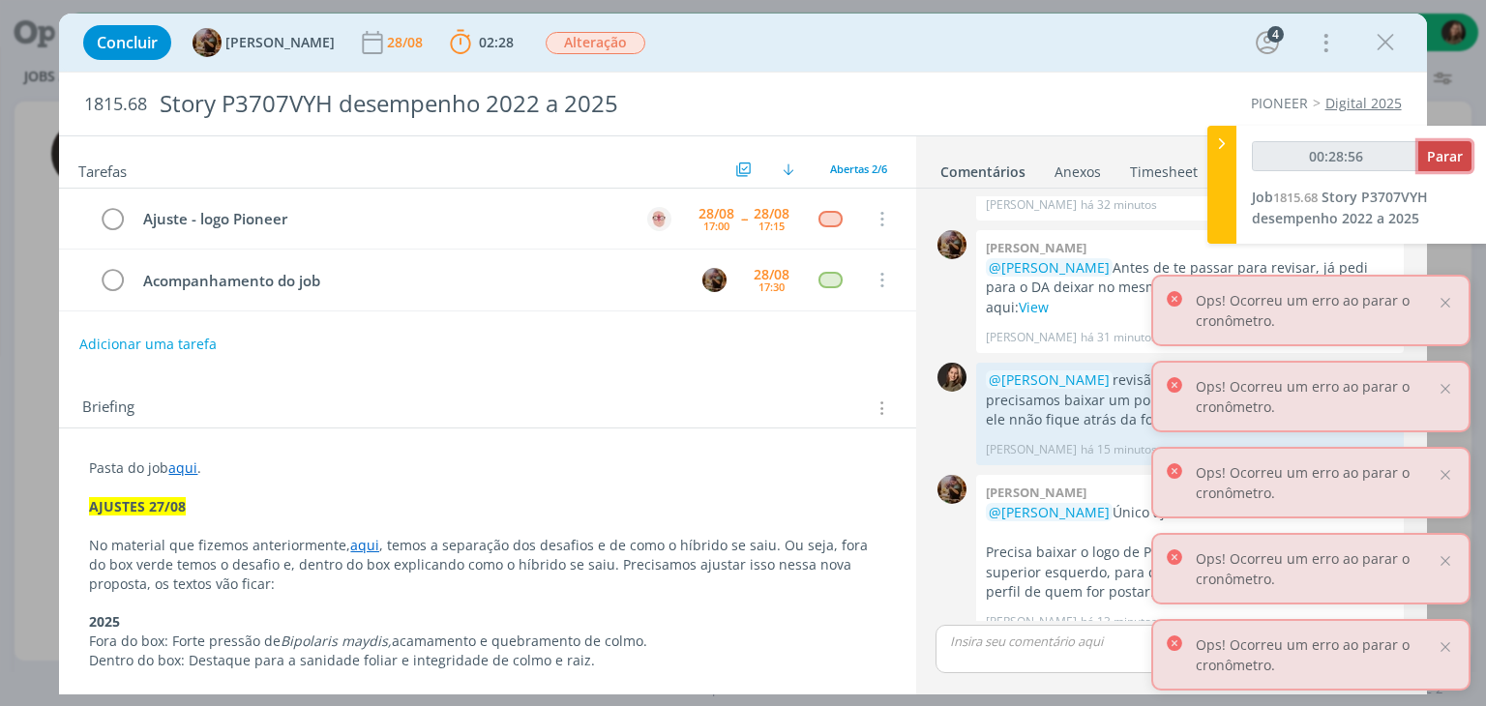
click at [1419, 167] on button "Parar" at bounding box center [1445, 156] width 53 height 30
type input "00:29:00"
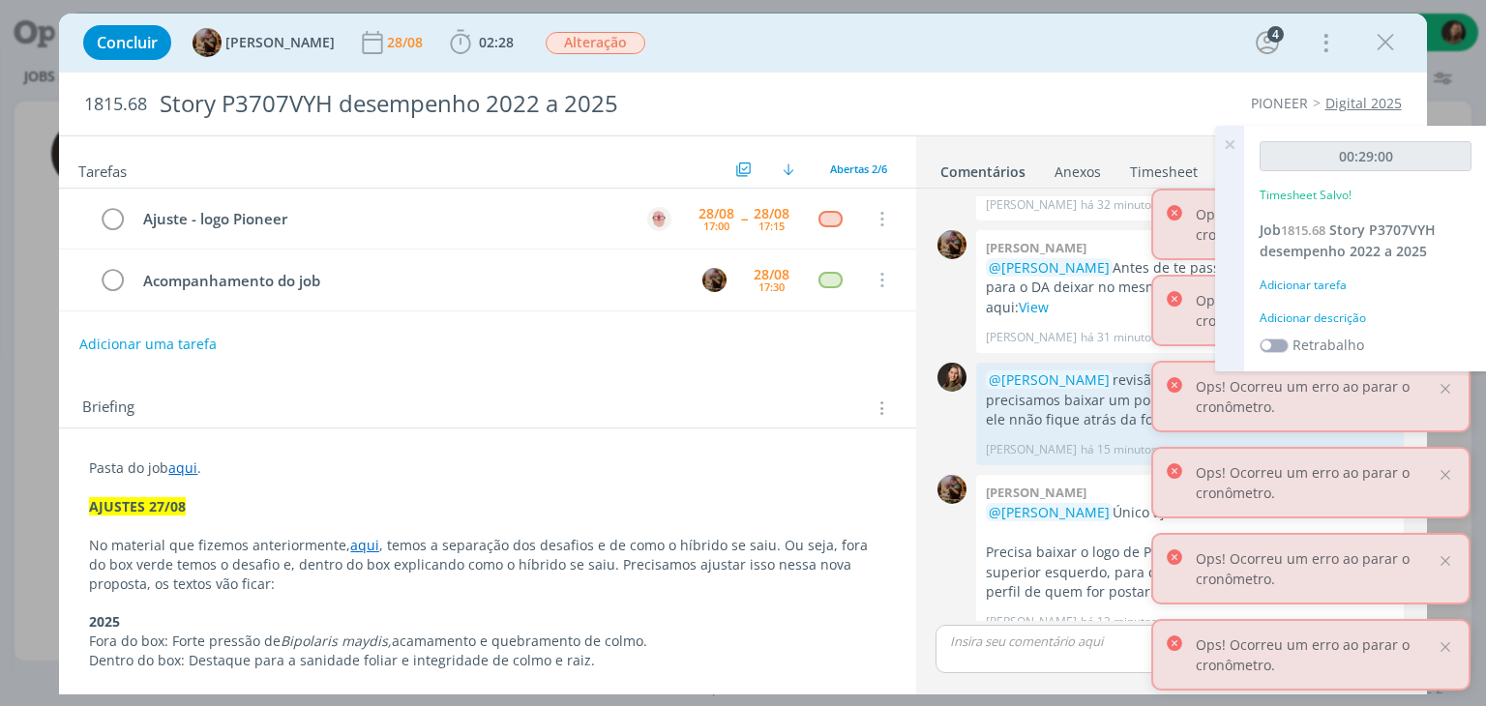
click at [1317, 316] on div "Adicionar descrição" at bounding box center [1366, 318] width 212 height 17
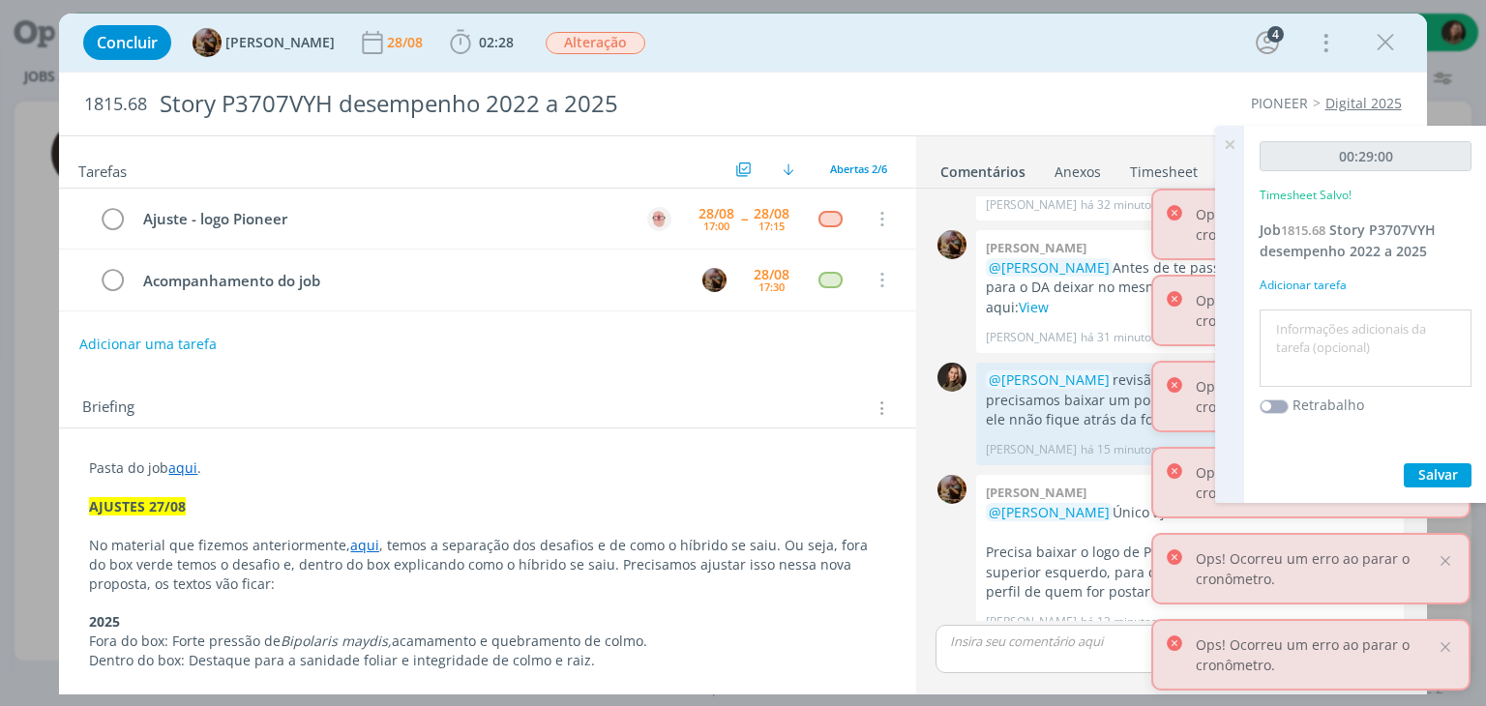
click at [1318, 315] on textarea at bounding box center [1366, 348] width 202 height 69
type textarea "revisão"
click at [1420, 479] on span "Salvar" at bounding box center [1439, 474] width 40 height 18
click at [1225, 153] on icon at bounding box center [1229, 145] width 35 height 38
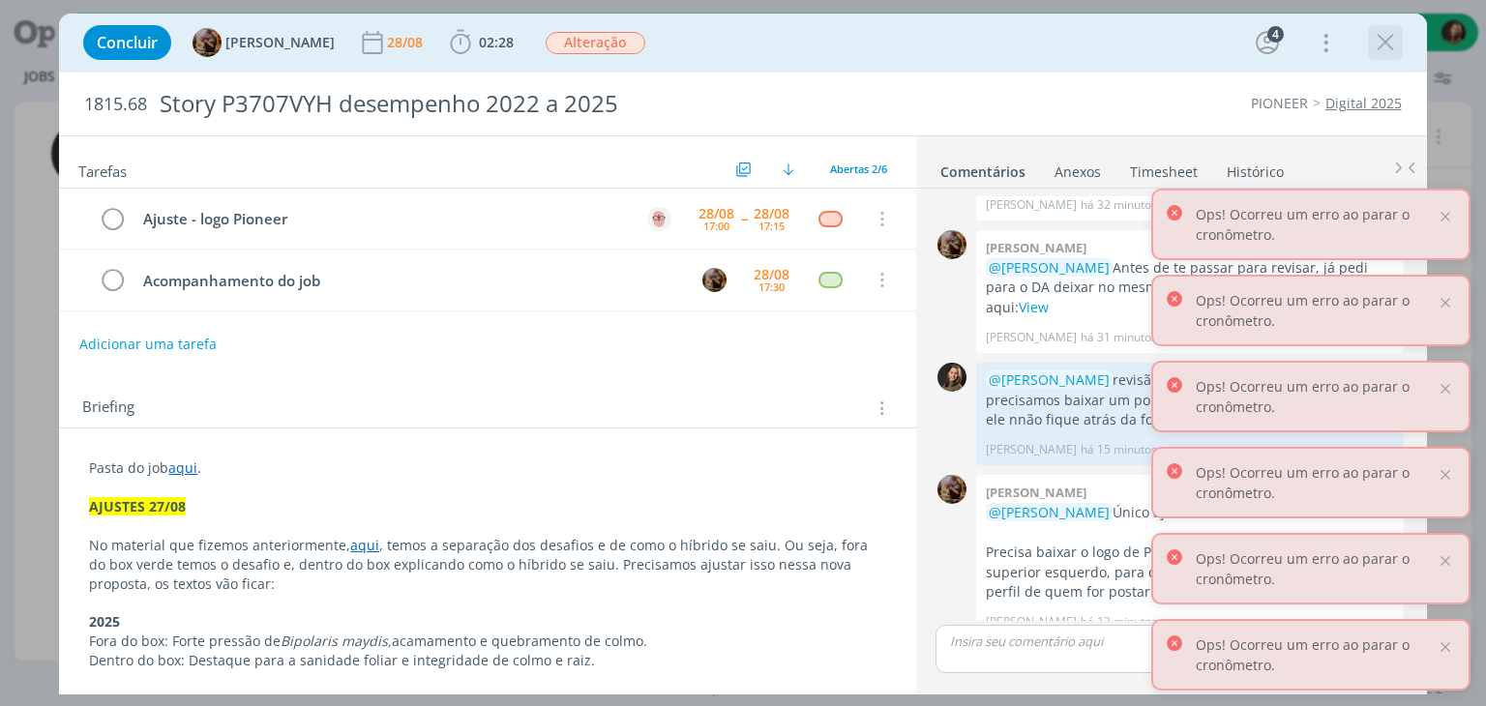
click at [1393, 45] on icon "dialog" at bounding box center [1385, 42] width 29 height 29
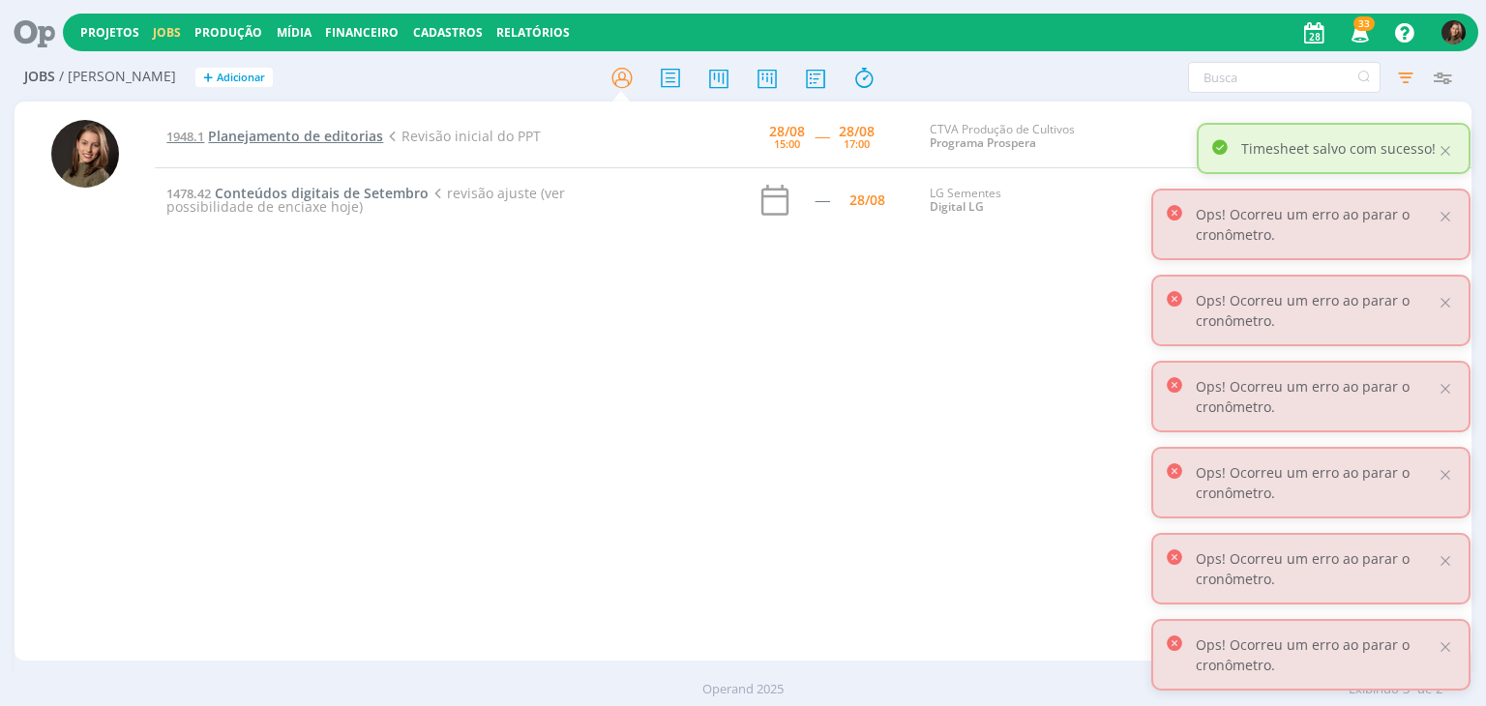
click at [293, 133] on span "Planejamento de editorias" at bounding box center [295, 136] width 175 height 18
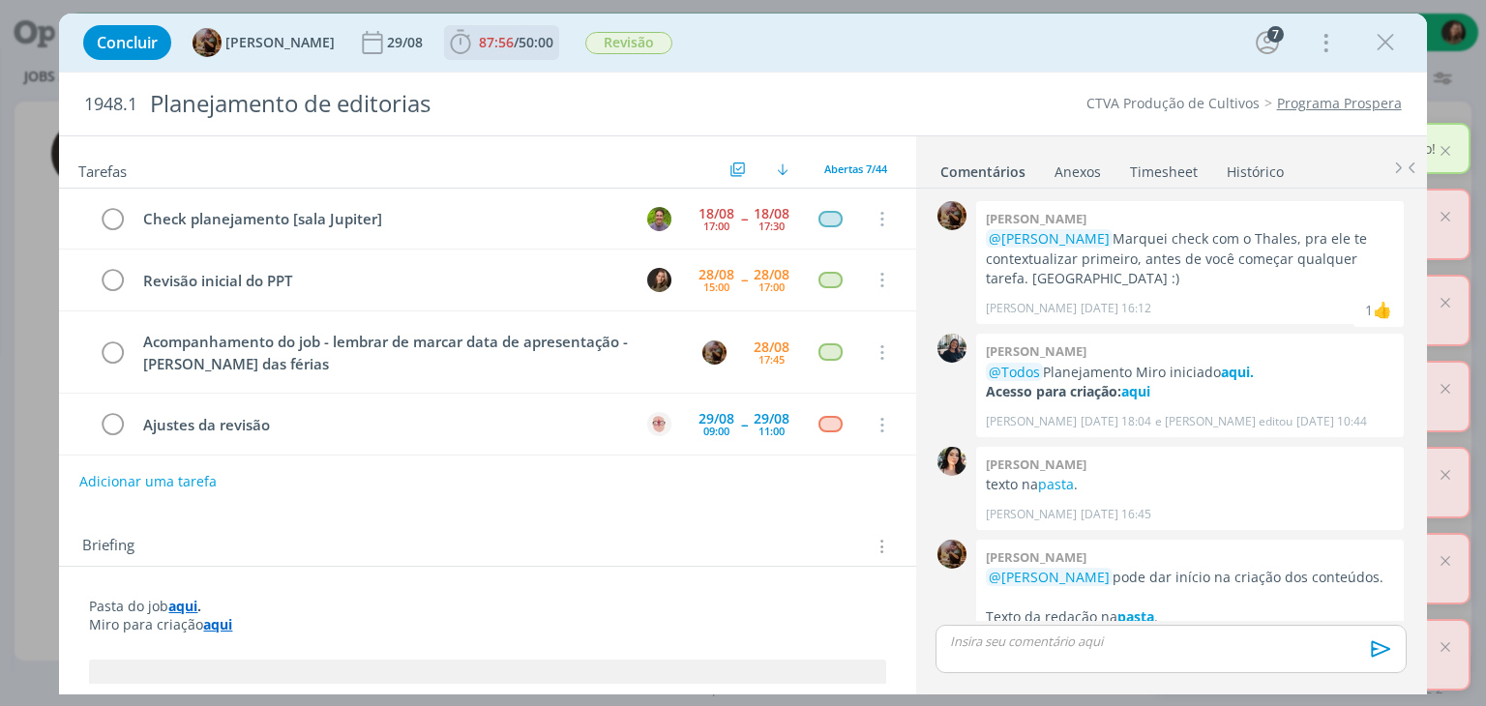
scroll to position [1112, 0]
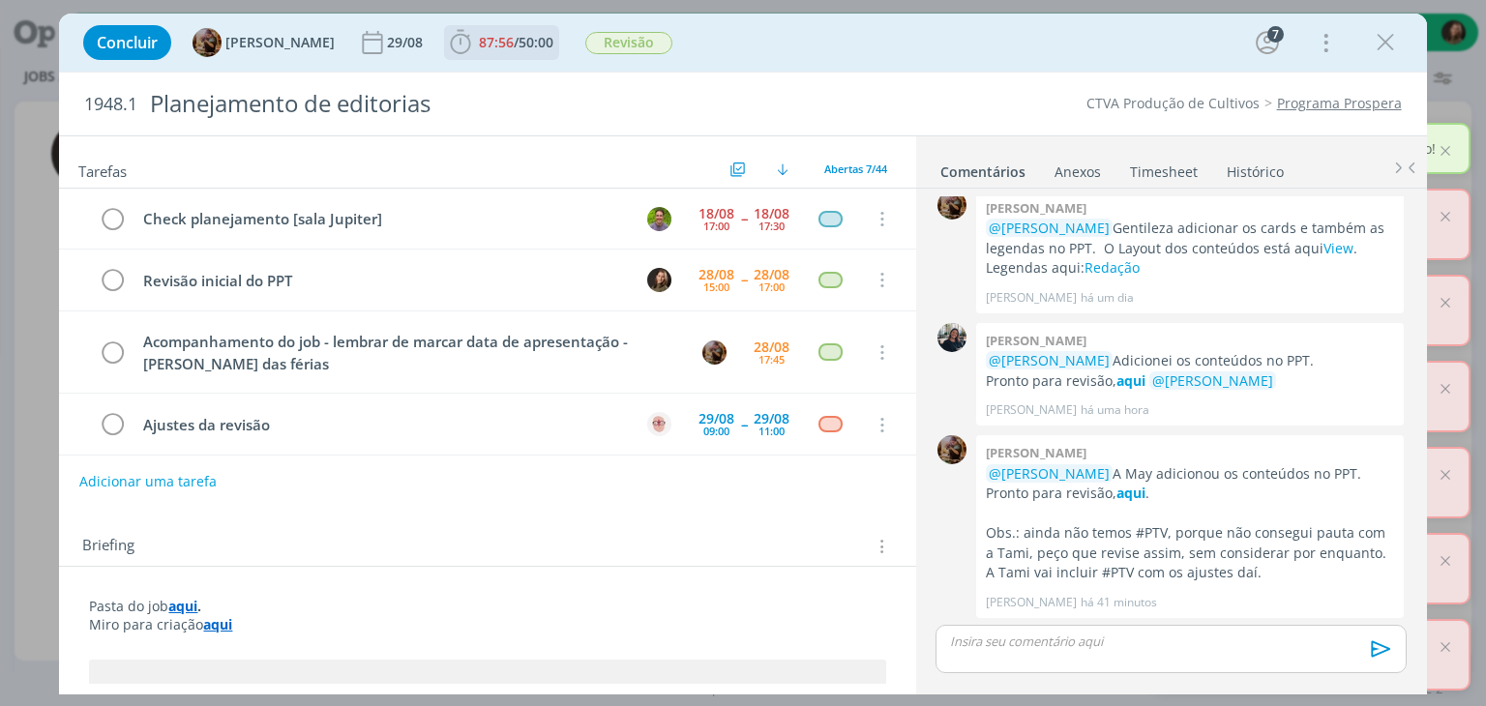
click at [514, 47] on span "87:56" at bounding box center [496, 42] width 35 height 18
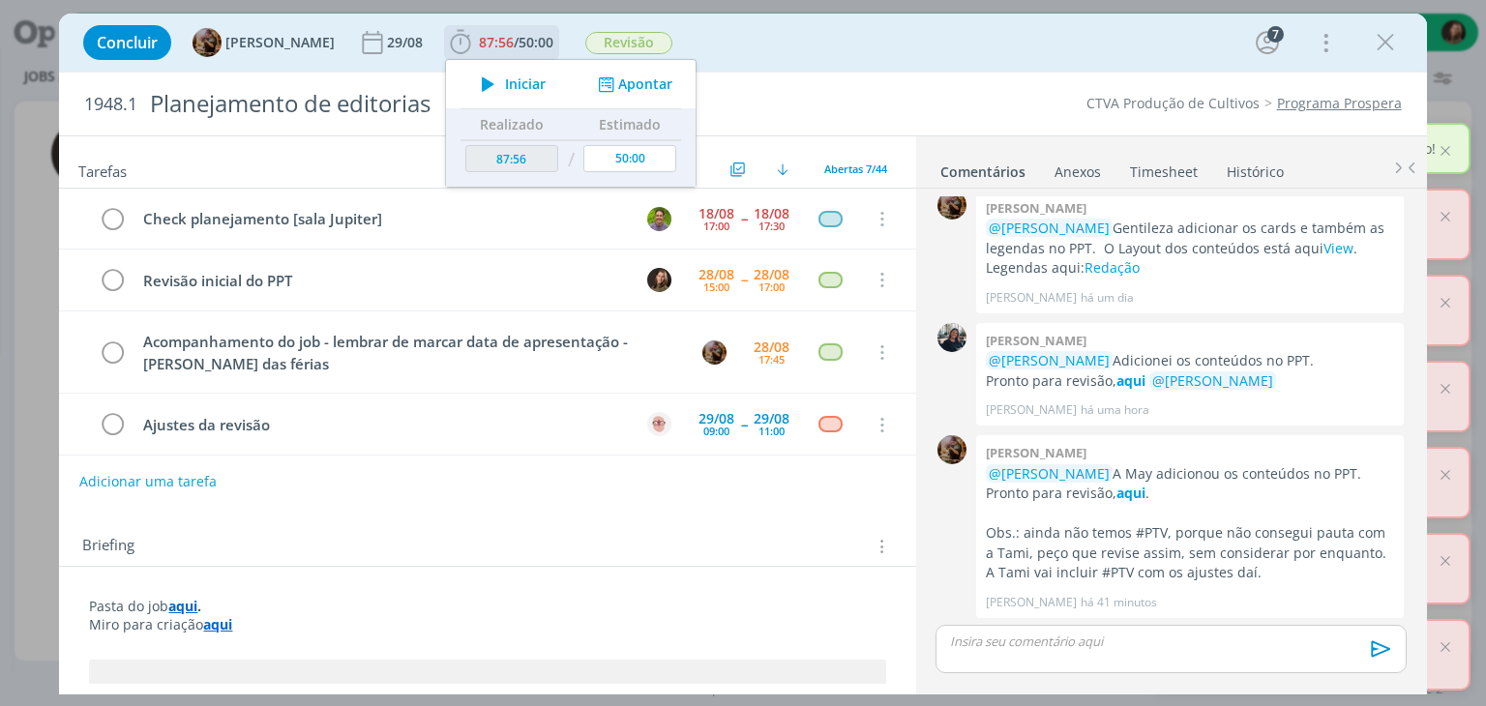
click at [546, 80] on span "Iniciar" at bounding box center [525, 84] width 41 height 14
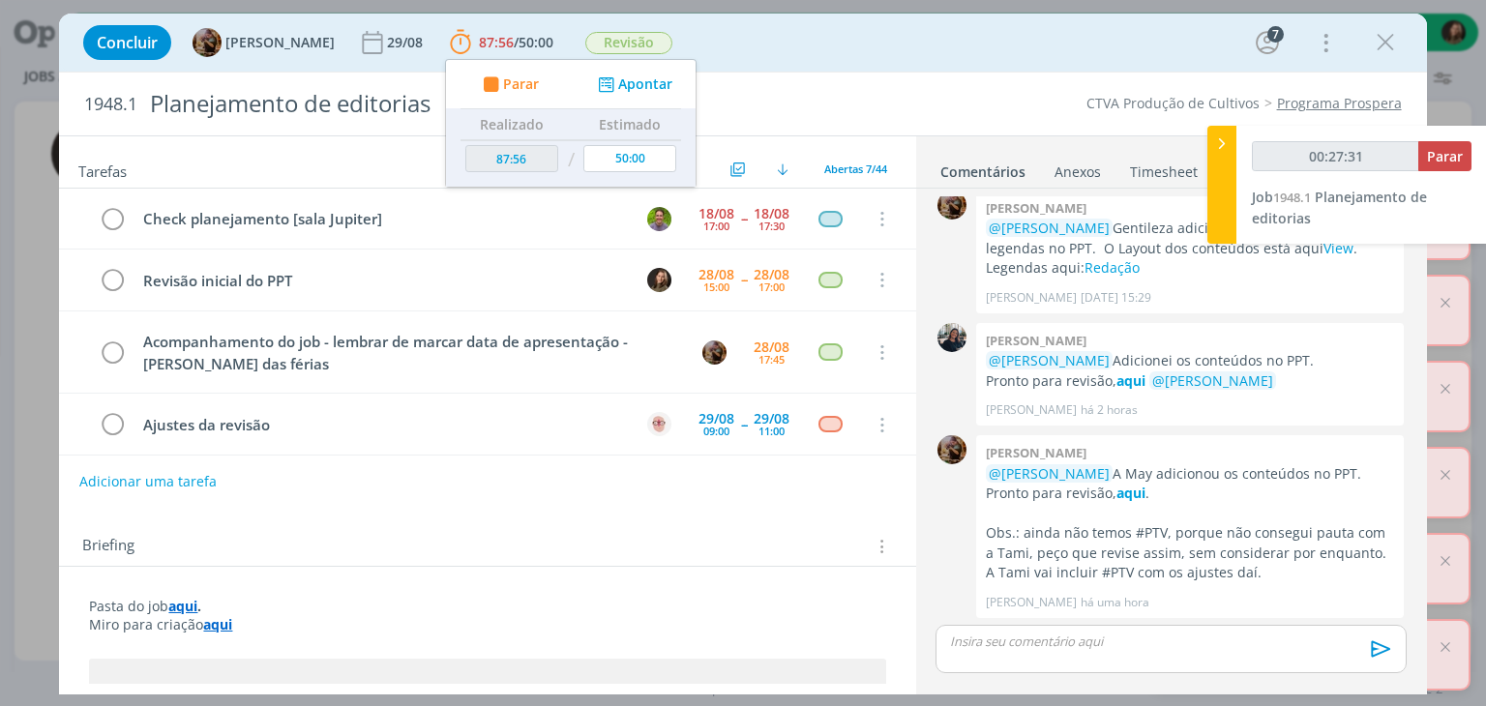
type input "00:28:31"
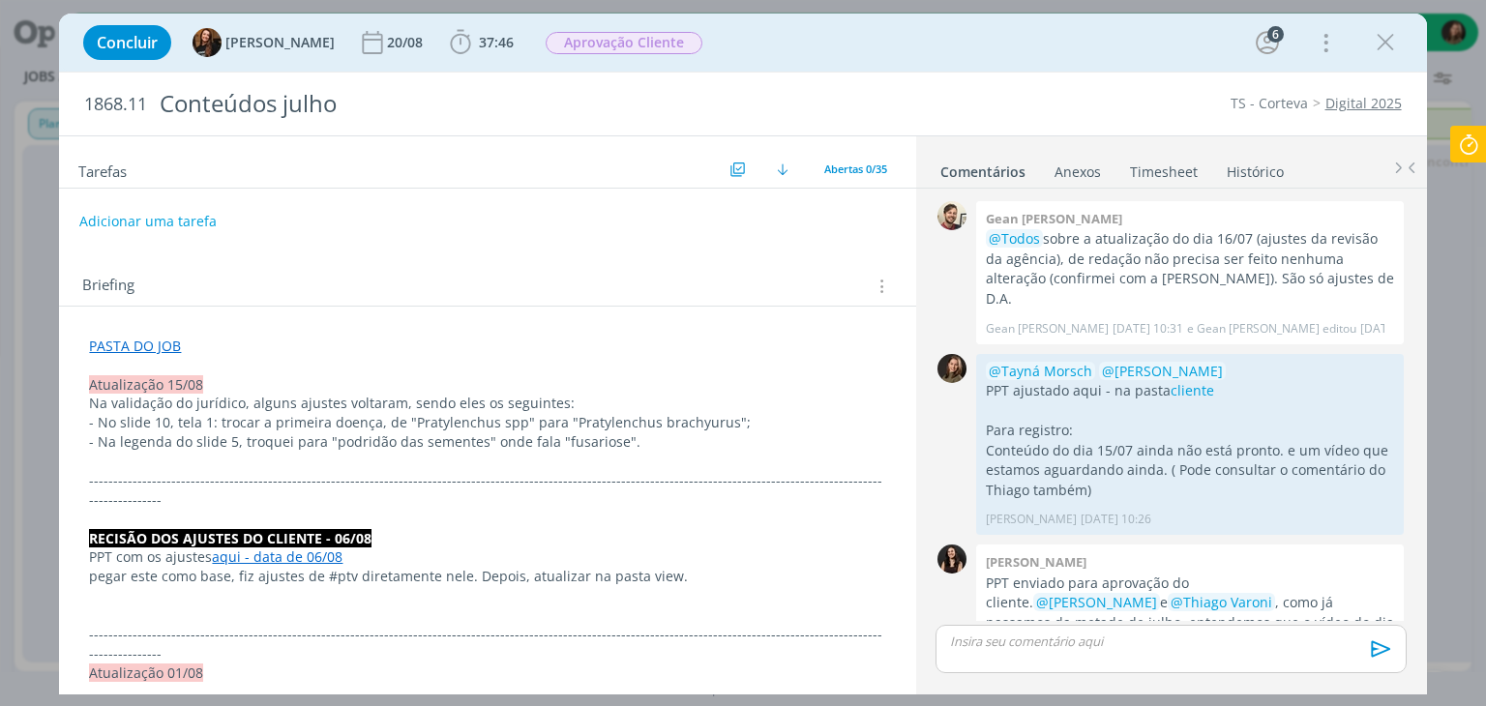
scroll to position [2441, 0]
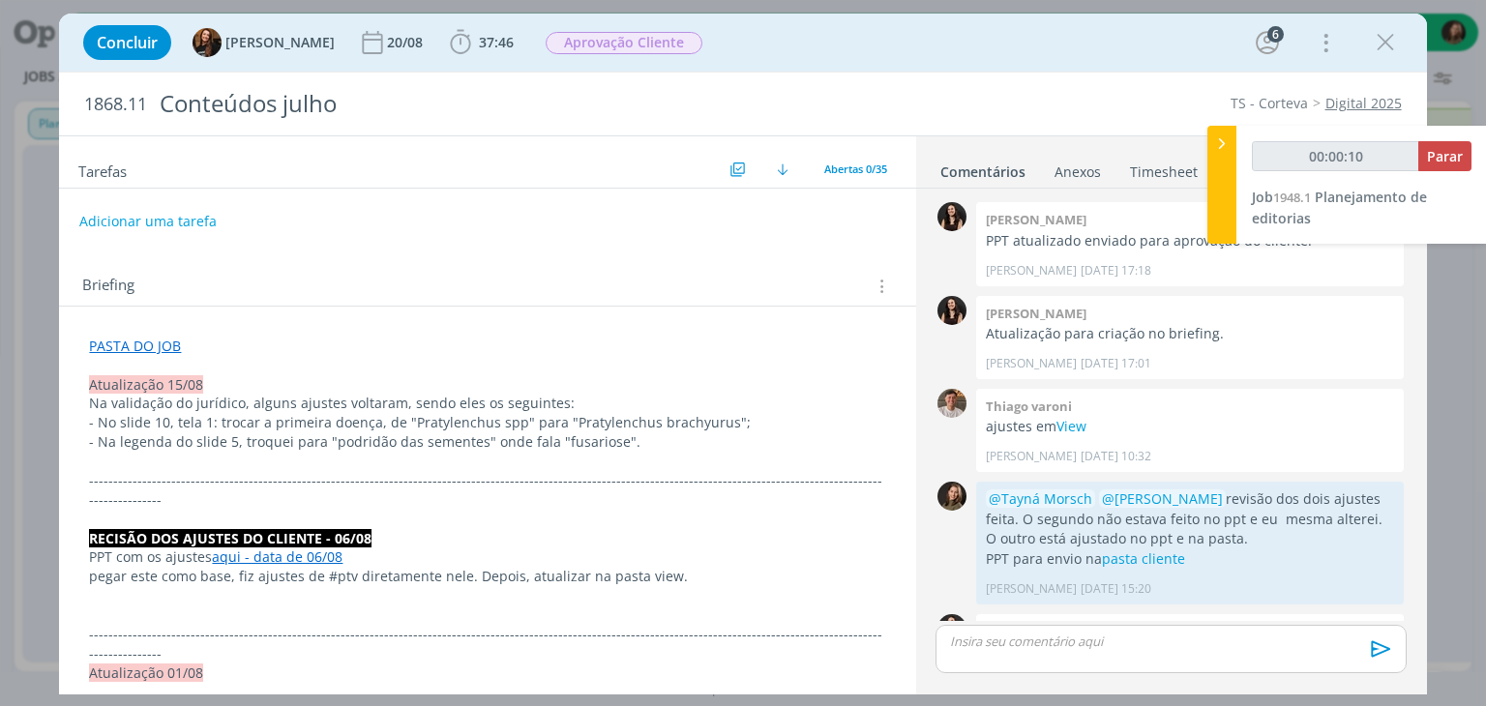
click at [1382, 44] on icon "dialog" at bounding box center [1385, 42] width 29 height 29
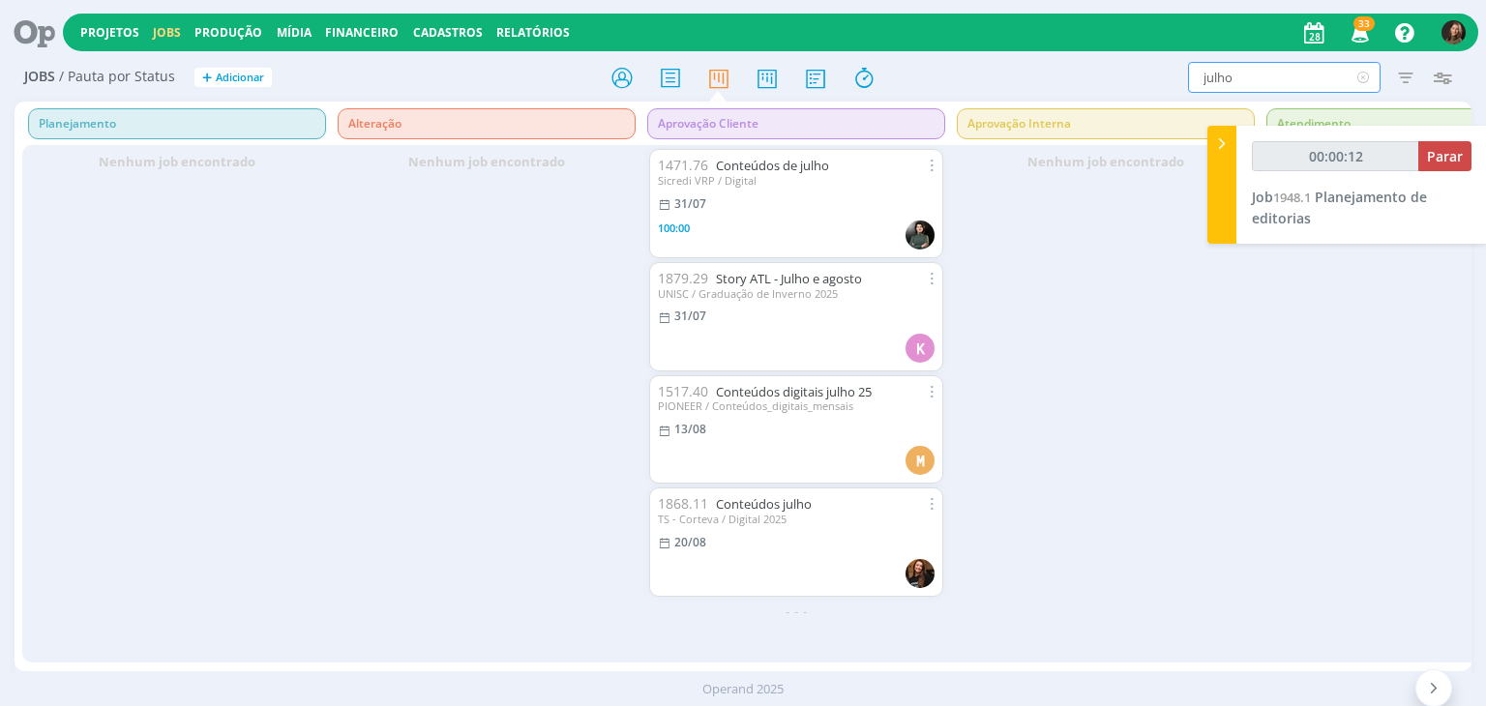
drag, startPoint x: 1242, startPoint y: 84, endPoint x: 1156, endPoint y: 95, distance: 86.8
click at [1156, 95] on div "Jobs / Pauta por Status + Adicionar julho Filtrar Filtrar Limpar julho Tipo Ape…" at bounding box center [743, 78] width 1456 height 48
type input "00:00:13"
type input "cards"
type input "00:00:14"
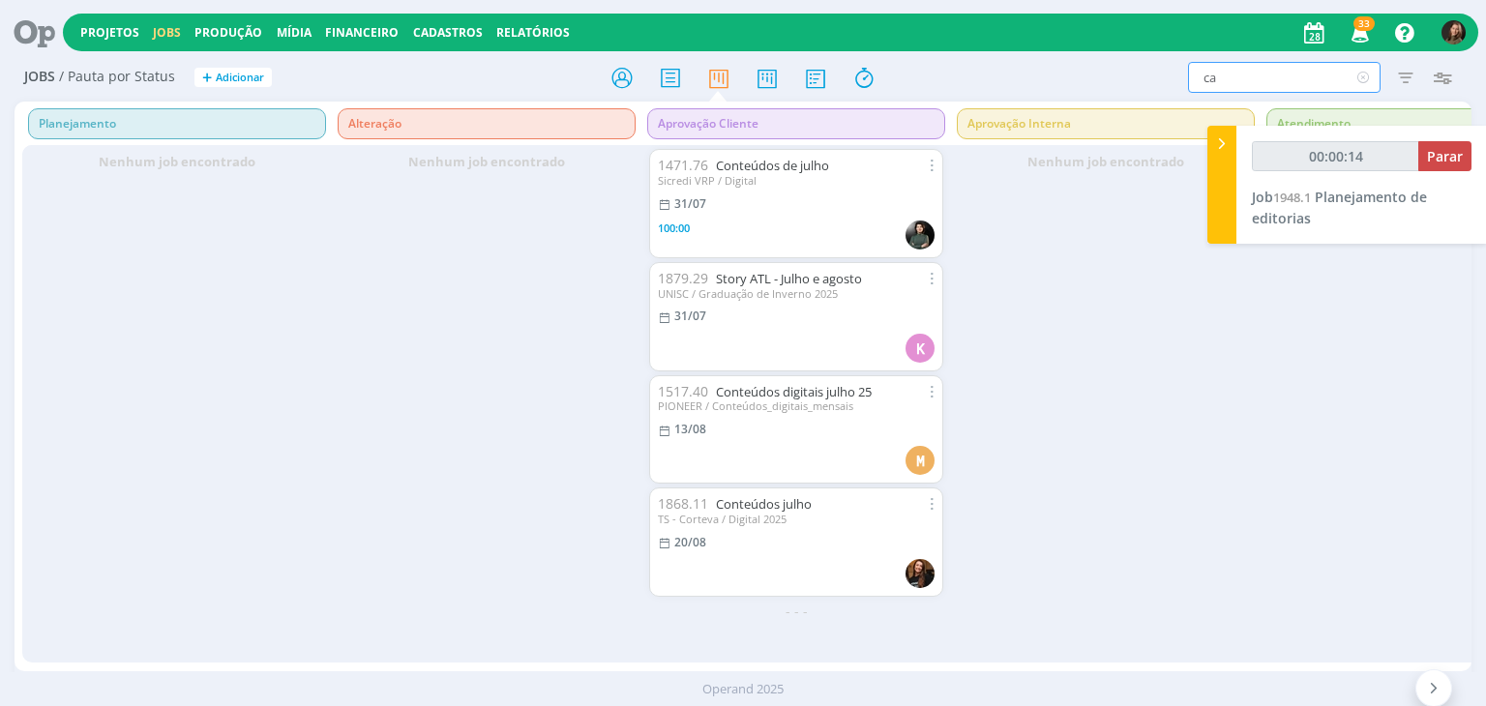
type input "c"
type input "00:00:15"
type input "ca"
type input "00:00:16"
type input "cartela"
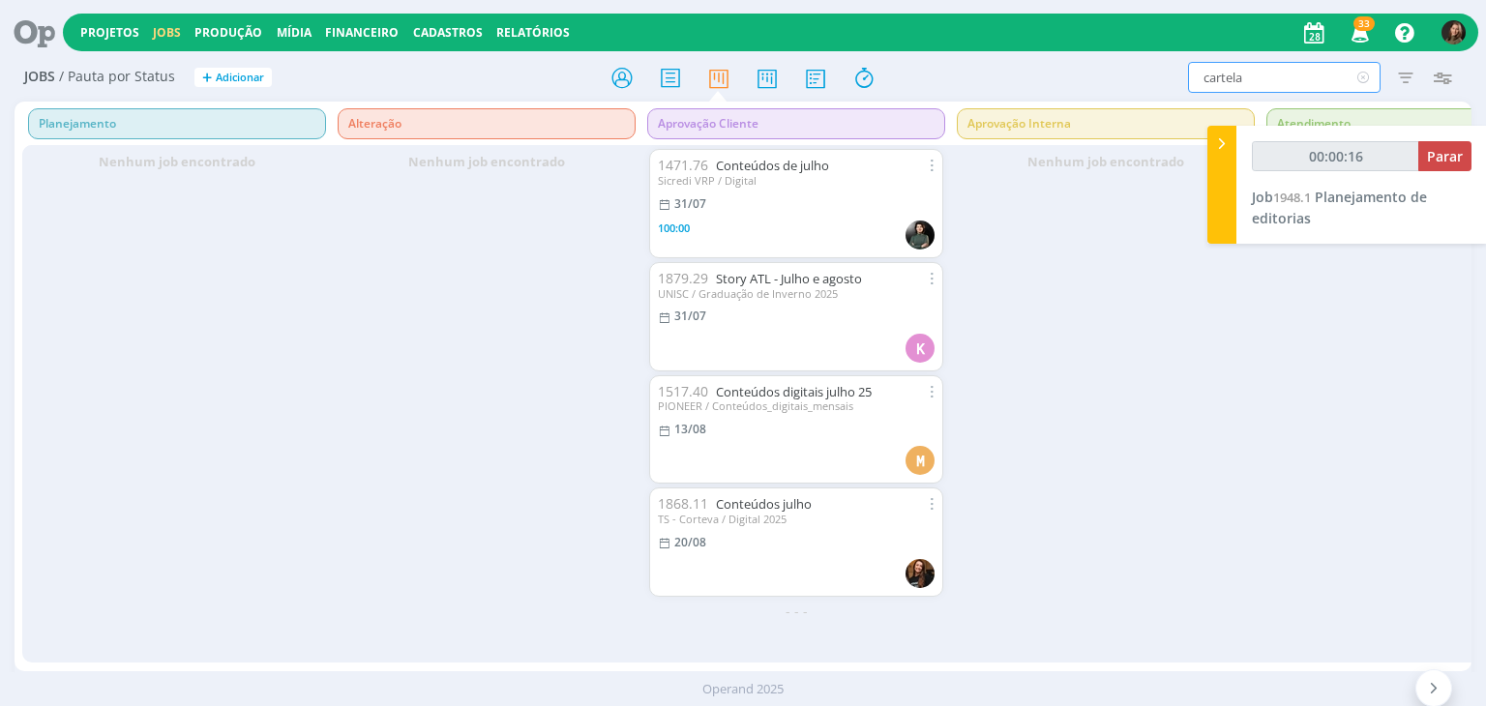
type input "00:00:17"
type input "cartelad"
type input "00:00:18"
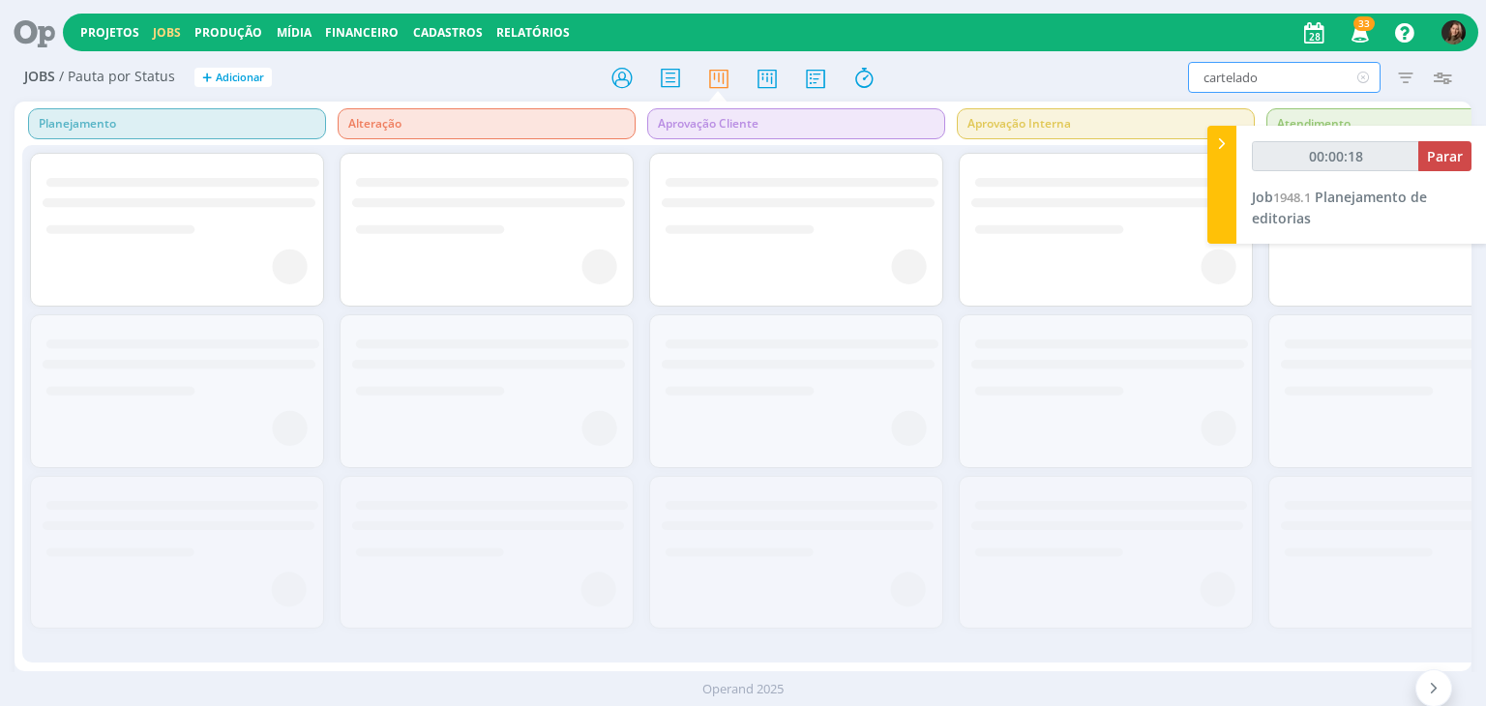
type input "cartelados"
type input "00:00:21"
type input "cartelados"
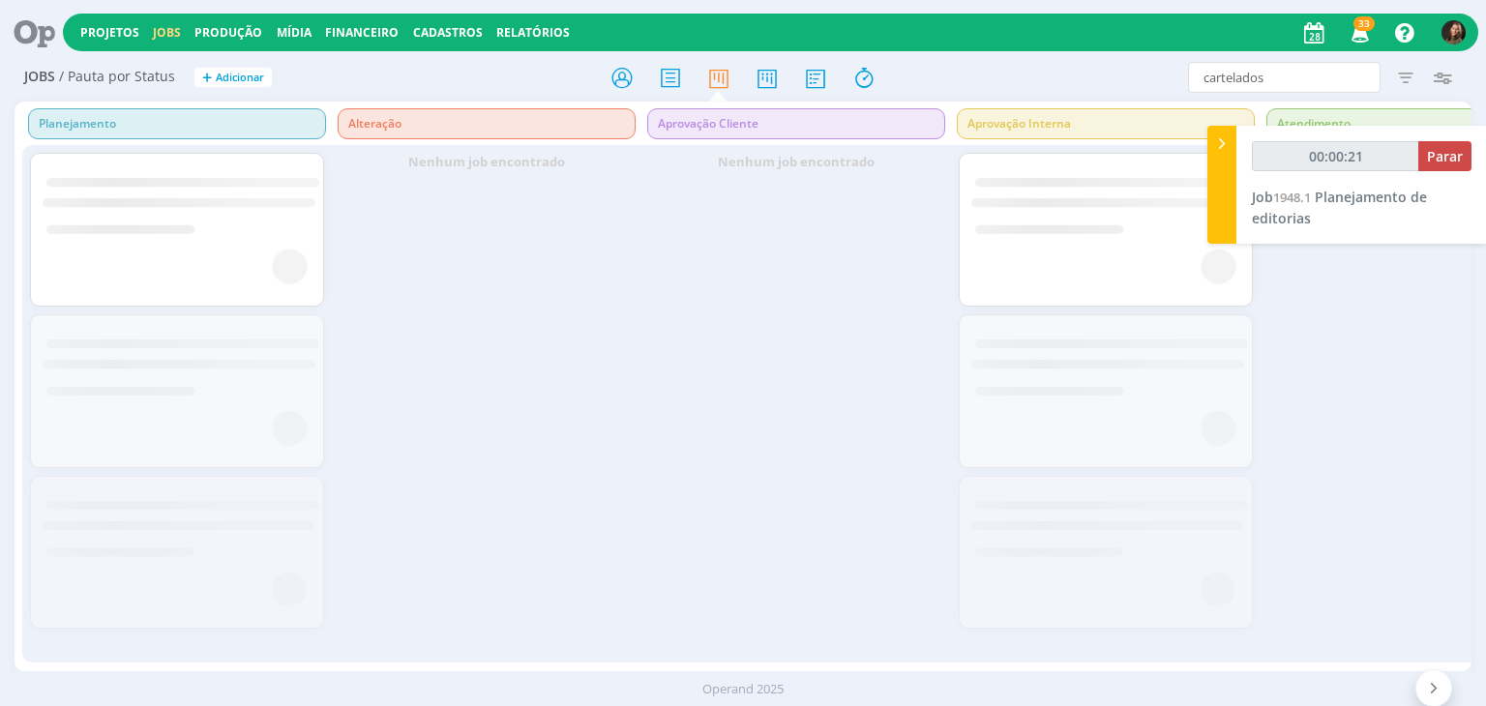
click at [1221, 206] on div at bounding box center [1222, 185] width 29 height 118
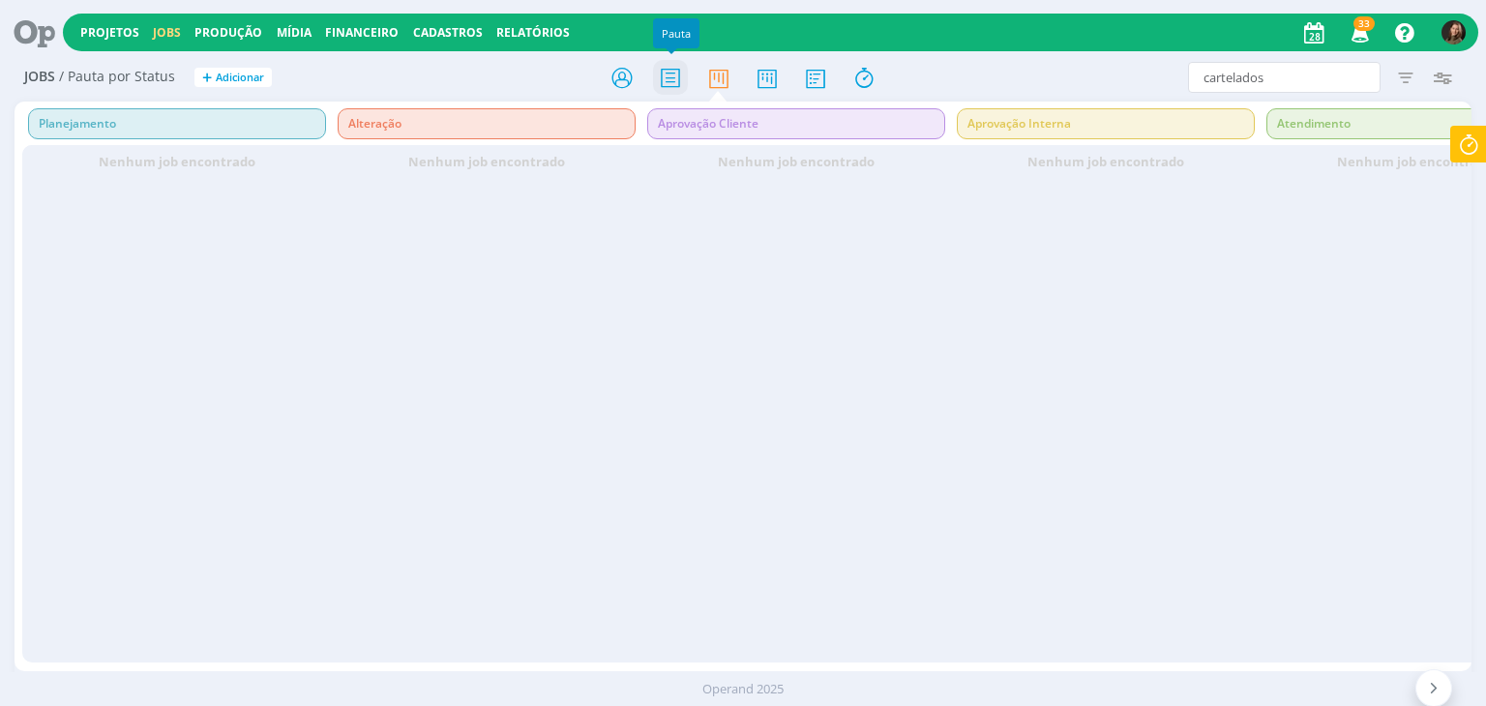
click at [681, 74] on icon at bounding box center [670, 78] width 35 height 38
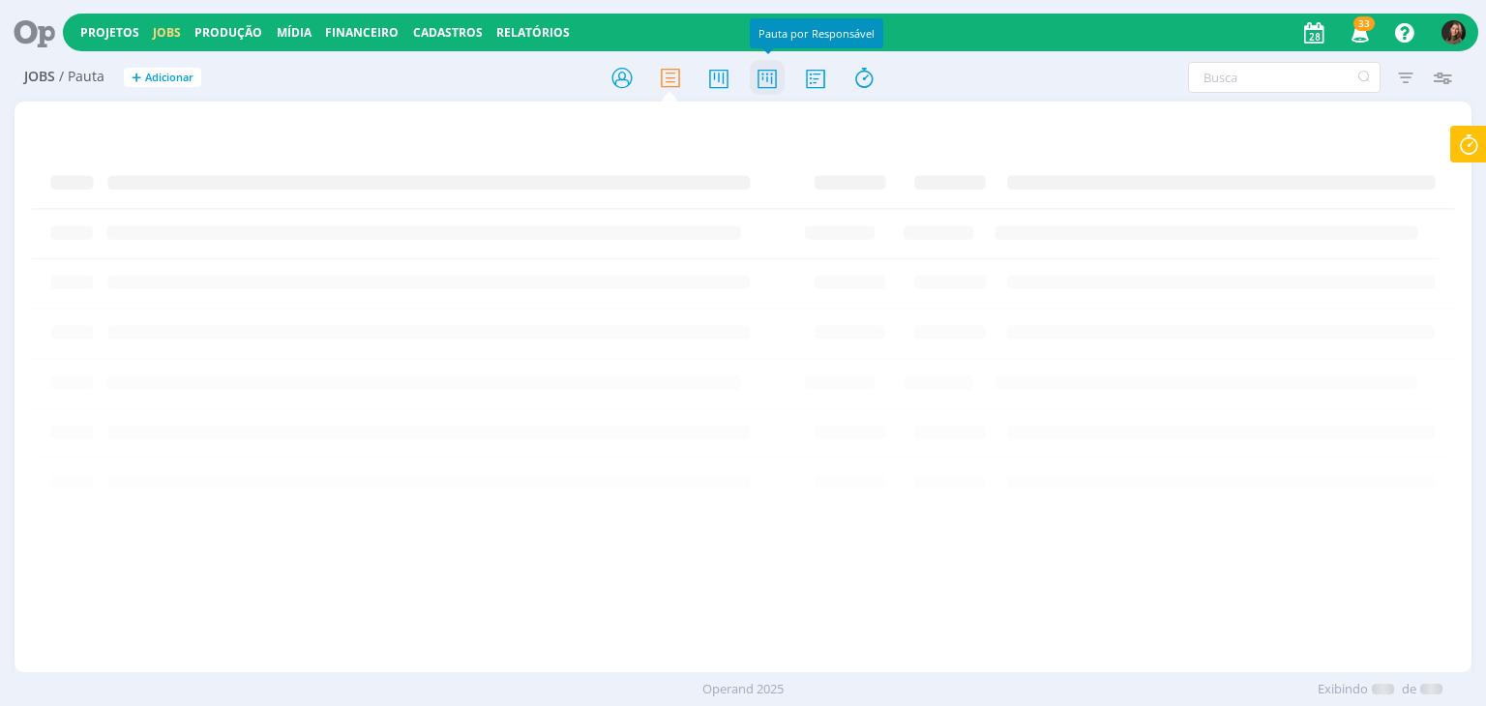
click at [762, 75] on icon at bounding box center [767, 78] width 35 height 38
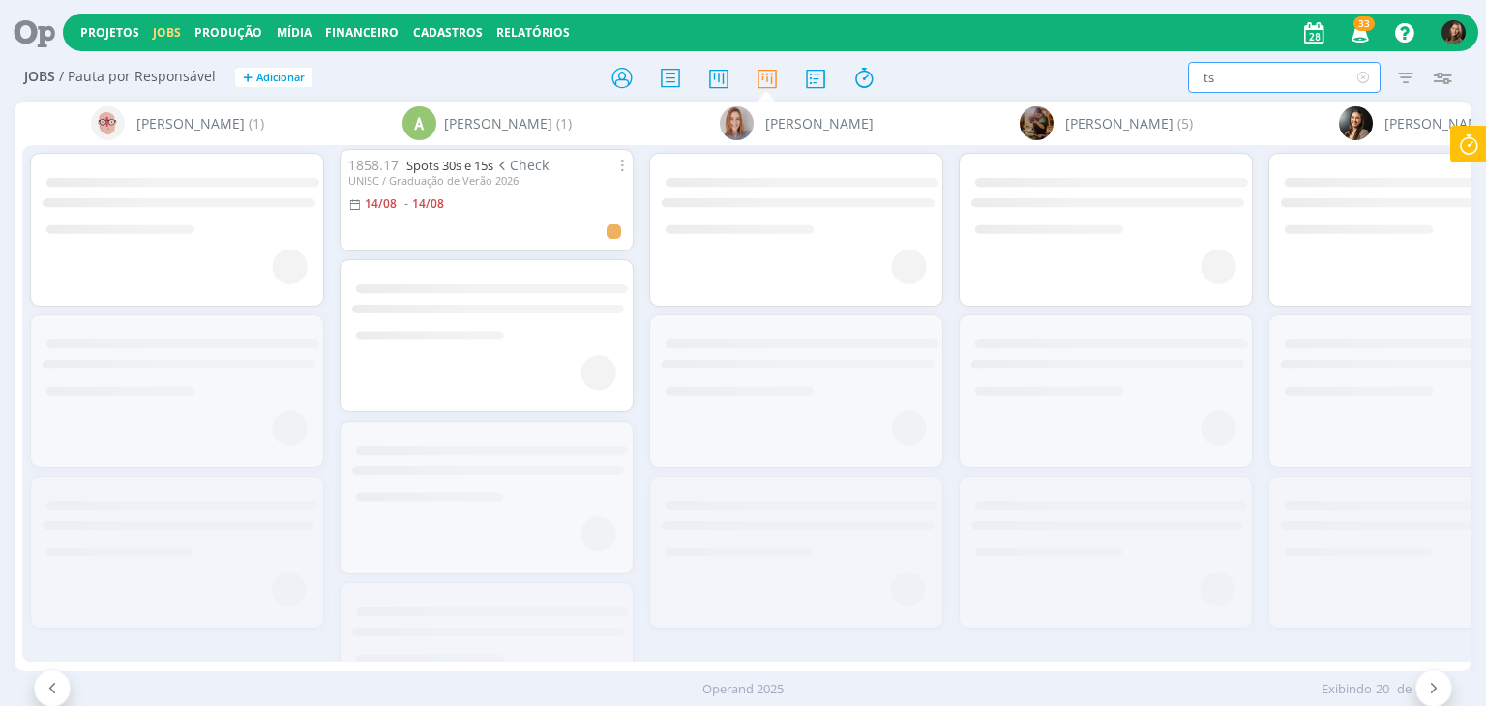
click at [1312, 71] on input "ts" at bounding box center [1284, 77] width 193 height 31
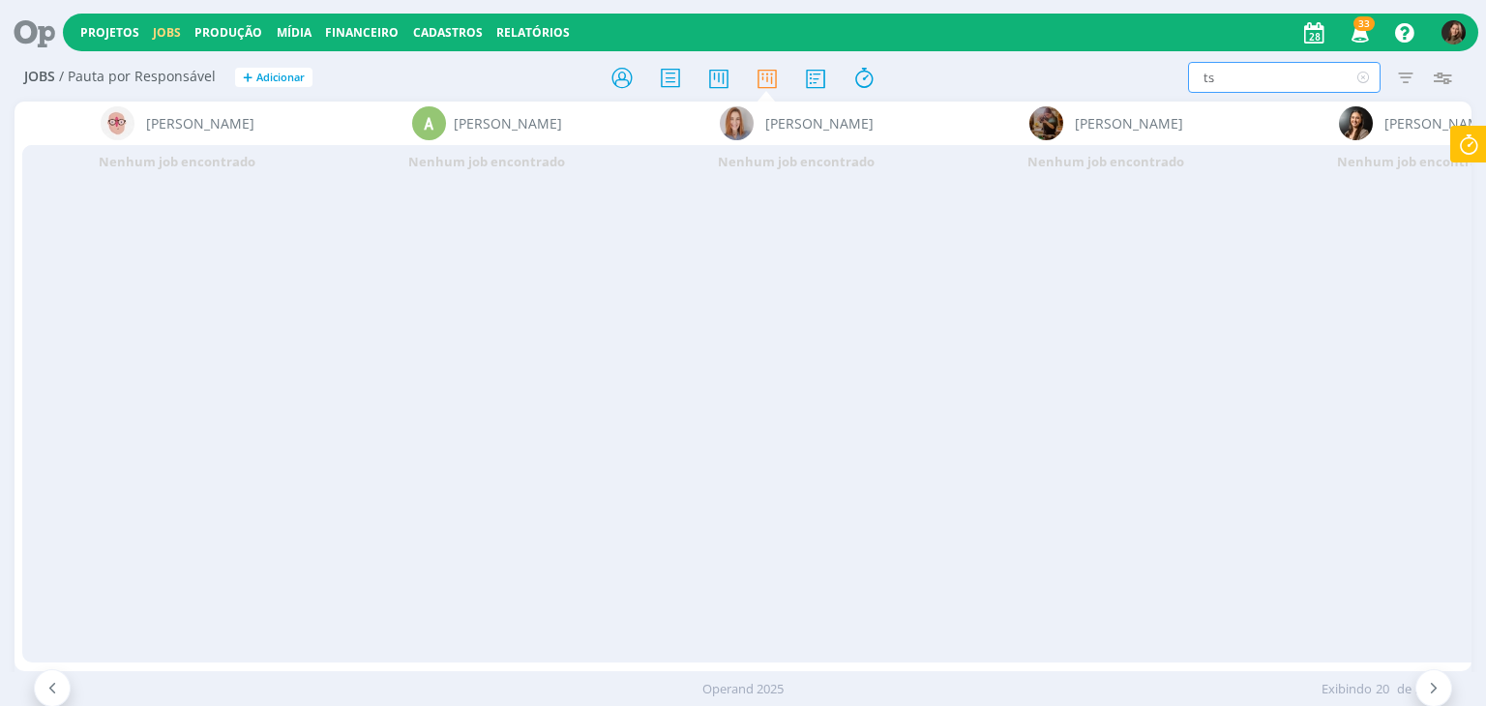
click at [1148, 83] on div "ts Filtrar Filtrar Limpar ts Tipo Jobs e Tarefas Data Personalizado a Situação …" at bounding box center [1229, 77] width 466 height 31
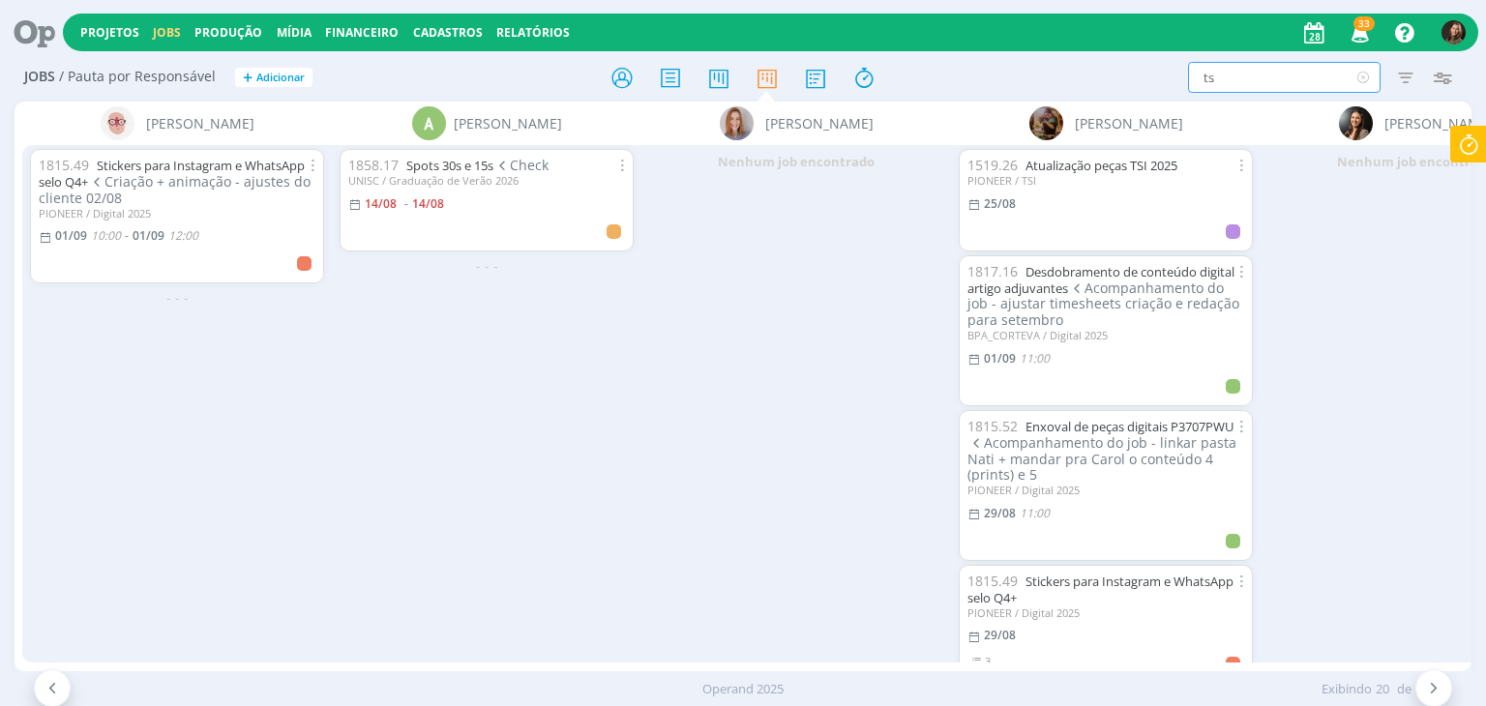
type input "v"
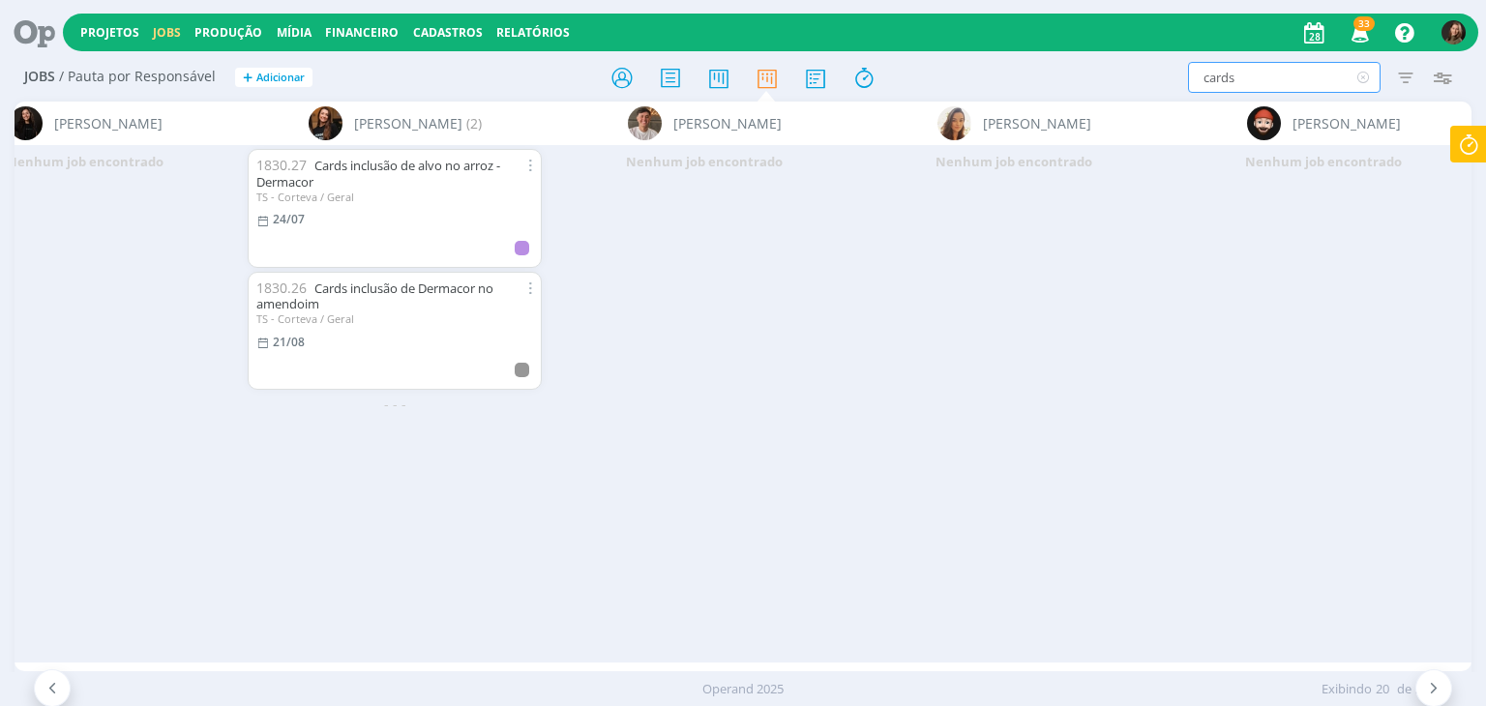
scroll to position [0, 11132]
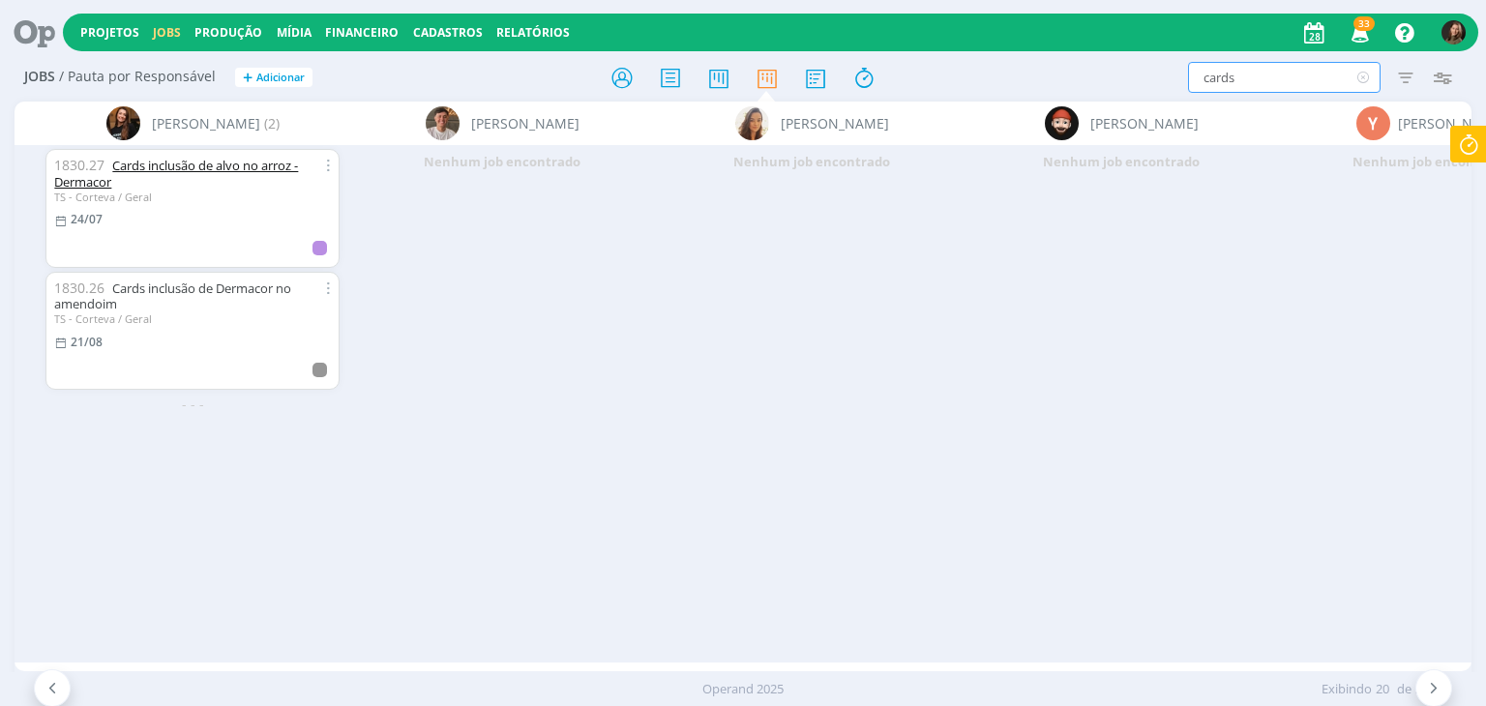
type input "cards"
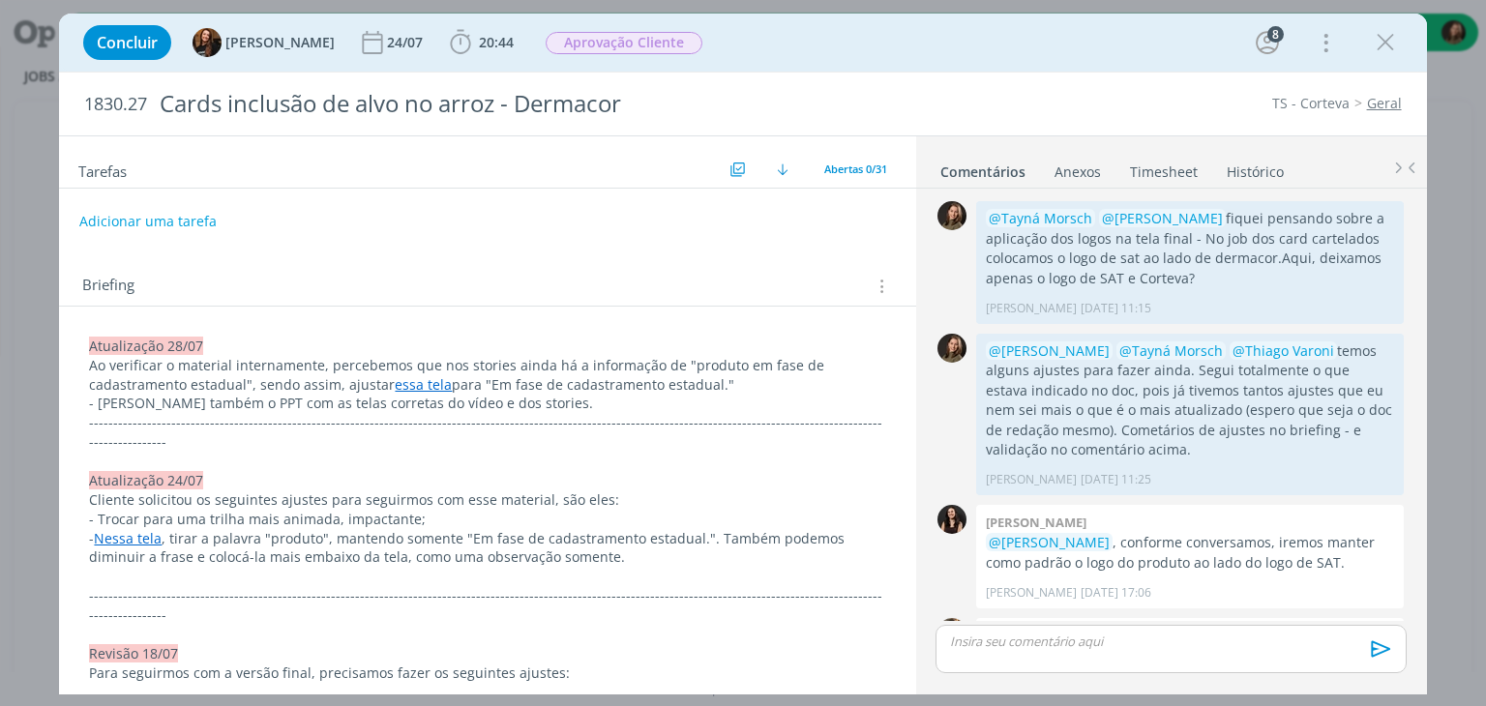
scroll to position [1908, 0]
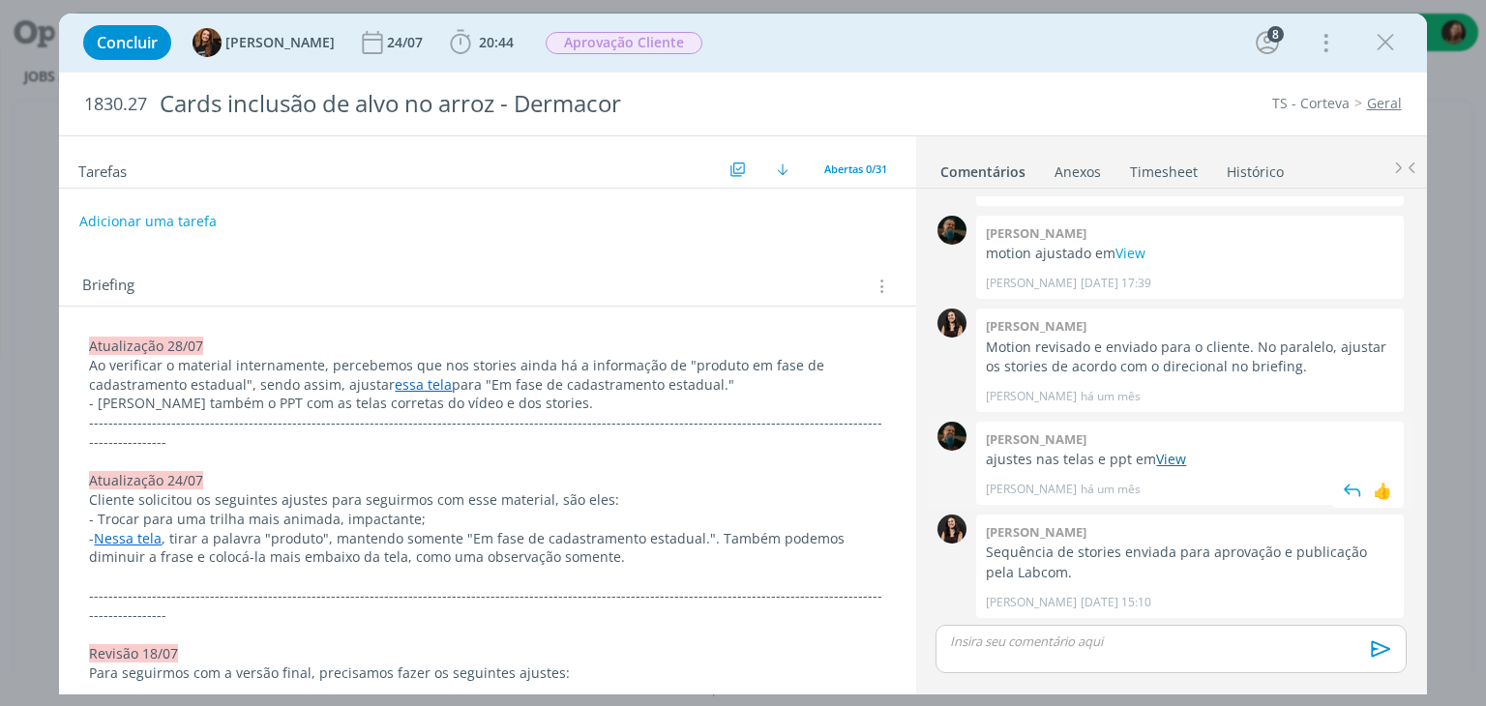
click at [1173, 456] on link "View" at bounding box center [1171, 459] width 30 height 18
